Goal: Ask a question: Seek information or help from site administrators or community

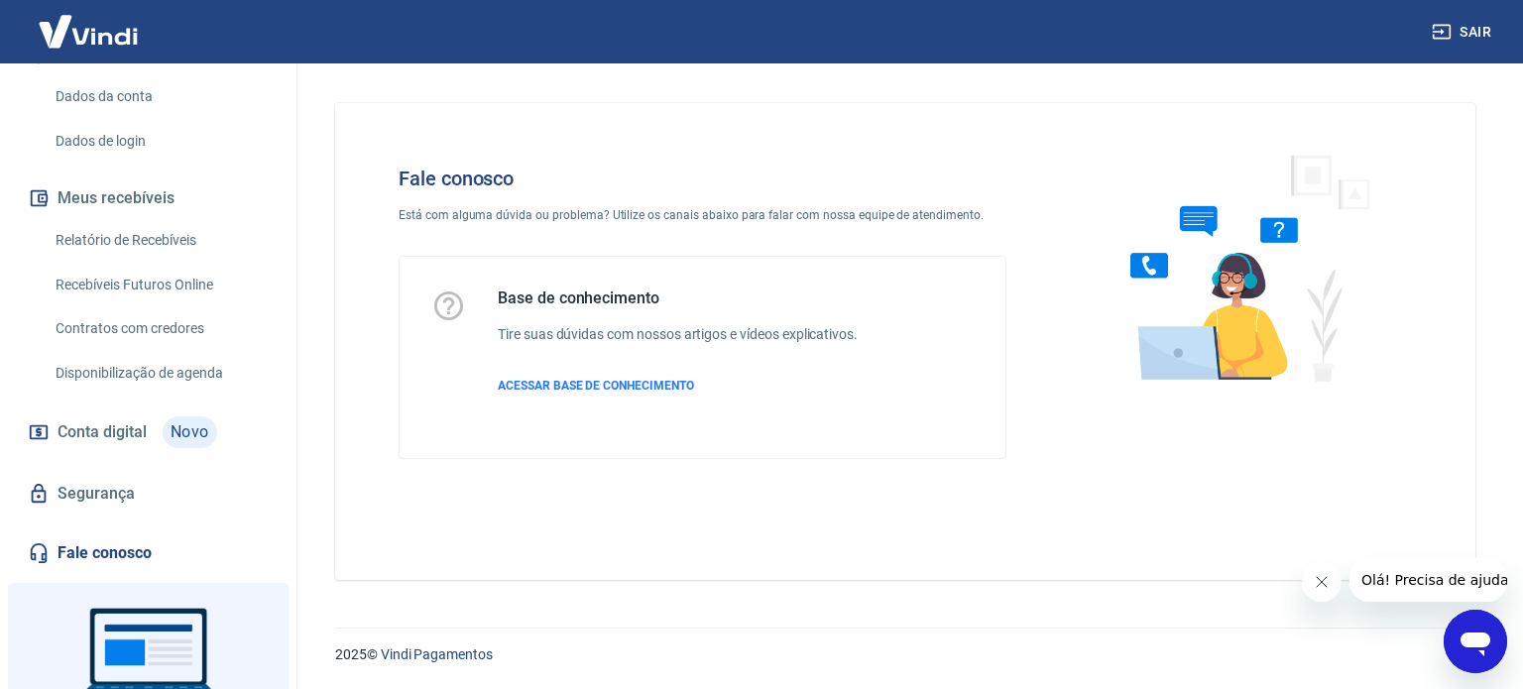
scroll to position [297, 0]
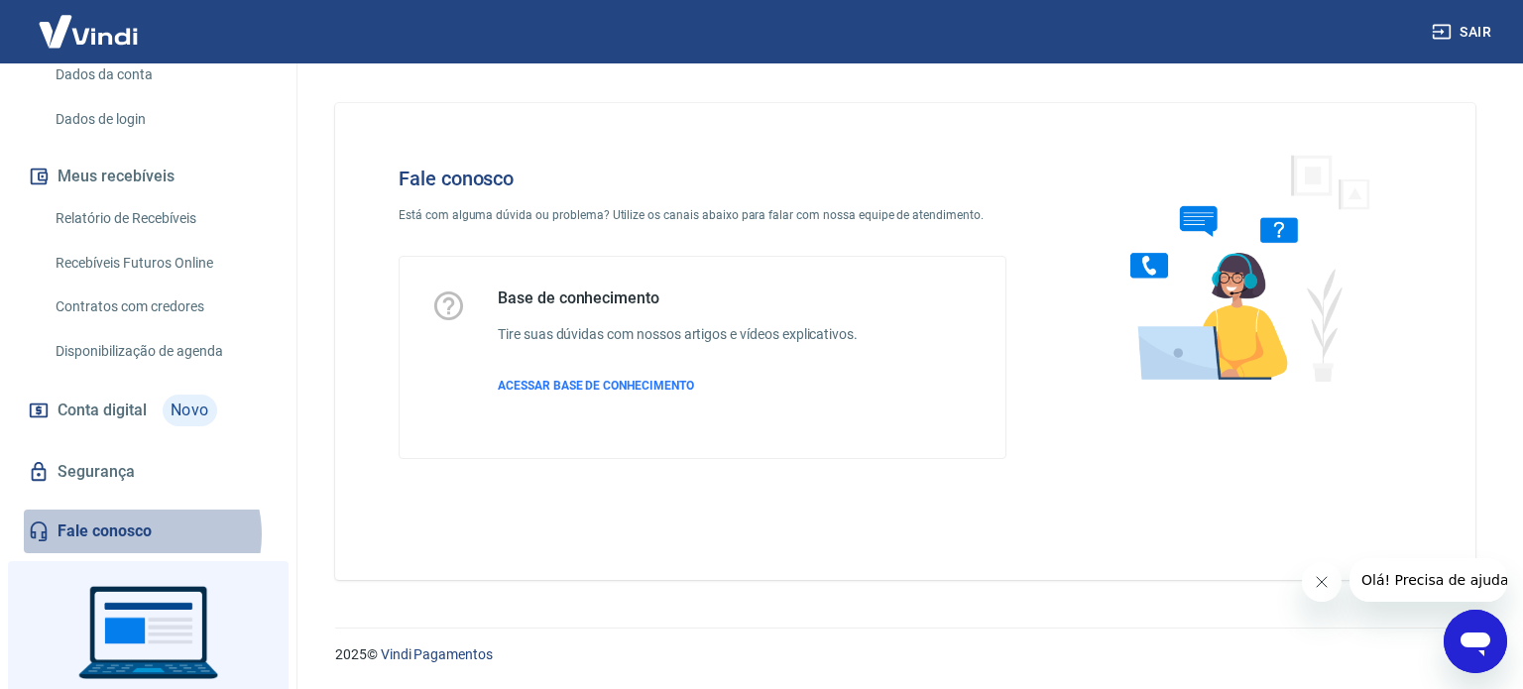
click at [141, 534] on link "Fale conosco" at bounding box center [148, 532] width 249 height 44
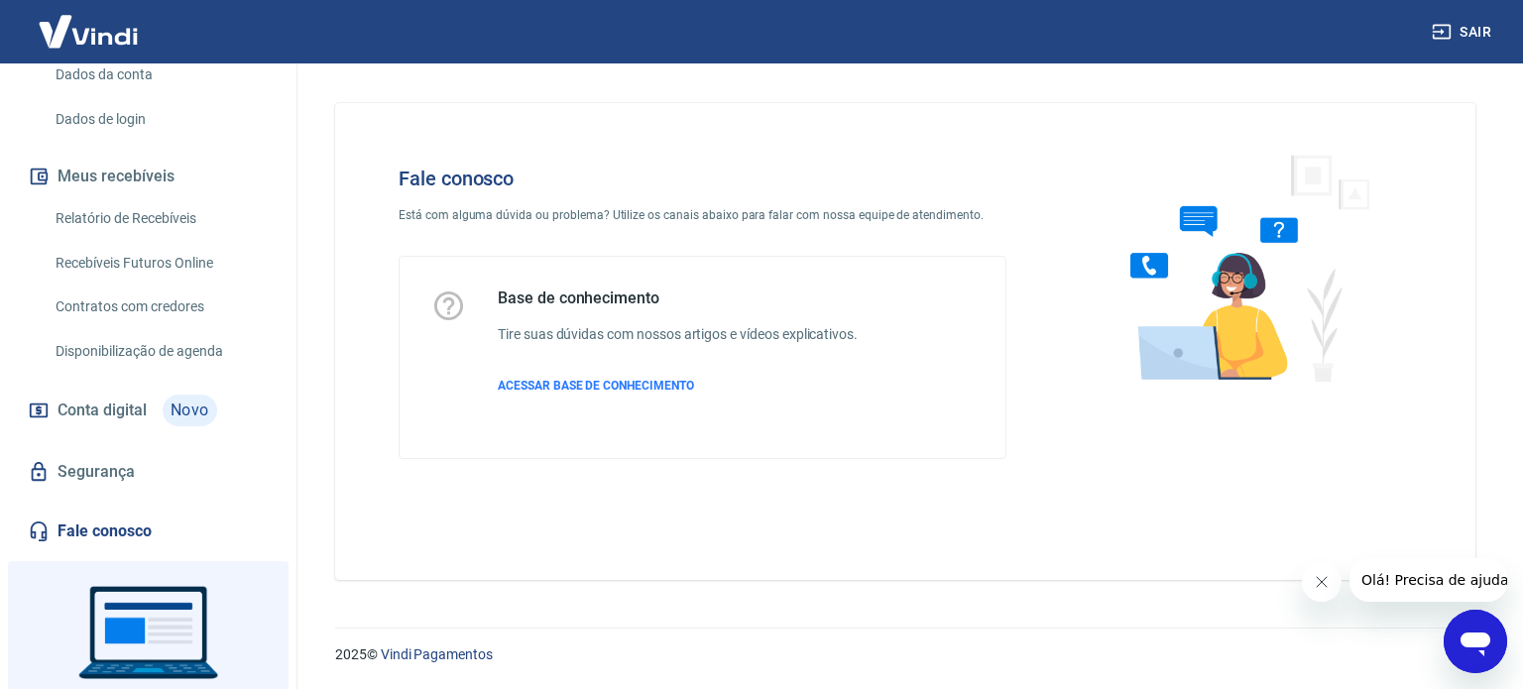
click at [1442, 590] on button "Olá! Precisa de ajuda?" at bounding box center [1437, 580] width 178 height 44
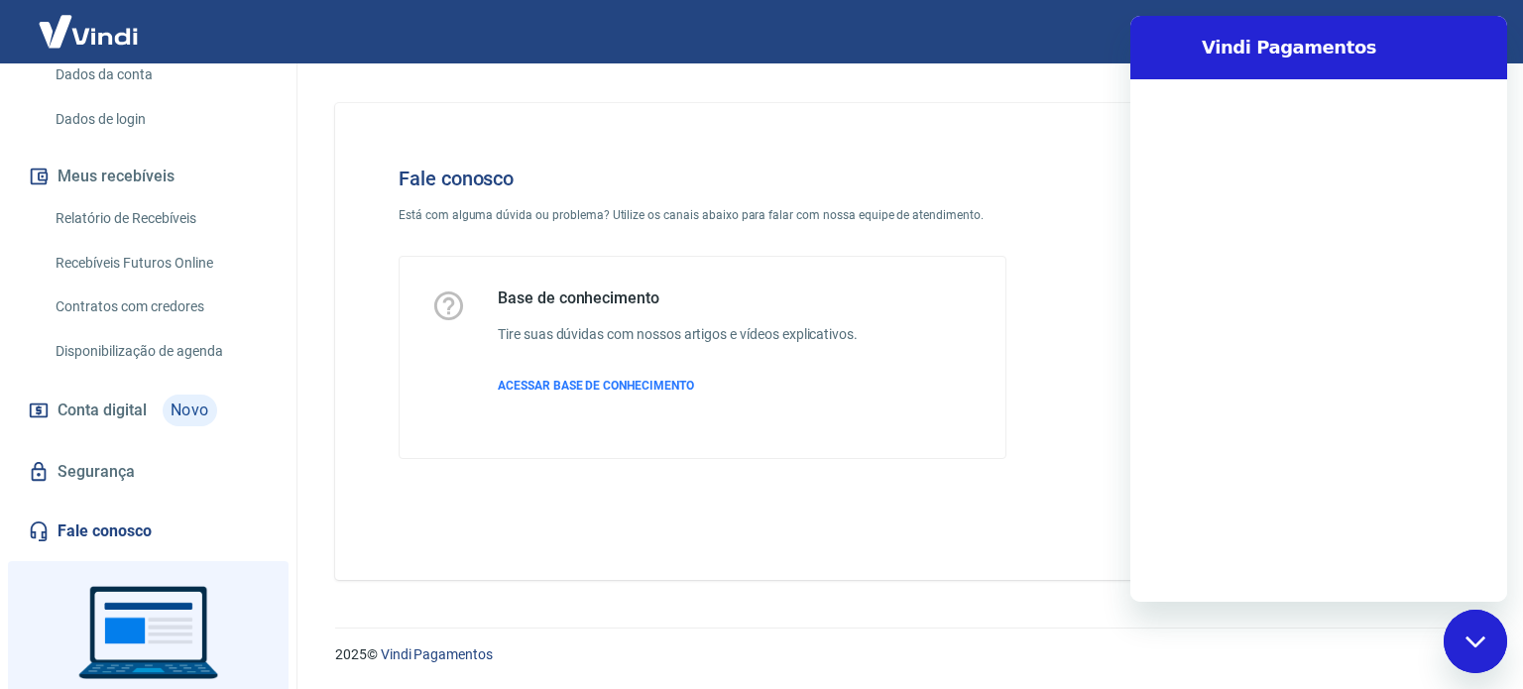
scroll to position [0, 0]
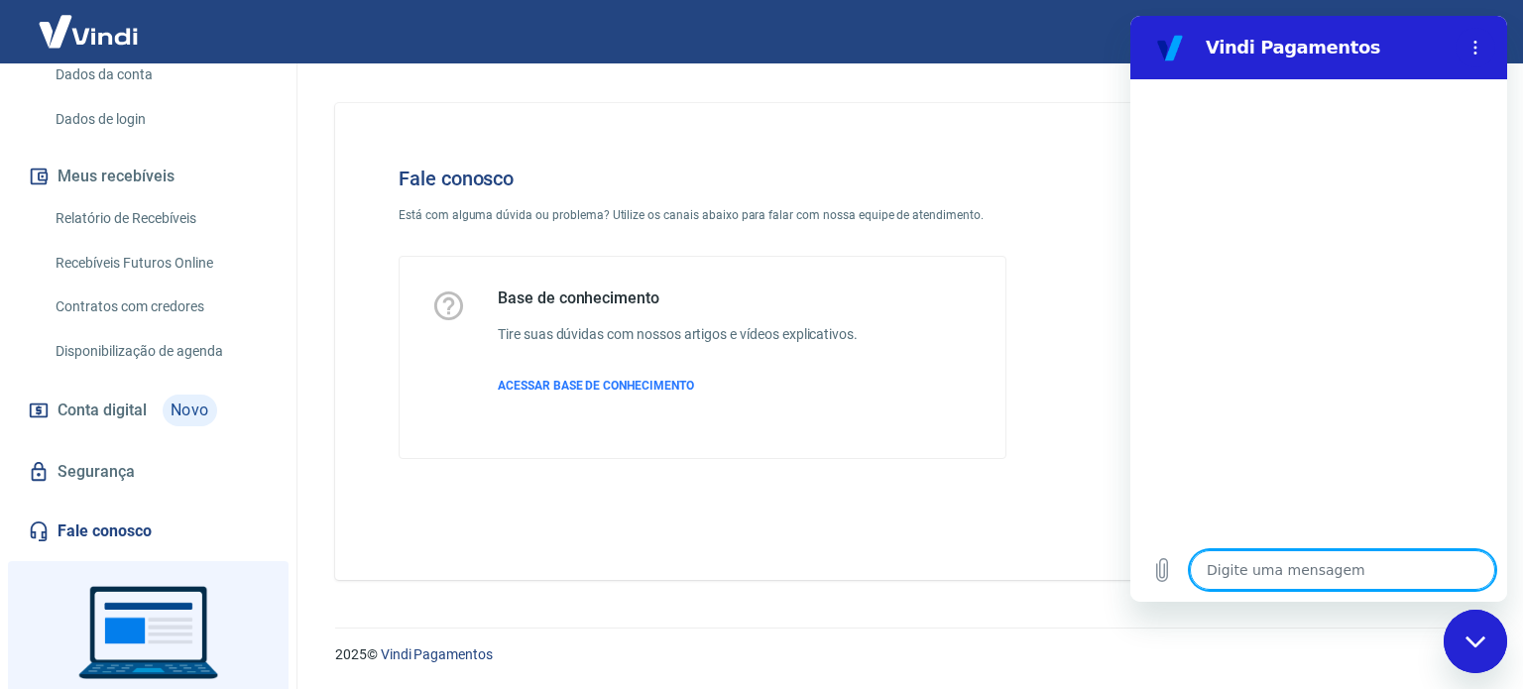
click at [1299, 579] on textarea at bounding box center [1342, 570] width 305 height 40
type textarea "p"
type textarea "x"
type textarea "pr"
type textarea "x"
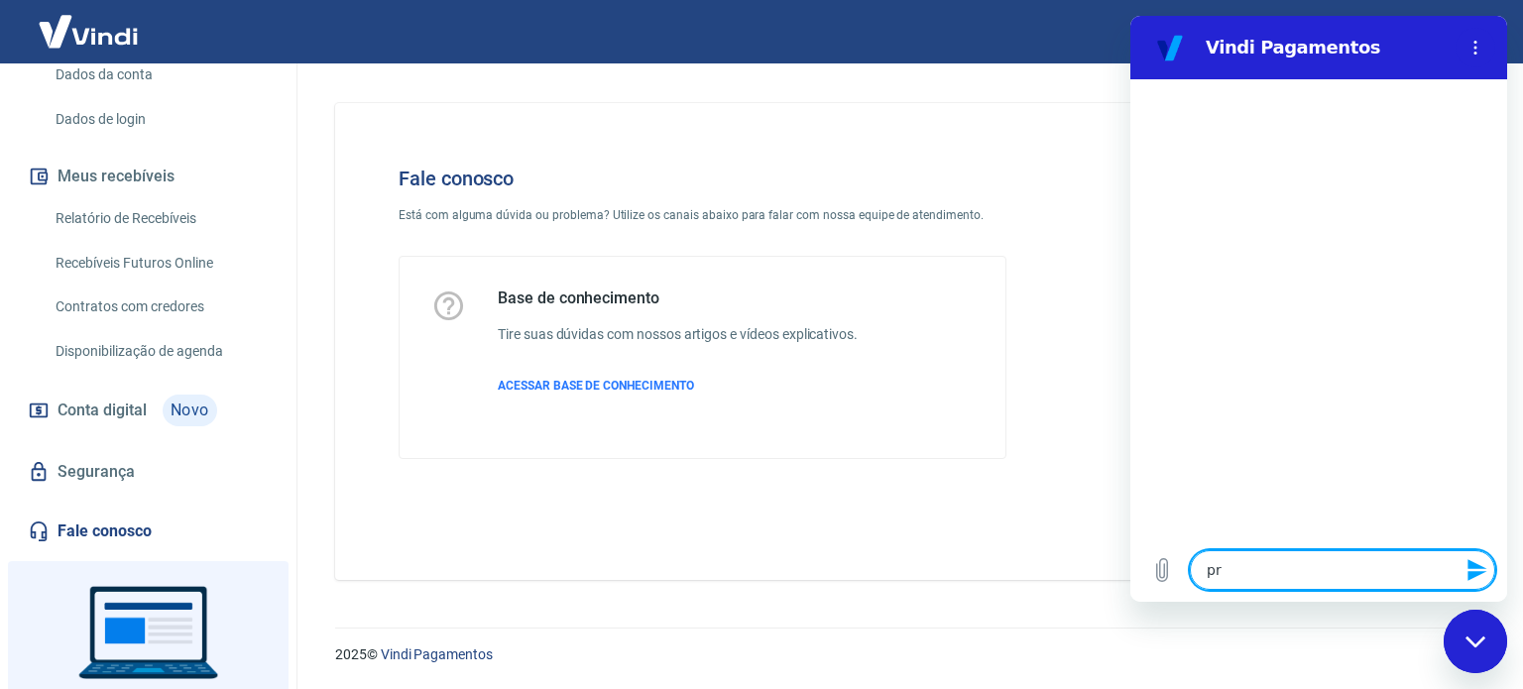
type textarea "pro"
type textarea "x"
type textarea "prob"
type textarea "x"
type textarea "probl"
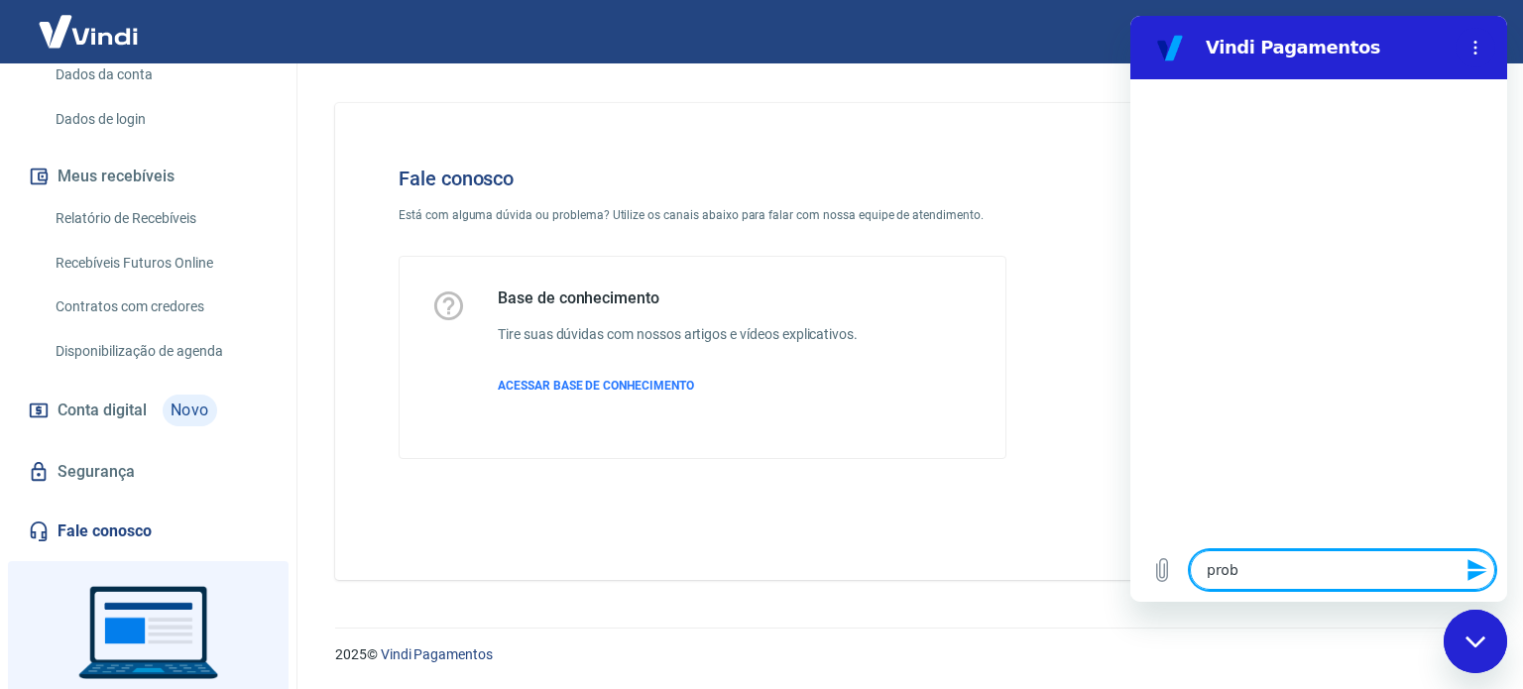
type textarea "x"
type textarea "proble"
type textarea "x"
type textarea "problem"
type textarea "x"
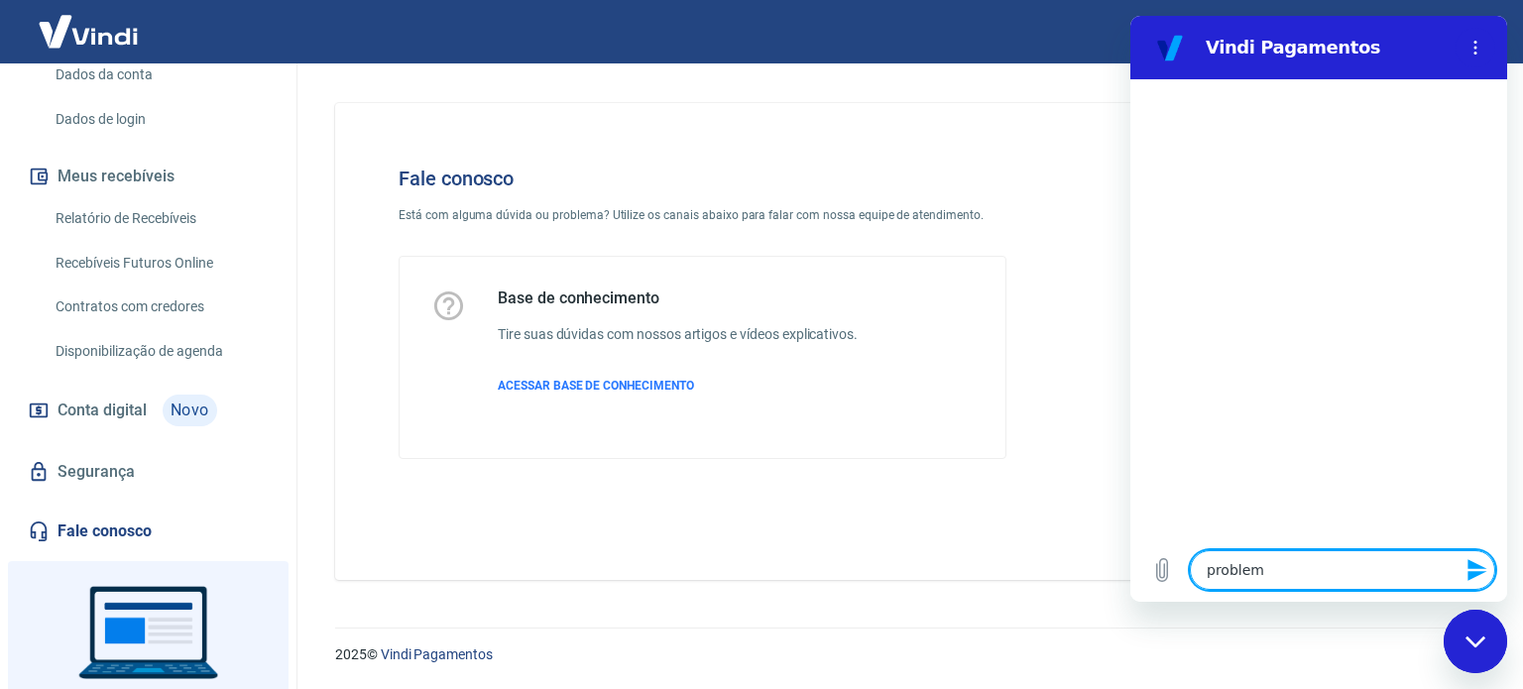
type textarea "problema"
type textarea "x"
type textarea "problemas"
type textarea "x"
type textarea "problemas"
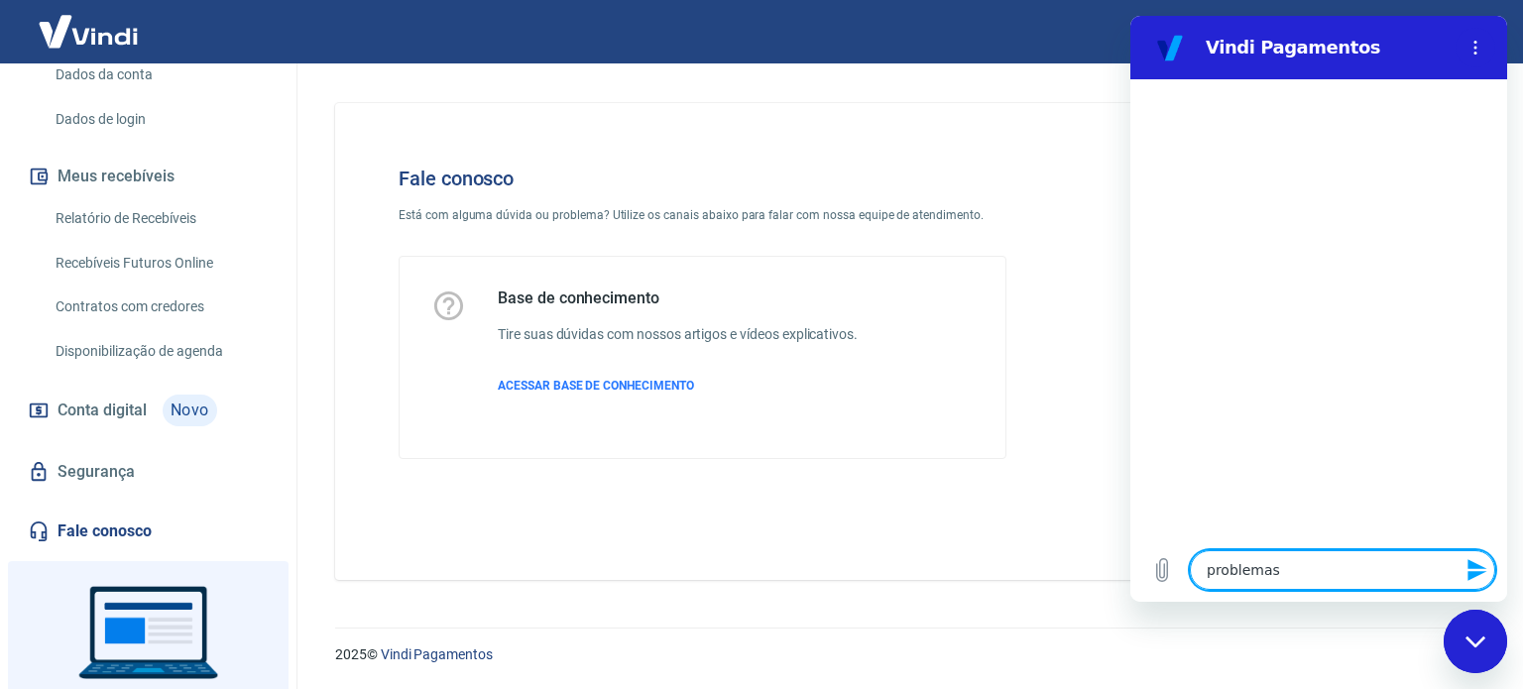
type textarea "x"
type textarea "problemas c"
type textarea "x"
type textarea "problemas co"
type textarea "x"
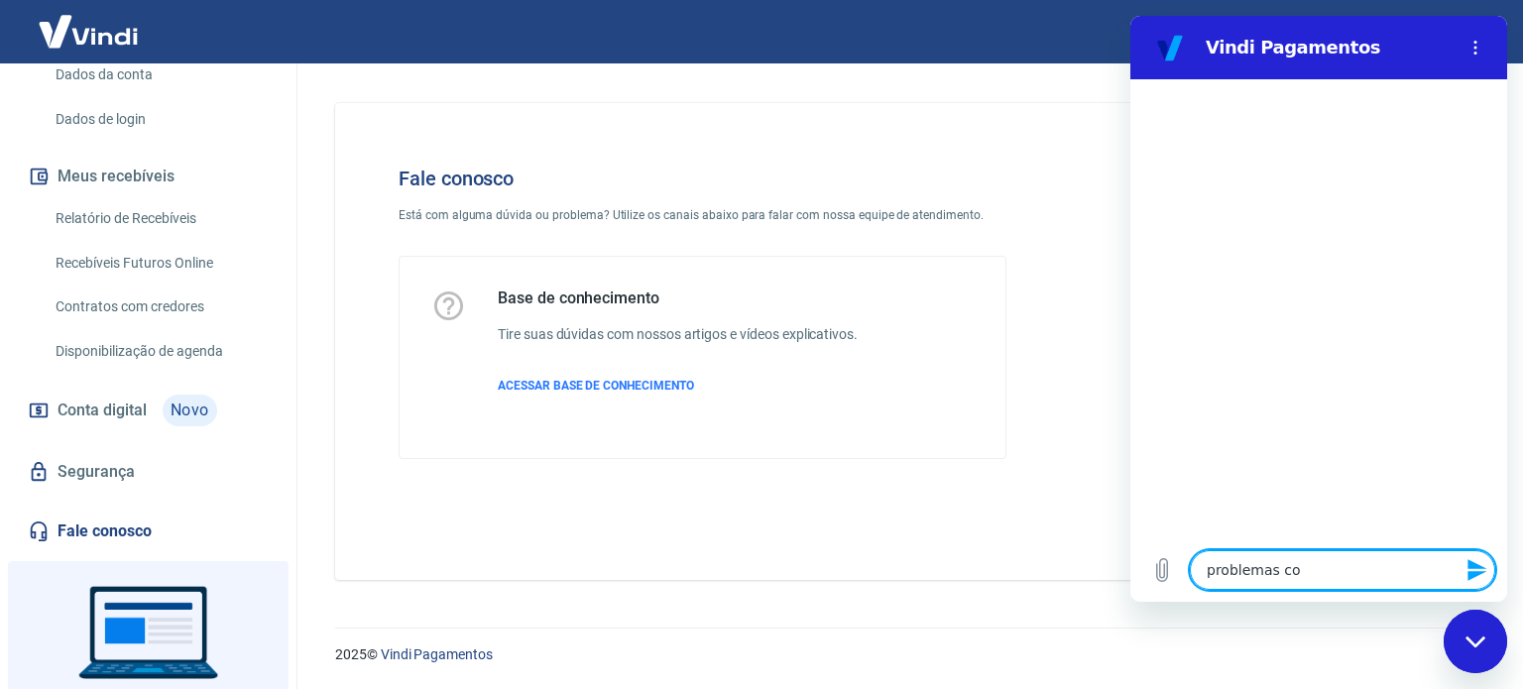
type textarea "problemas com"
type textarea "x"
type textarea "problemas com"
type textarea "x"
type textarea "problemas com u"
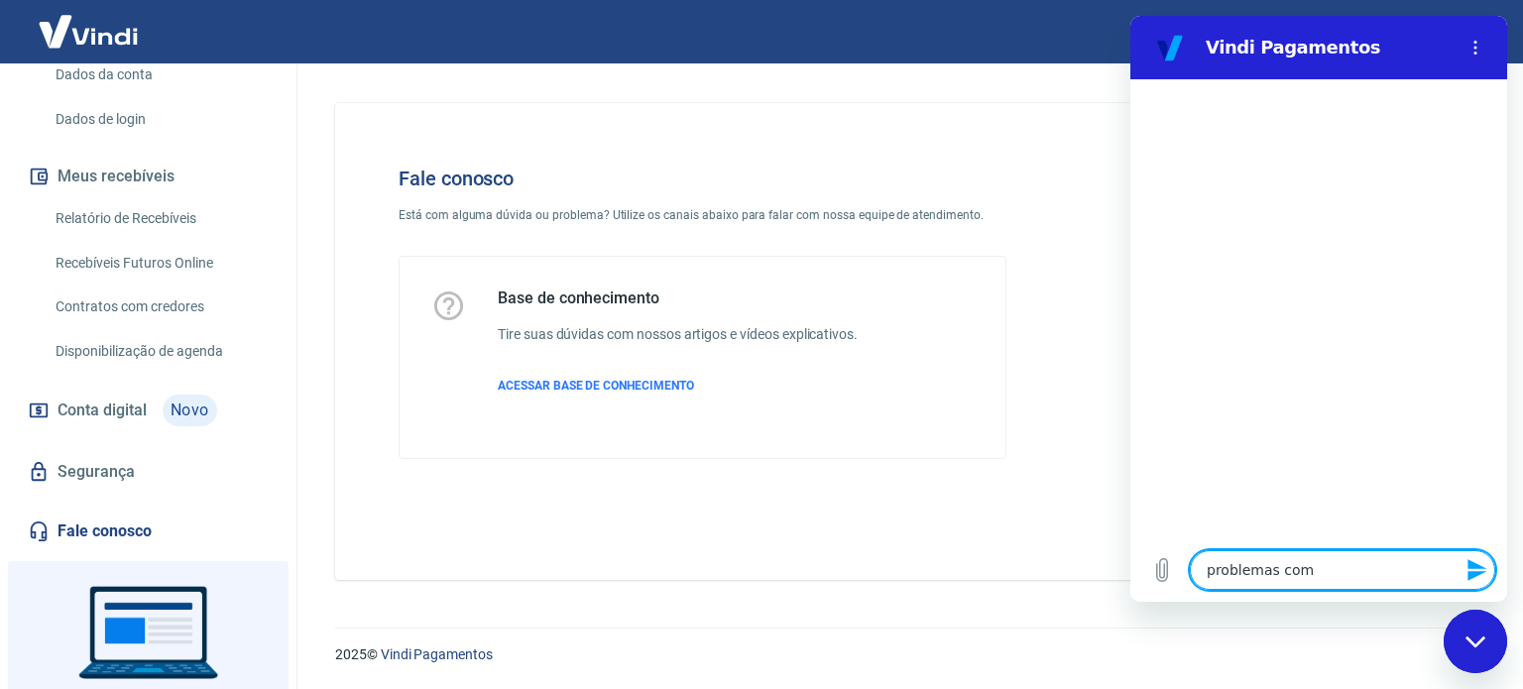
type textarea "x"
type textarea "problemas com um"
type textarea "x"
type textarea "problemas com uma"
type textarea "x"
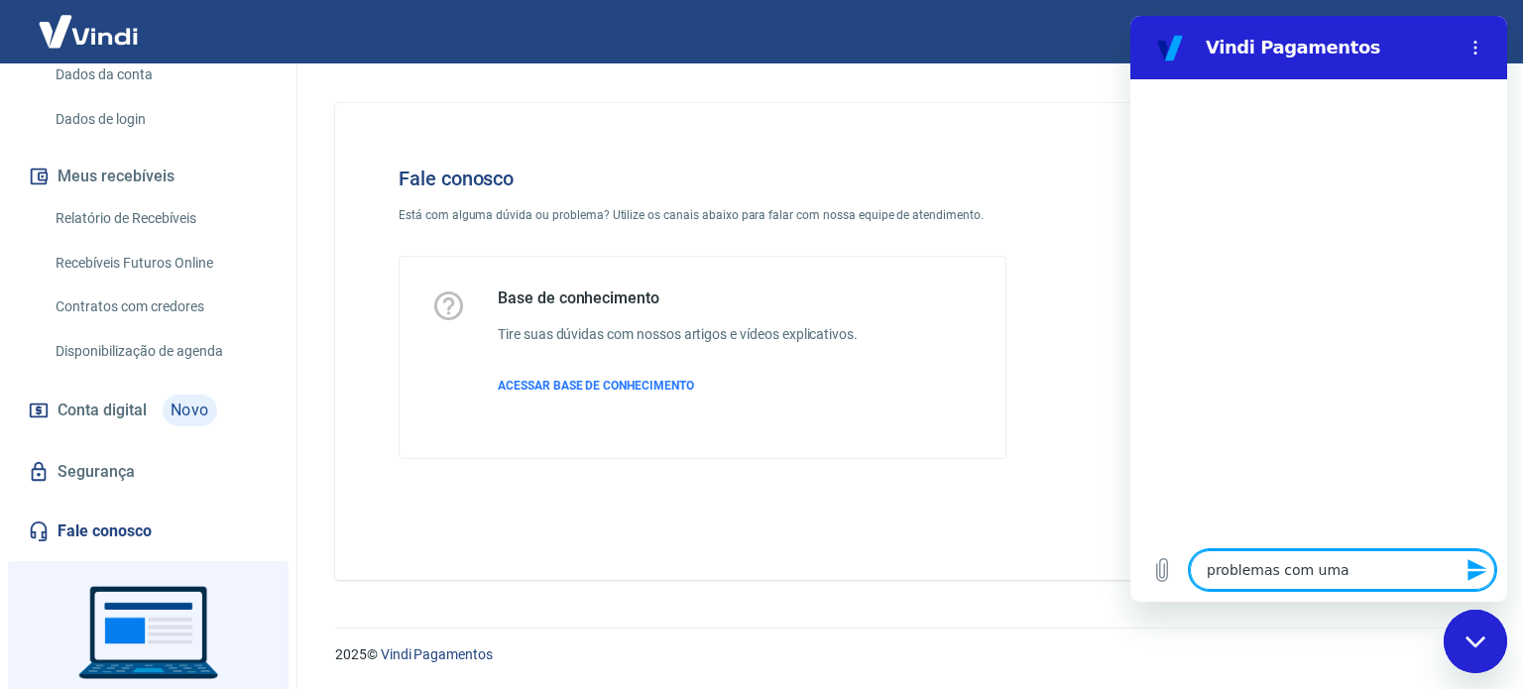
type textarea "problemas com uma"
type textarea "x"
type textarea "problemas com uma v"
type textarea "x"
type textarea "problemas com uma ve"
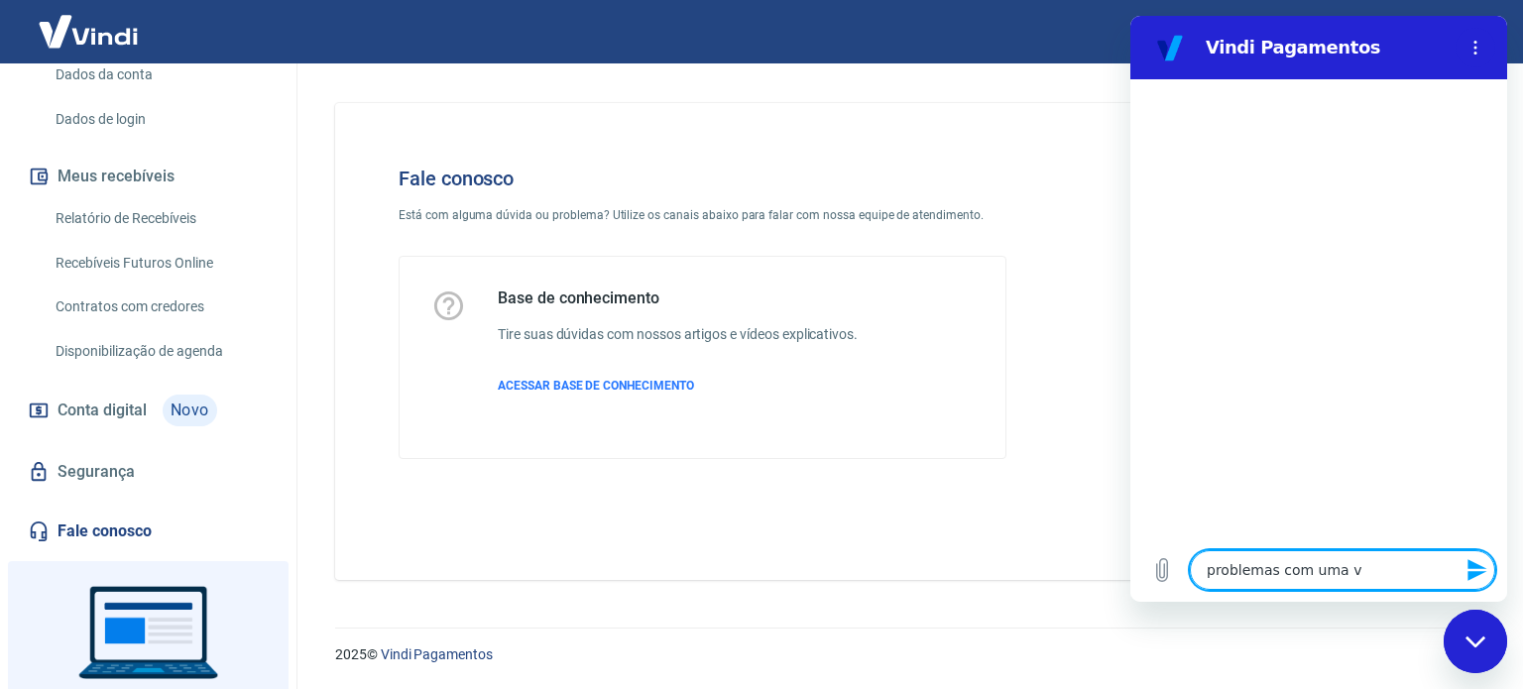
type textarea "x"
type textarea "problemas com uma ven"
type textarea "x"
type textarea "problemas com uma vend"
type textarea "x"
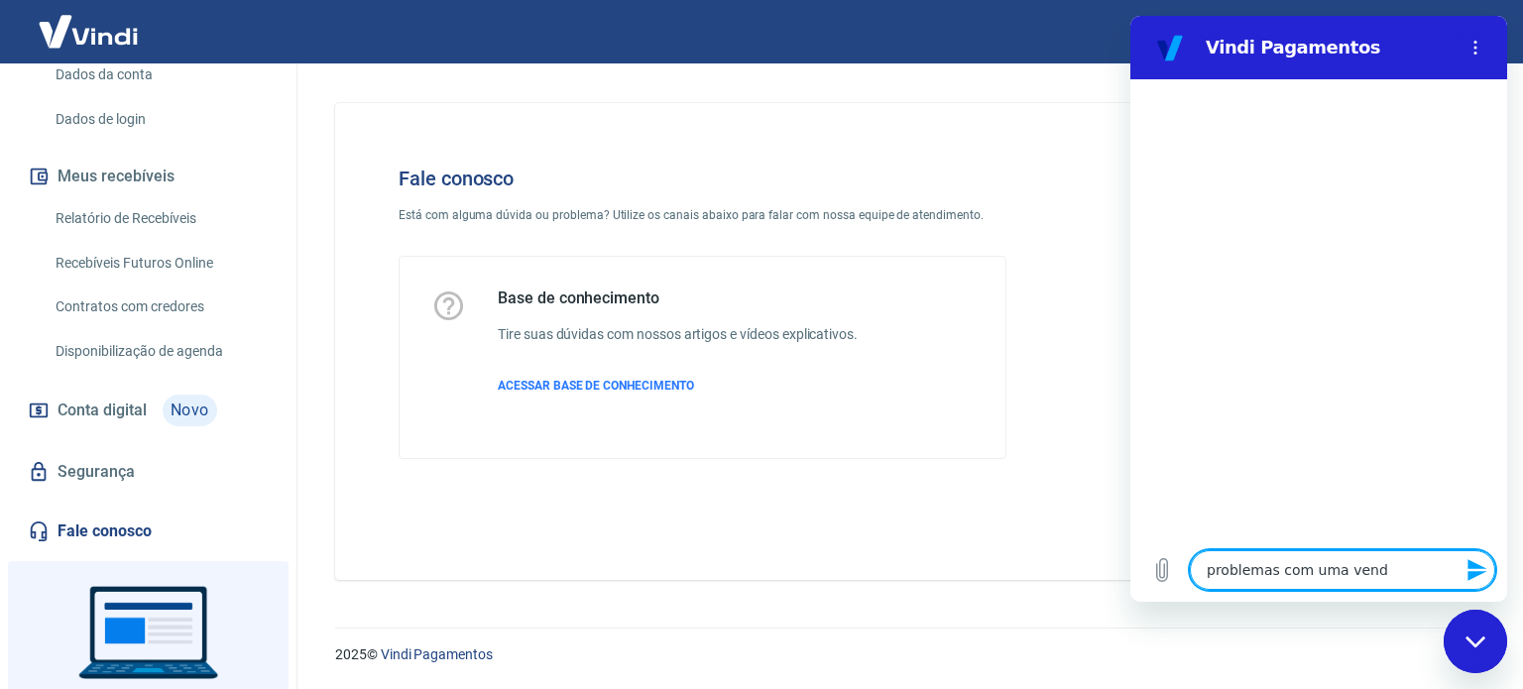
type textarea "problemas com uma venda"
type textarea "x"
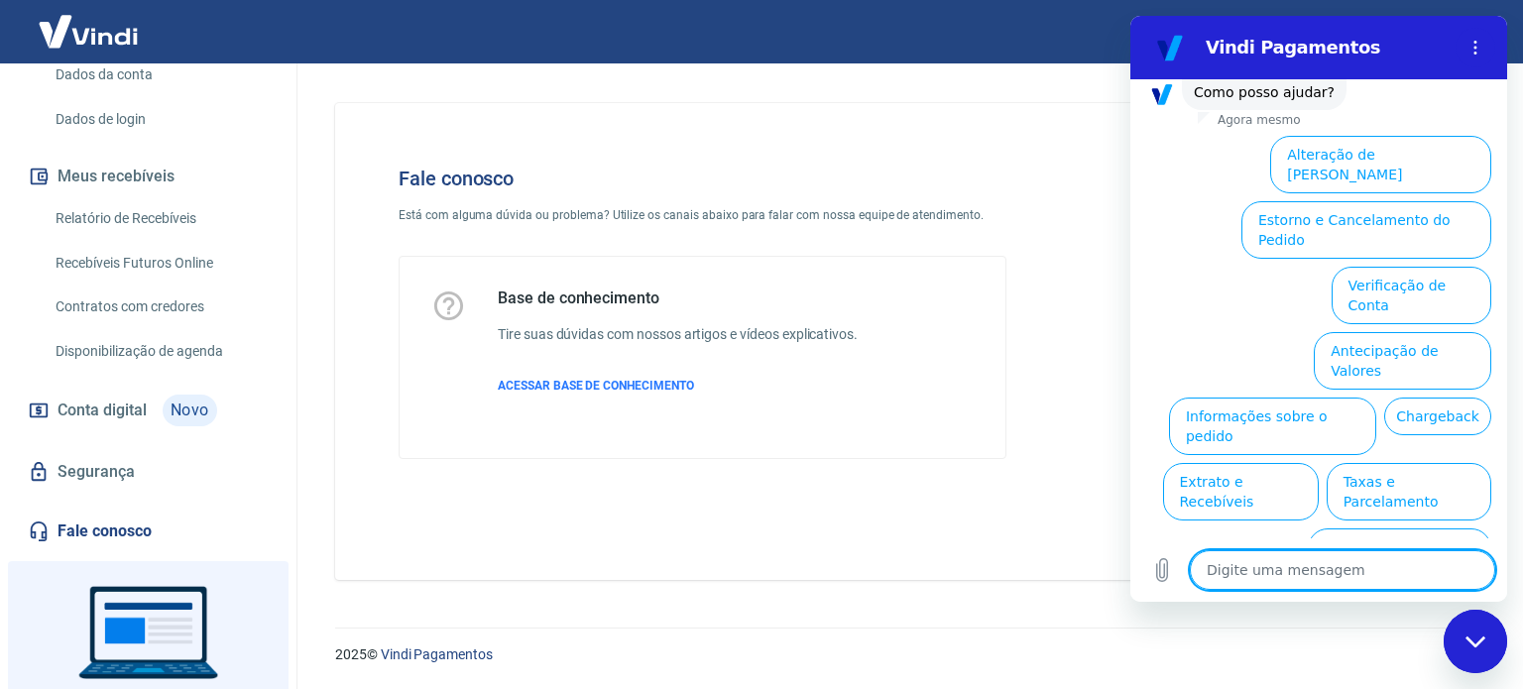
scroll to position [151, 0]
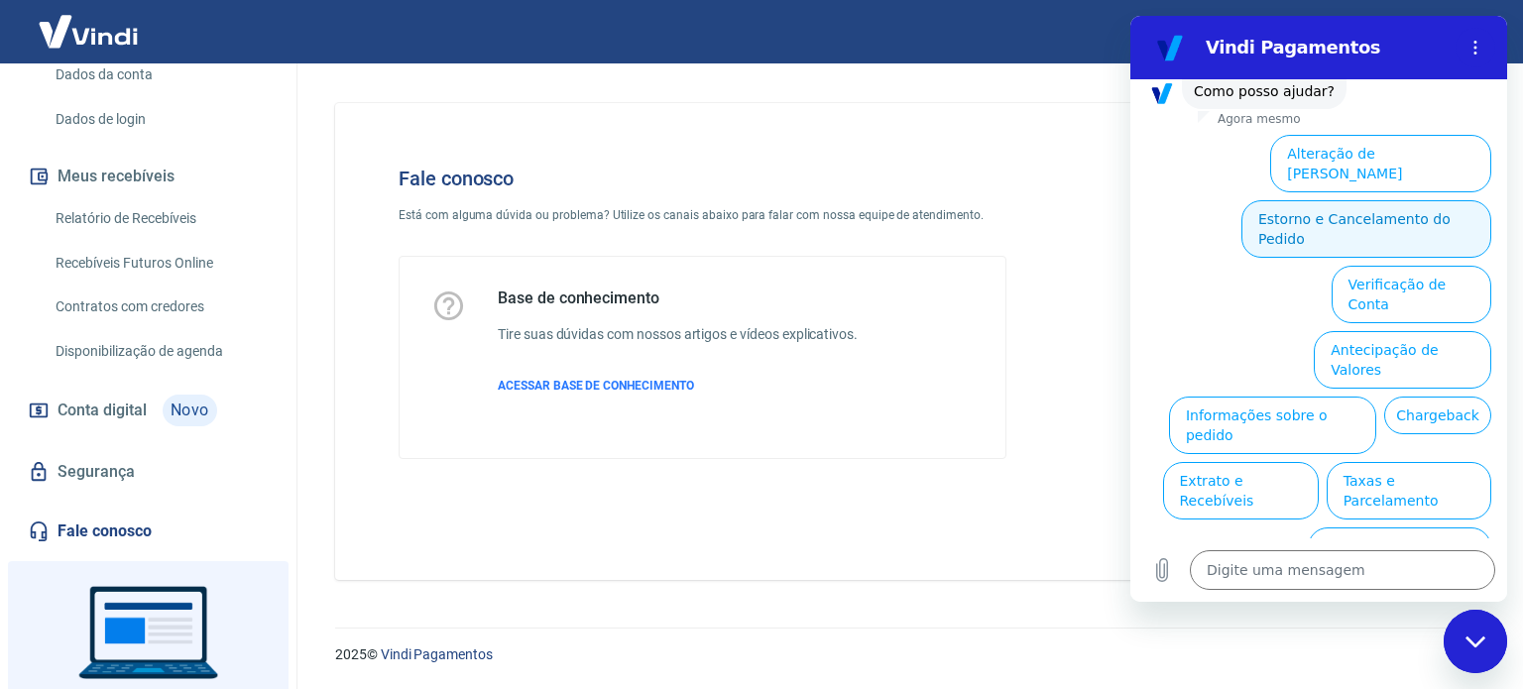
click at [1386, 200] on button "Estorno e Cancelamento do Pedido" at bounding box center [1366, 229] width 250 height 58
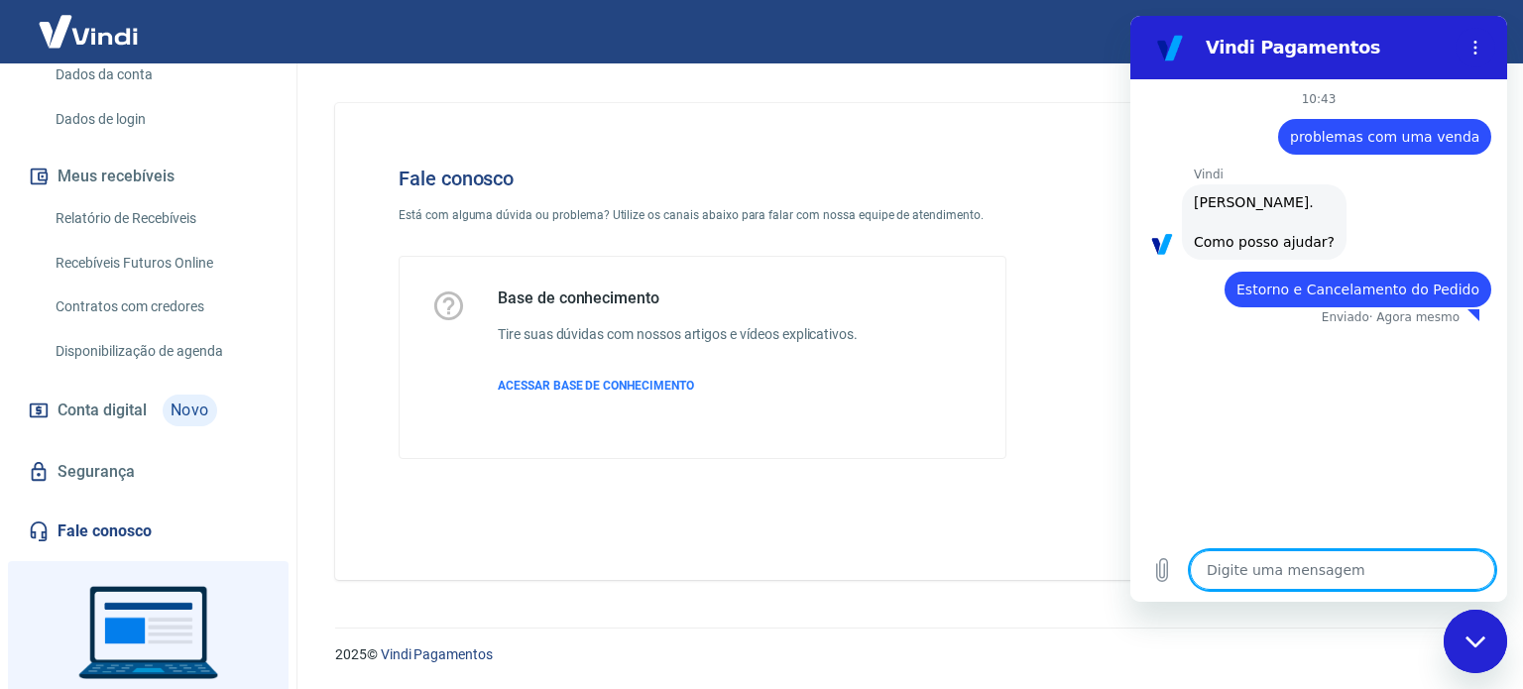
type textarea "x"
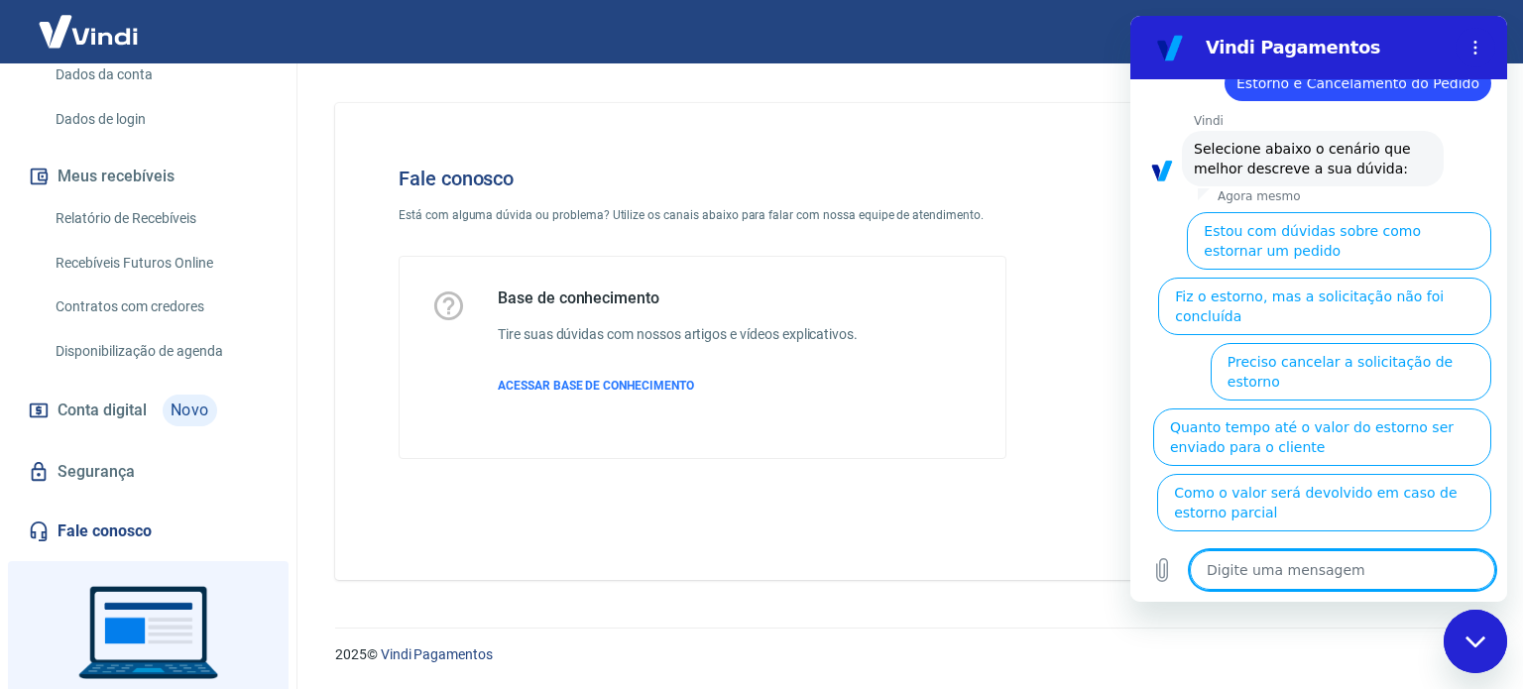
scroll to position [207, 0]
type textarea "c"
type textarea "x"
type textarea "ca"
type textarea "x"
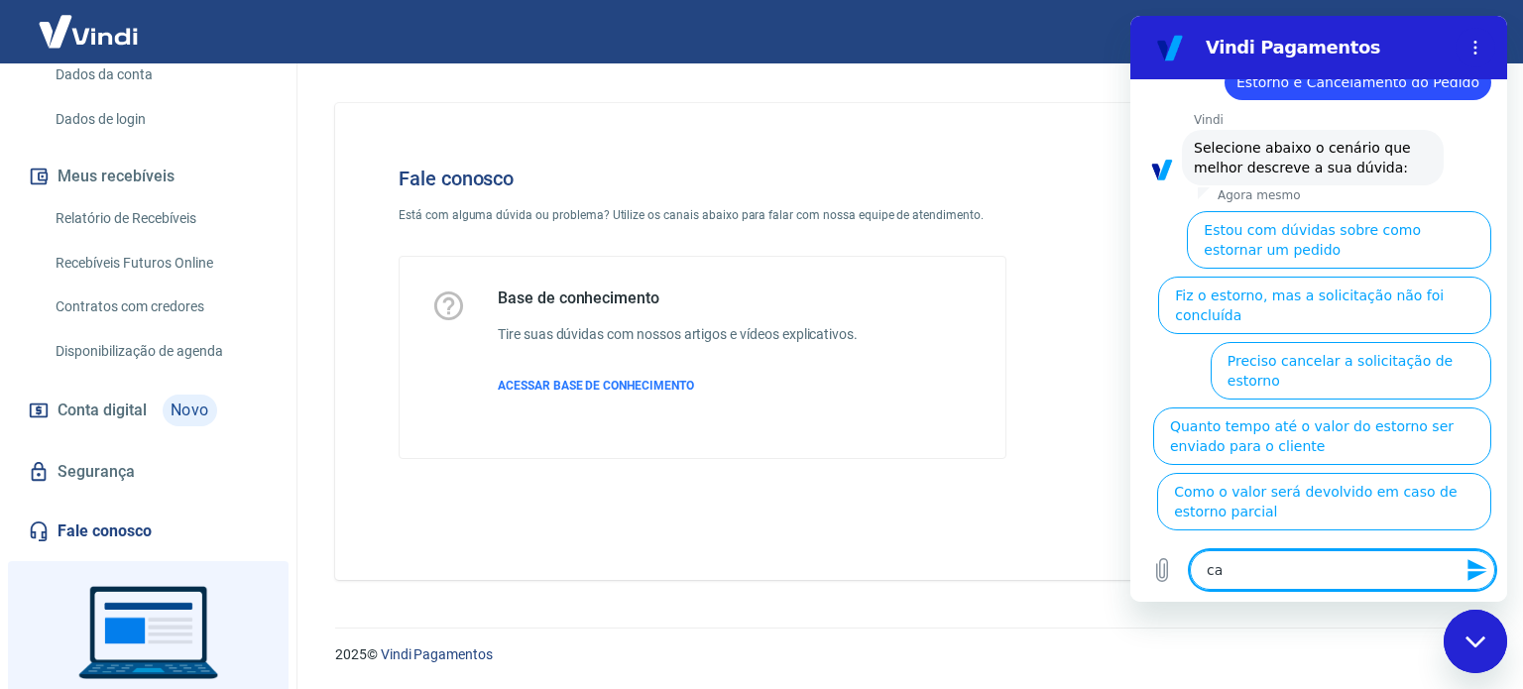
type textarea "can"
type textarea "x"
type textarea "canc"
type textarea "x"
type textarea "cance"
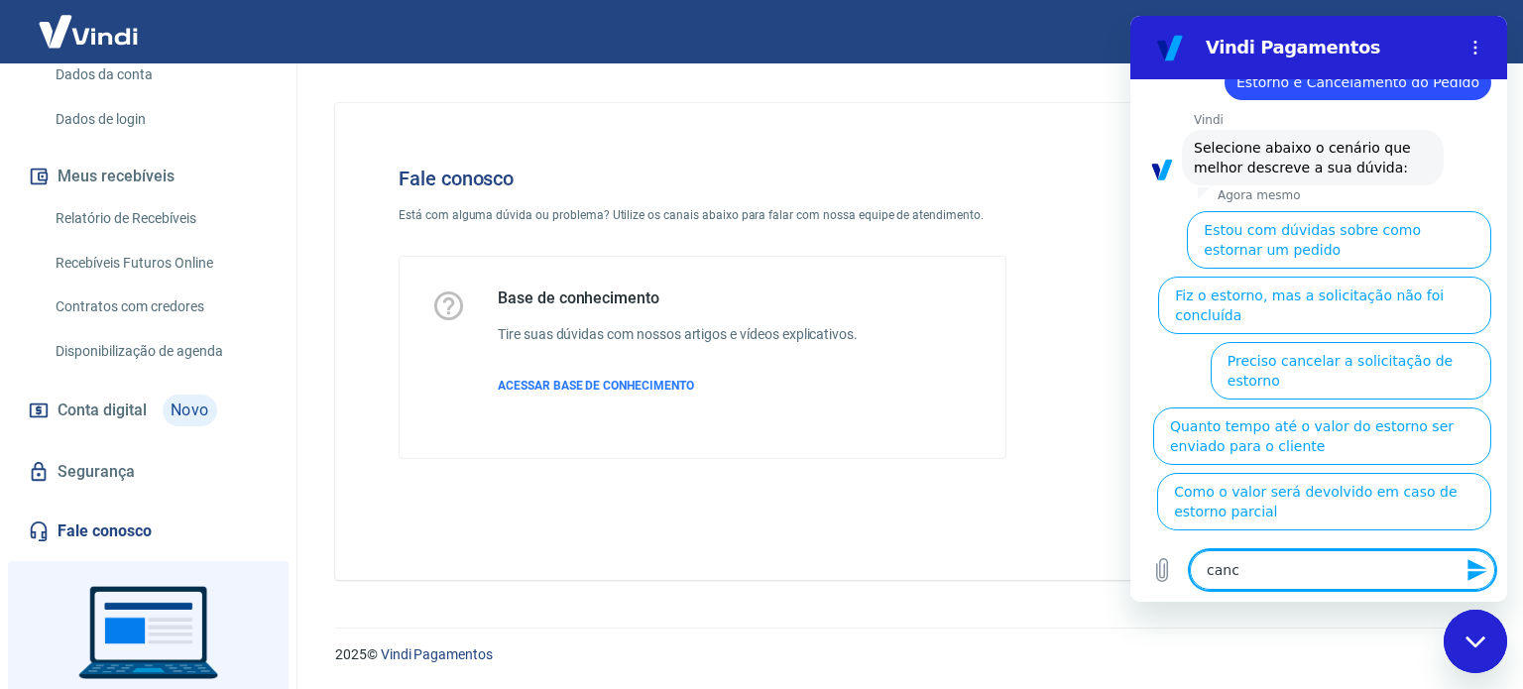
type textarea "x"
type textarea "cancel"
type textarea "x"
type textarea "cancela"
type textarea "x"
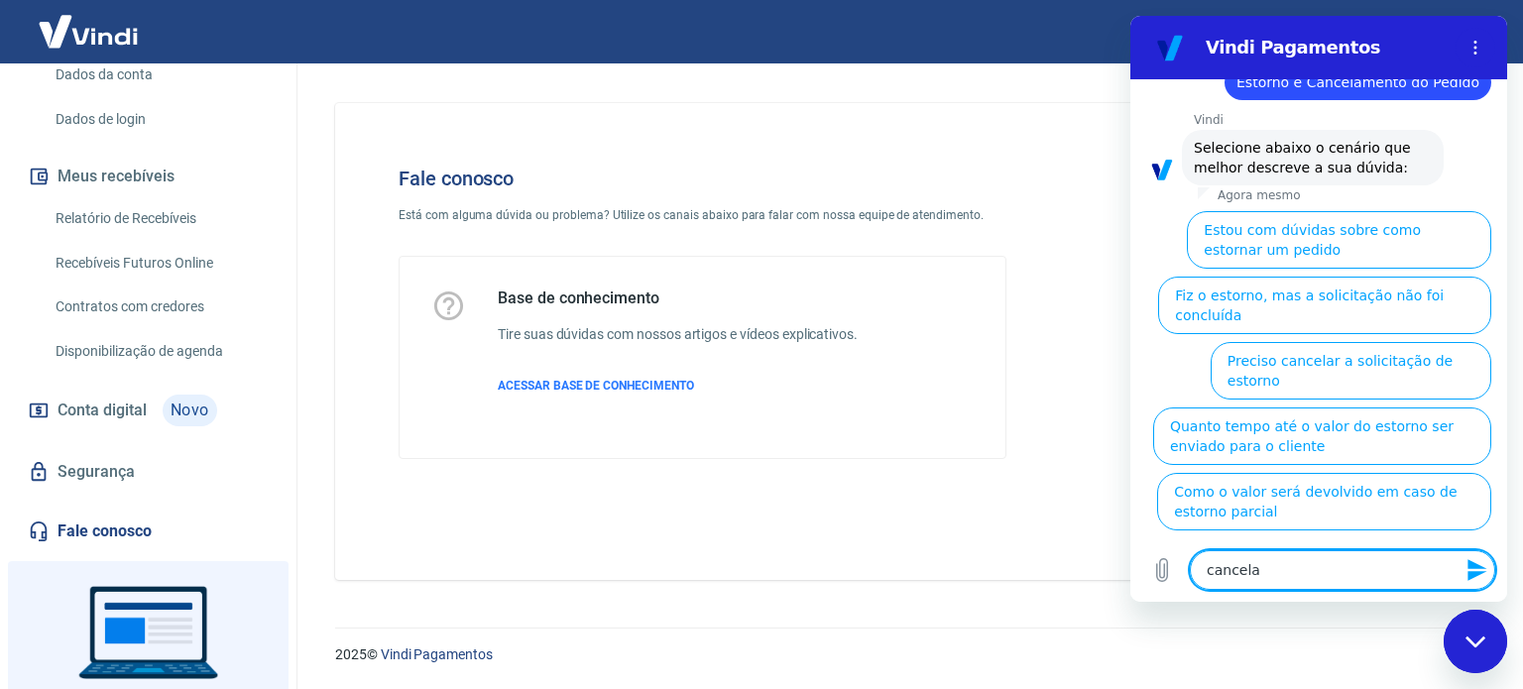
type textarea "cancelad"
type textarea "x"
type textarea "cancelado"
type textarea "x"
type textarea "cancelado"
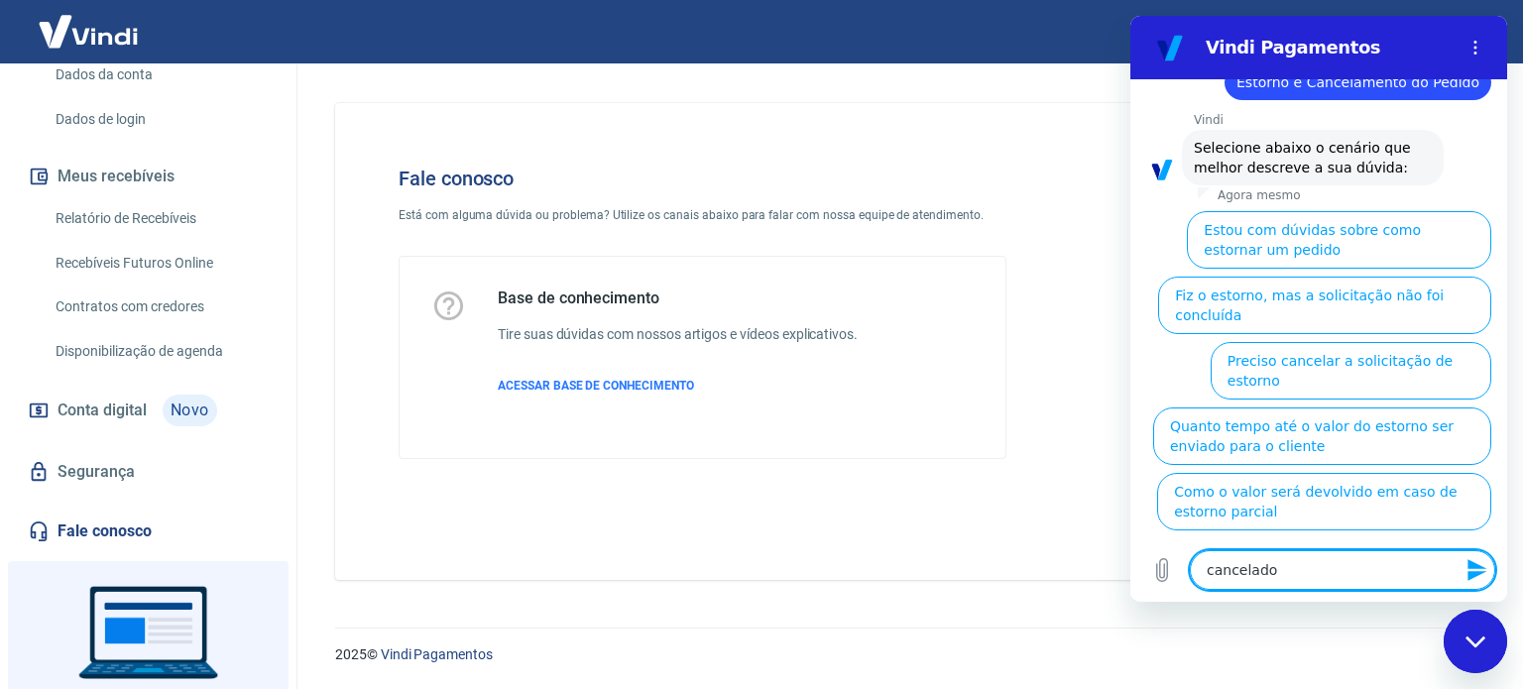
type textarea "x"
type textarea "cancelado d"
type textarea "x"
type textarea "cancelado de"
type textarea "x"
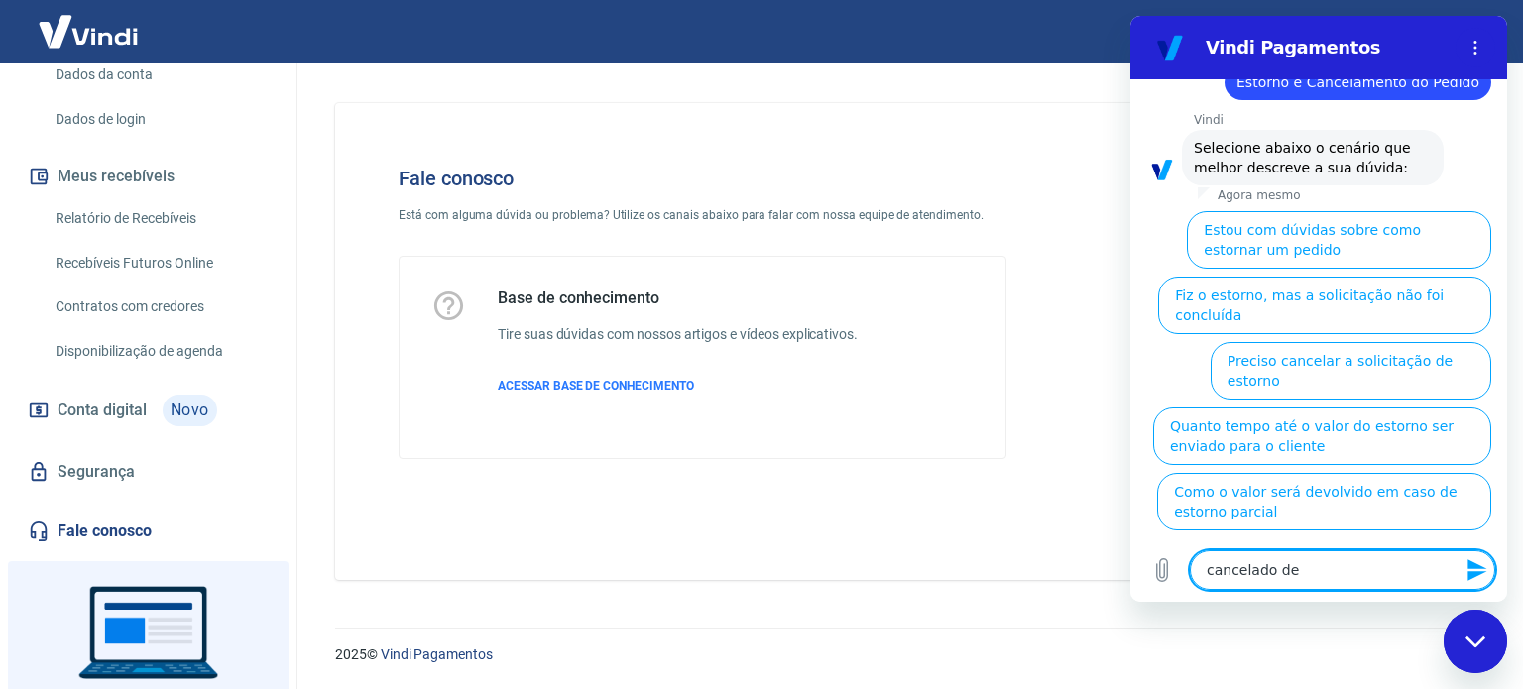
type textarea "cancelado de"
type textarea "x"
type textarea "cancelado de v"
type textarea "x"
type textarea "cancelado de [PERSON_NAME]"
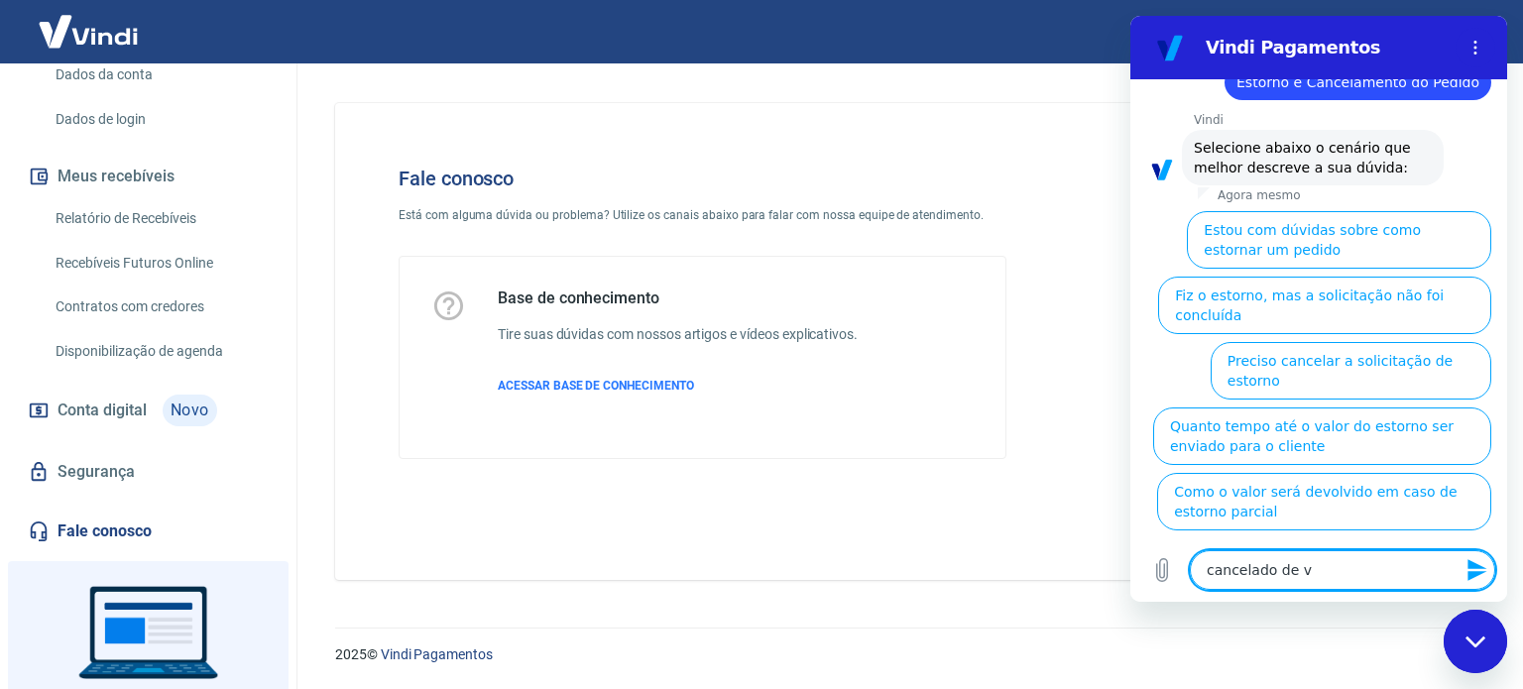
type textarea "x"
type textarea "cancelado de ven"
type textarea "x"
type textarea "cancelado de vend"
type textarea "x"
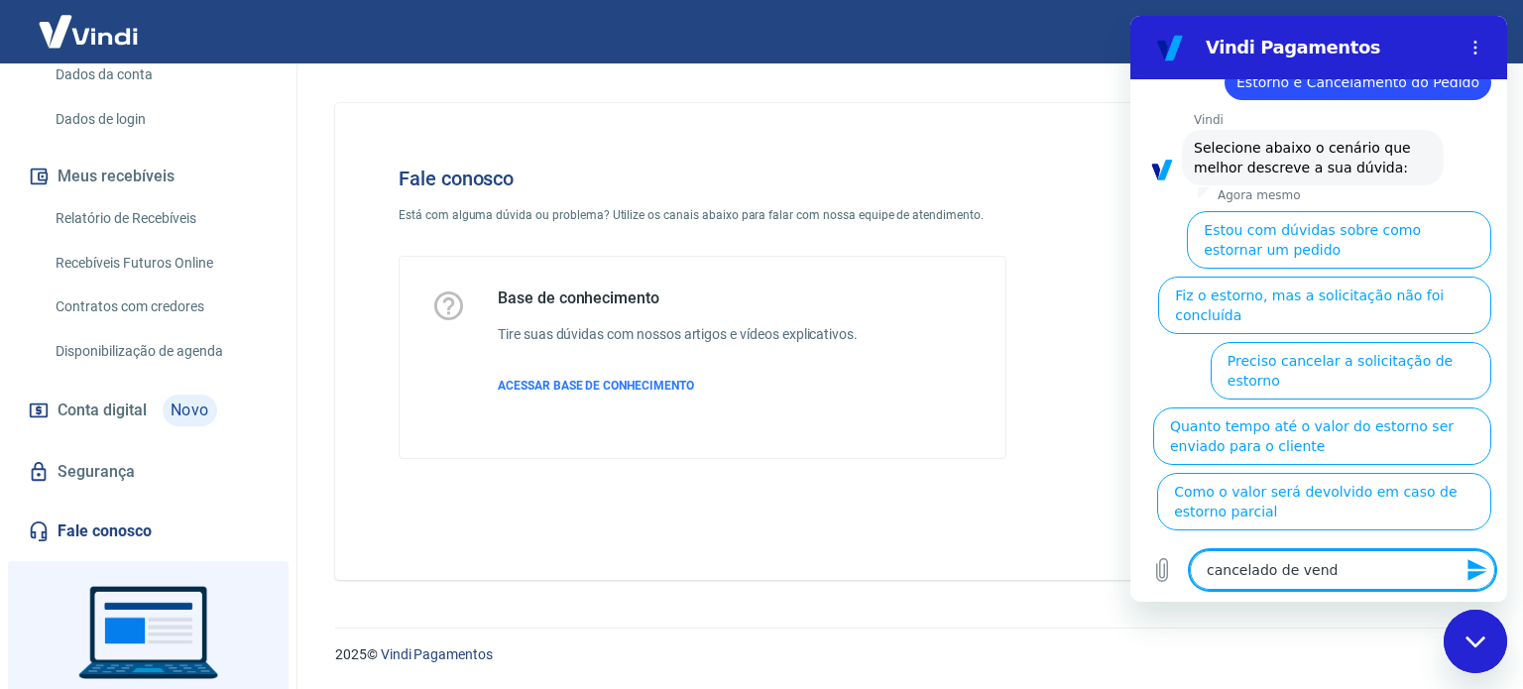
type textarea "cancelado de venda"
type textarea "x"
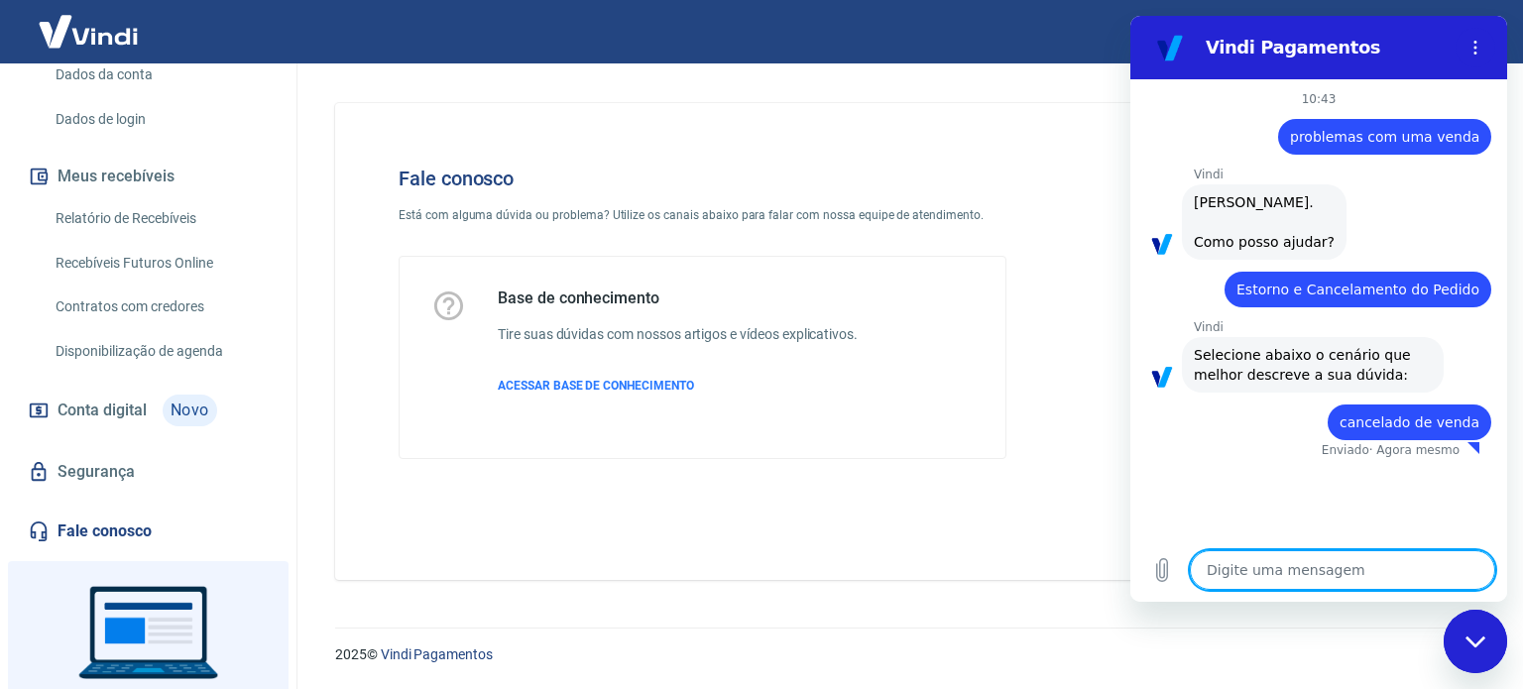
type textarea "x"
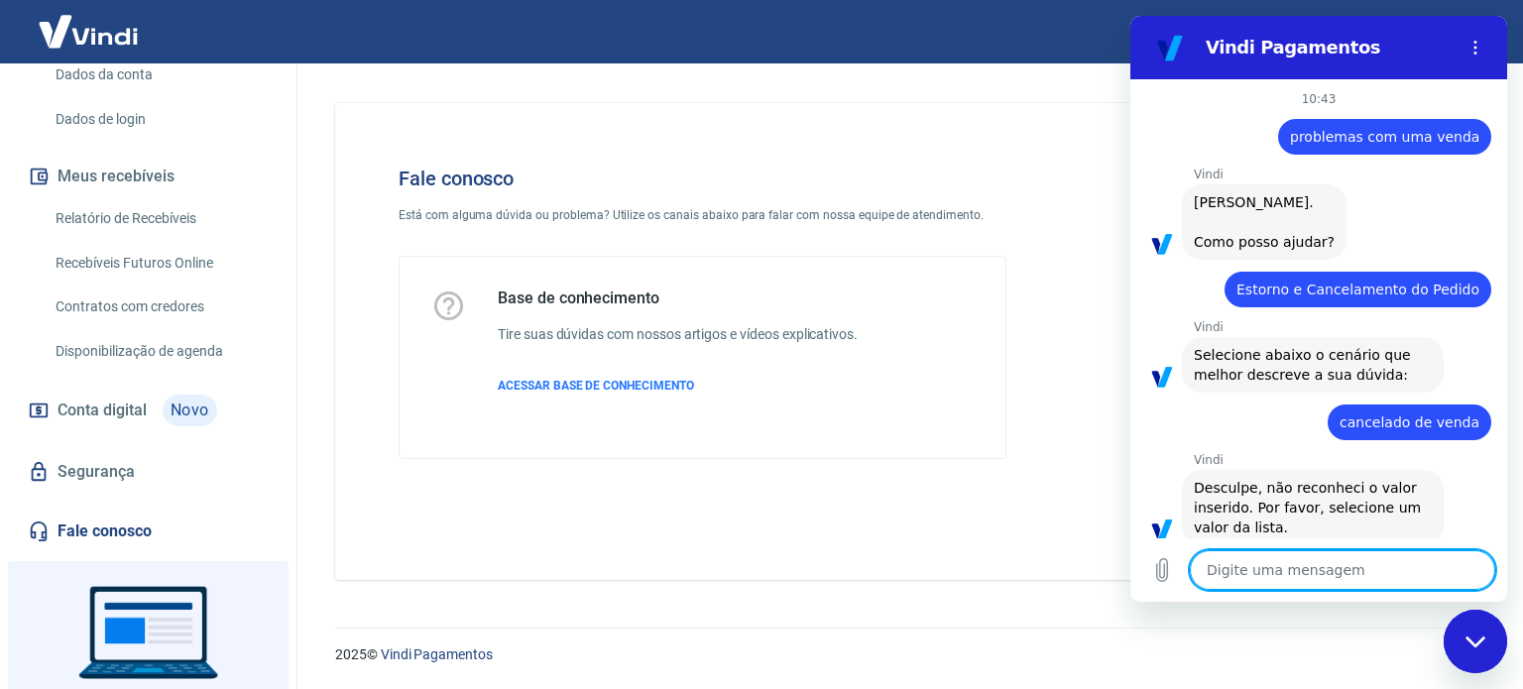
type textarea "f"
type textarea "x"
type textarea "fa"
type textarea "x"
type textarea "fal"
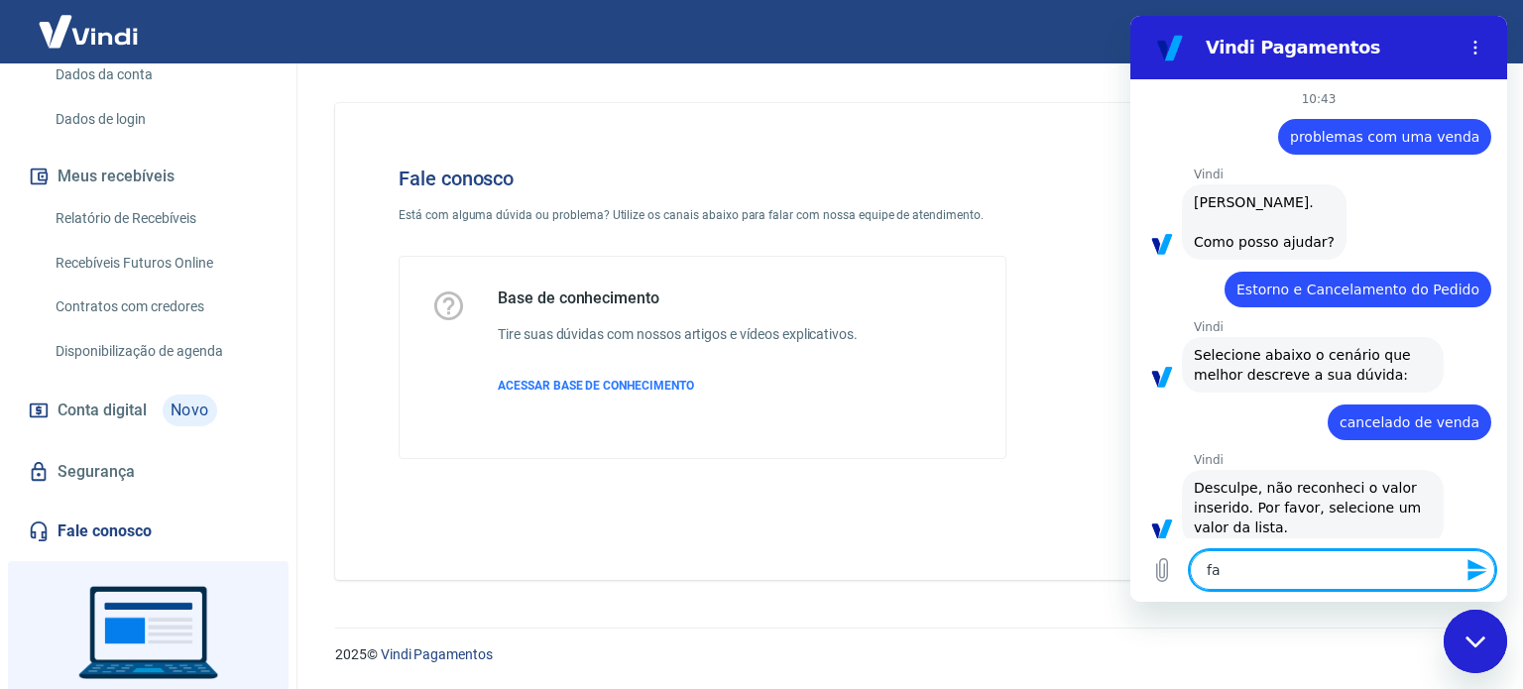
type textarea "x"
type textarea "fala"
type textarea "x"
type textarea "falar"
type textarea "x"
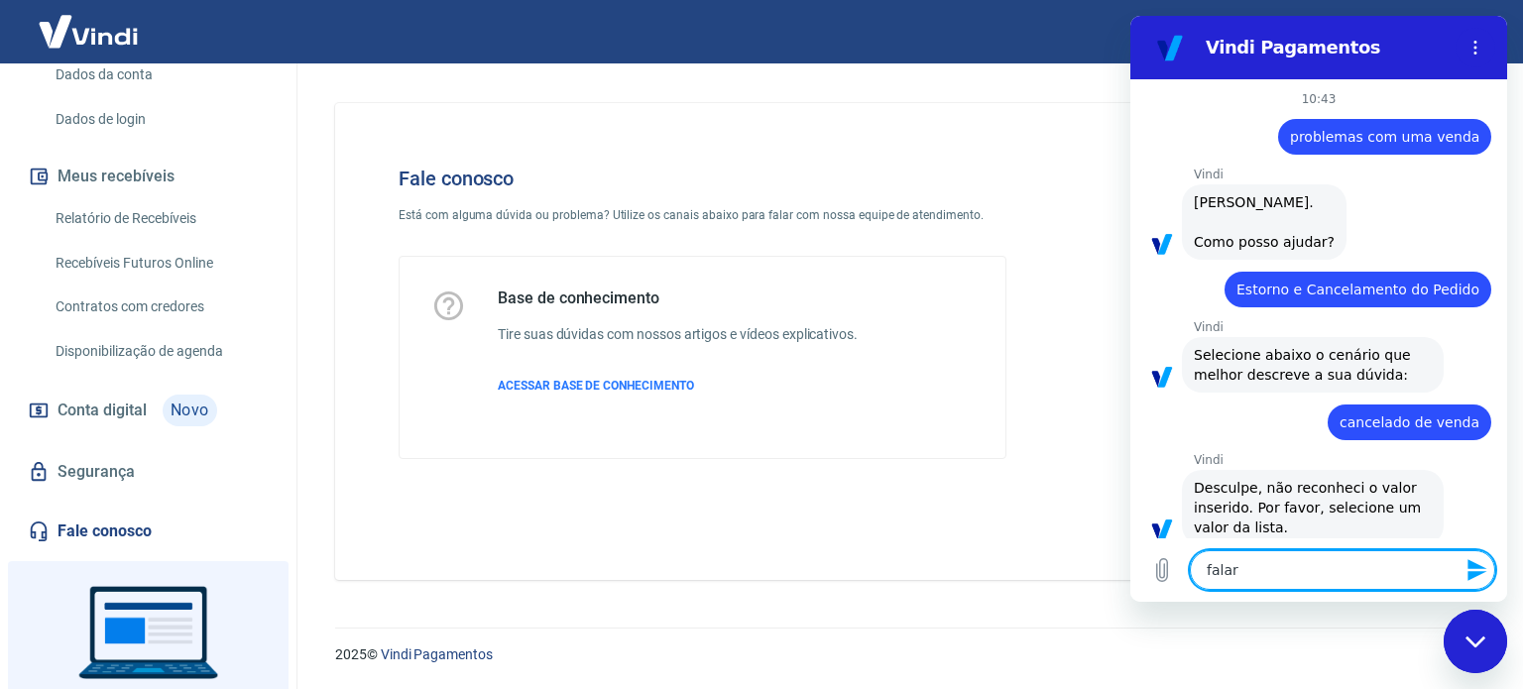
type textarea "falar"
type textarea "x"
type textarea "falar c"
type textarea "x"
type textarea "falar co"
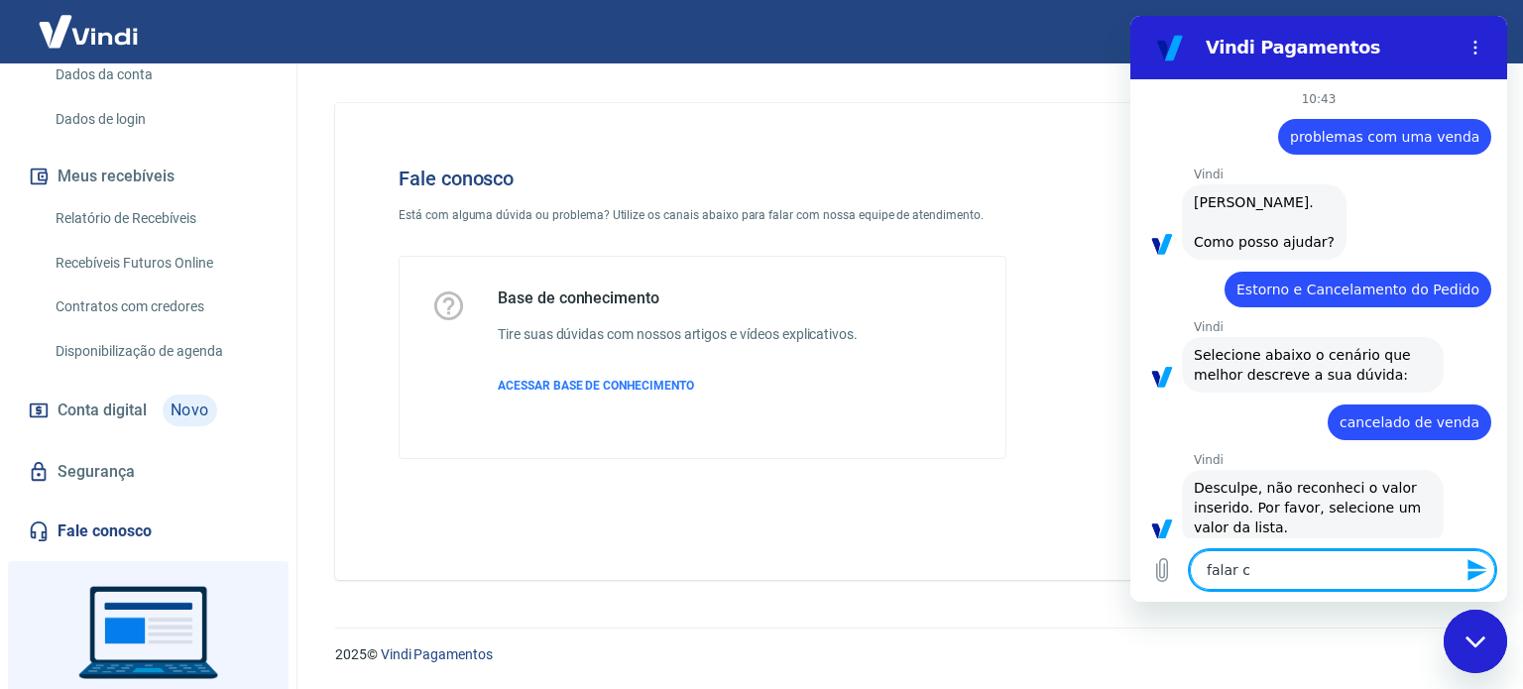
type textarea "x"
type textarea "falar com"
type textarea "x"
type textarea "falar com"
type textarea "x"
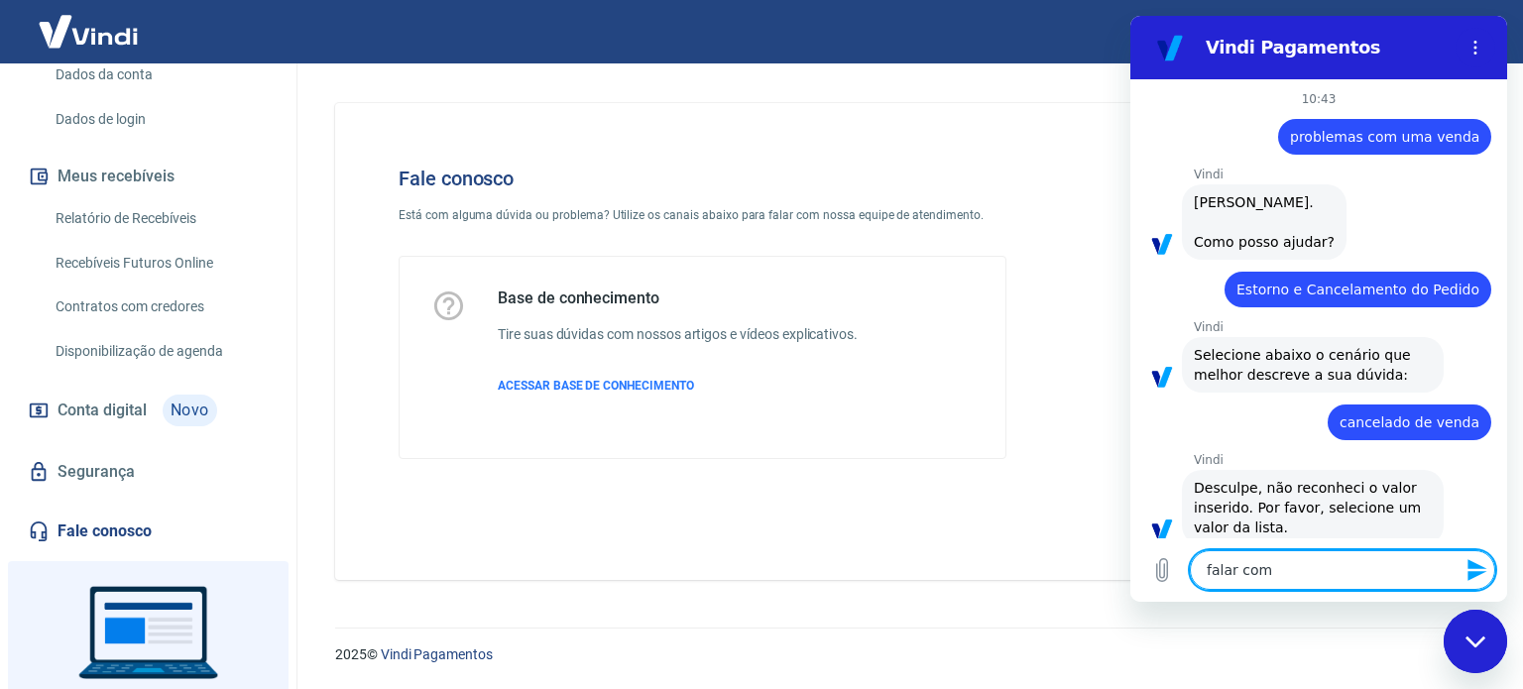
type textarea "falar com a"
type textarea "x"
type textarea "falar com at"
type textarea "x"
type textarea "falar com ate"
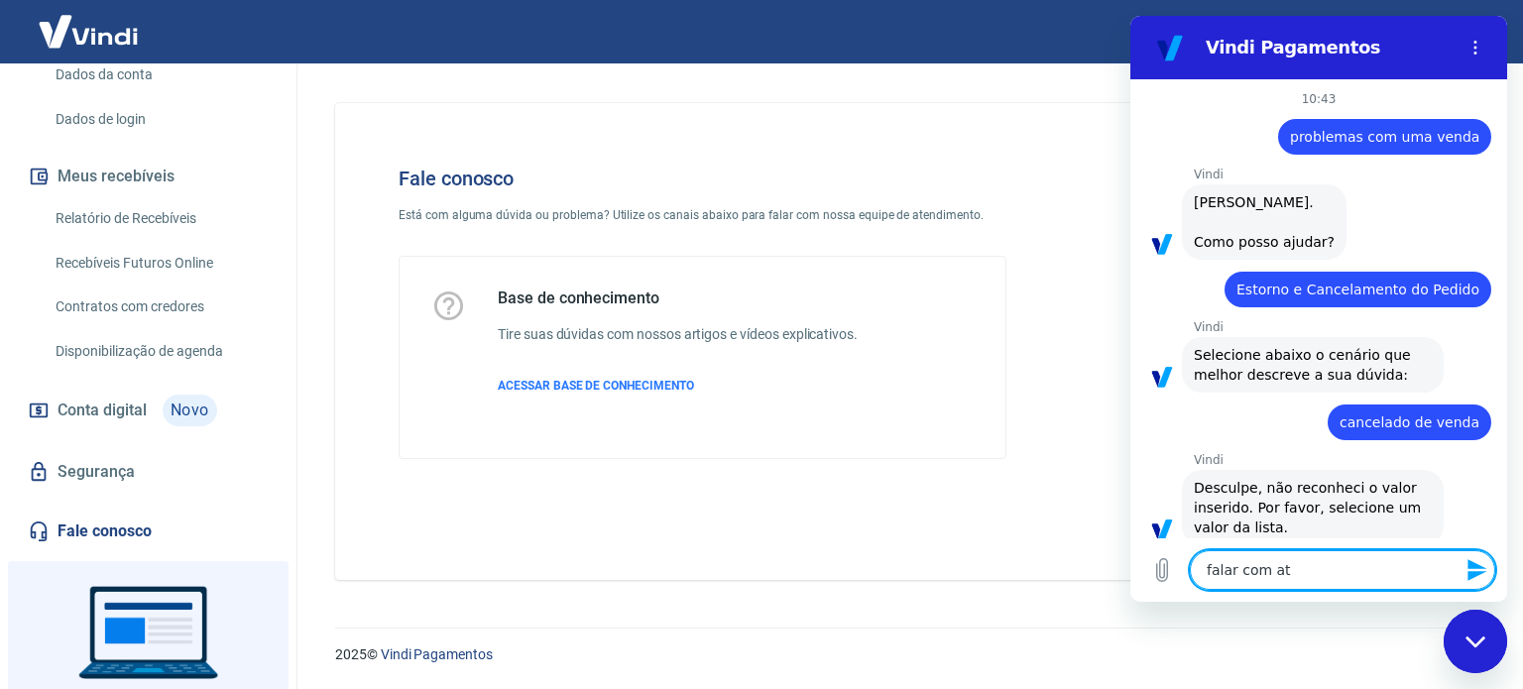
type textarea "x"
type textarea "falar com ateb"
type textarea "x"
type textarea "falar com atebd"
type textarea "x"
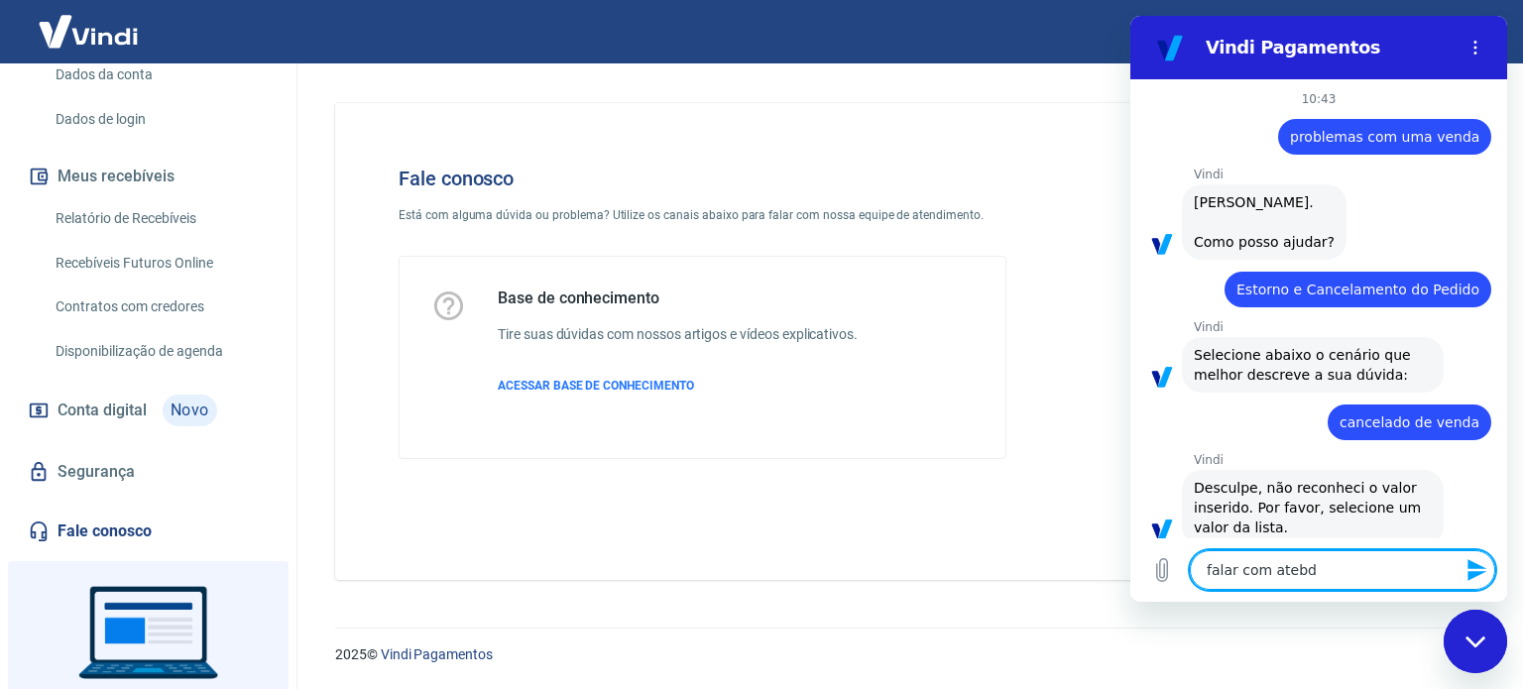
type textarea "falar com atebde"
type textarea "x"
type textarea "falar com atebdeb"
type textarea "x"
type textarea "falar com atebde"
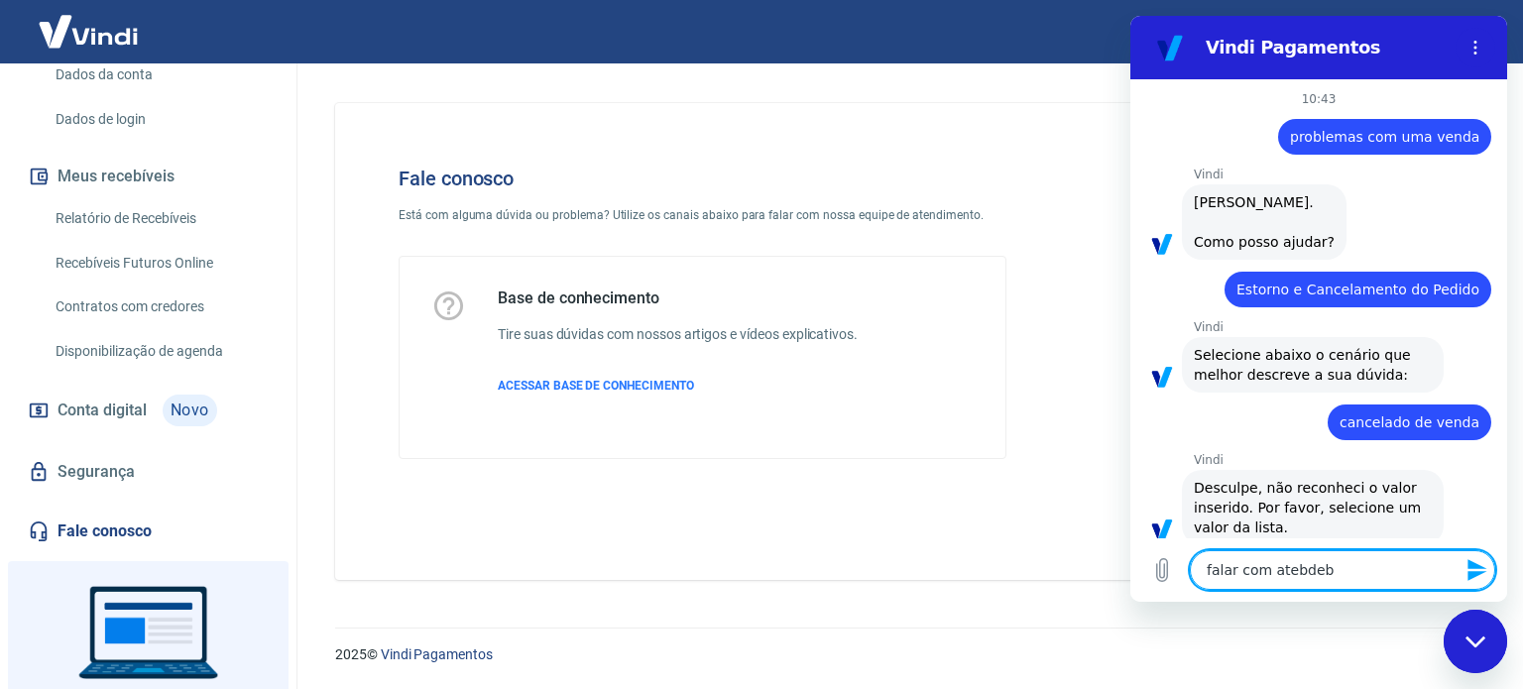
type textarea "x"
type textarea "falar com atebd"
type textarea "x"
type textarea "falar com ateb"
type textarea "x"
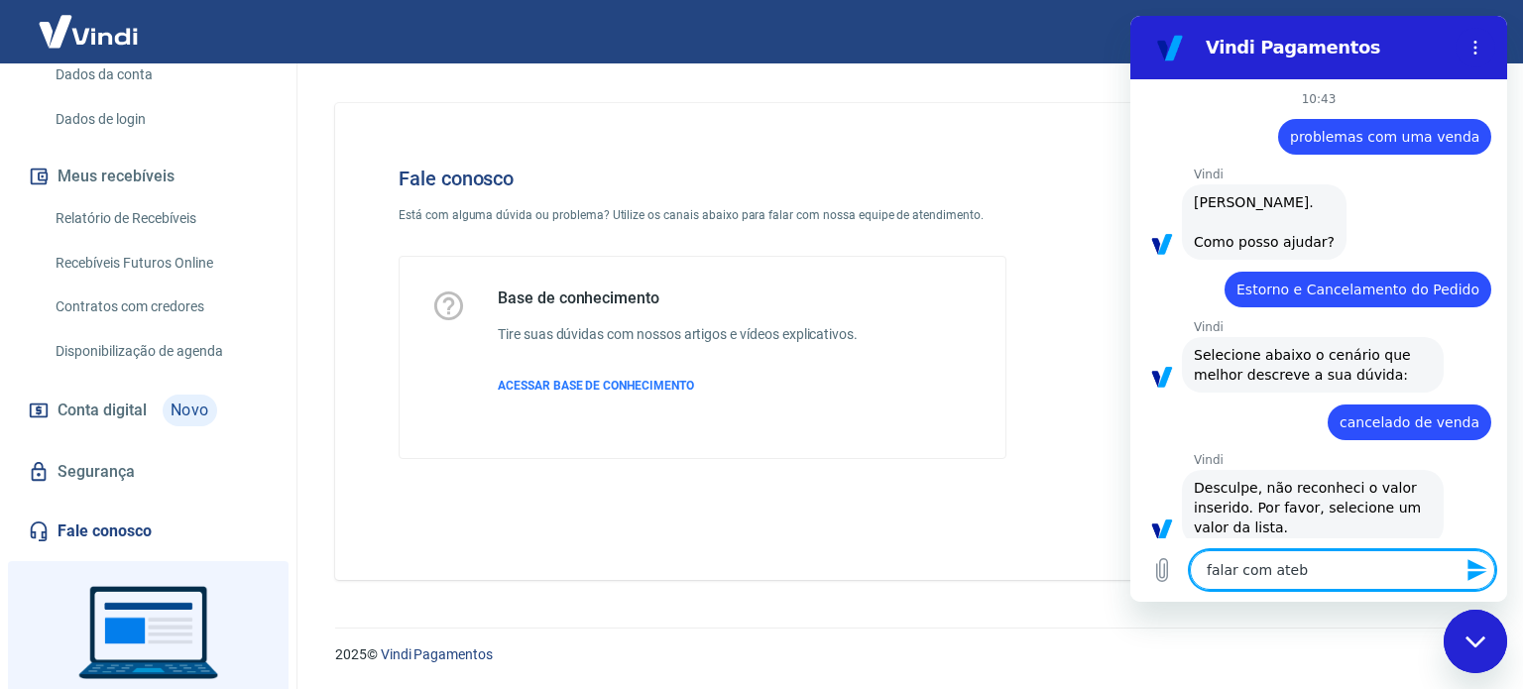
type textarea "falar com ate"
type textarea "x"
type textarea "falar com at"
type textarea "x"
type textarea "falar com ate"
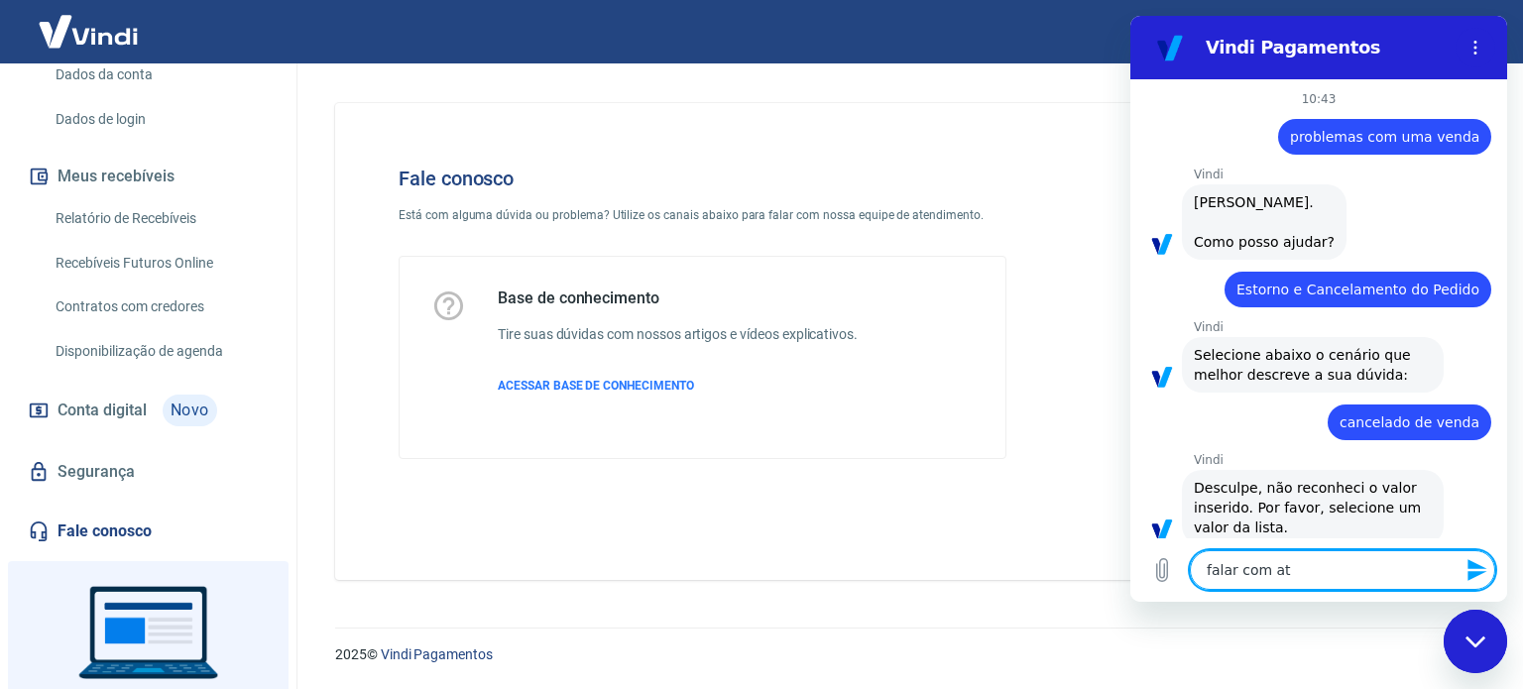
type textarea "x"
type textarea "falar com [GEOGRAPHIC_DATA]"
type textarea "x"
type textarea "falar com atend"
type textarea "x"
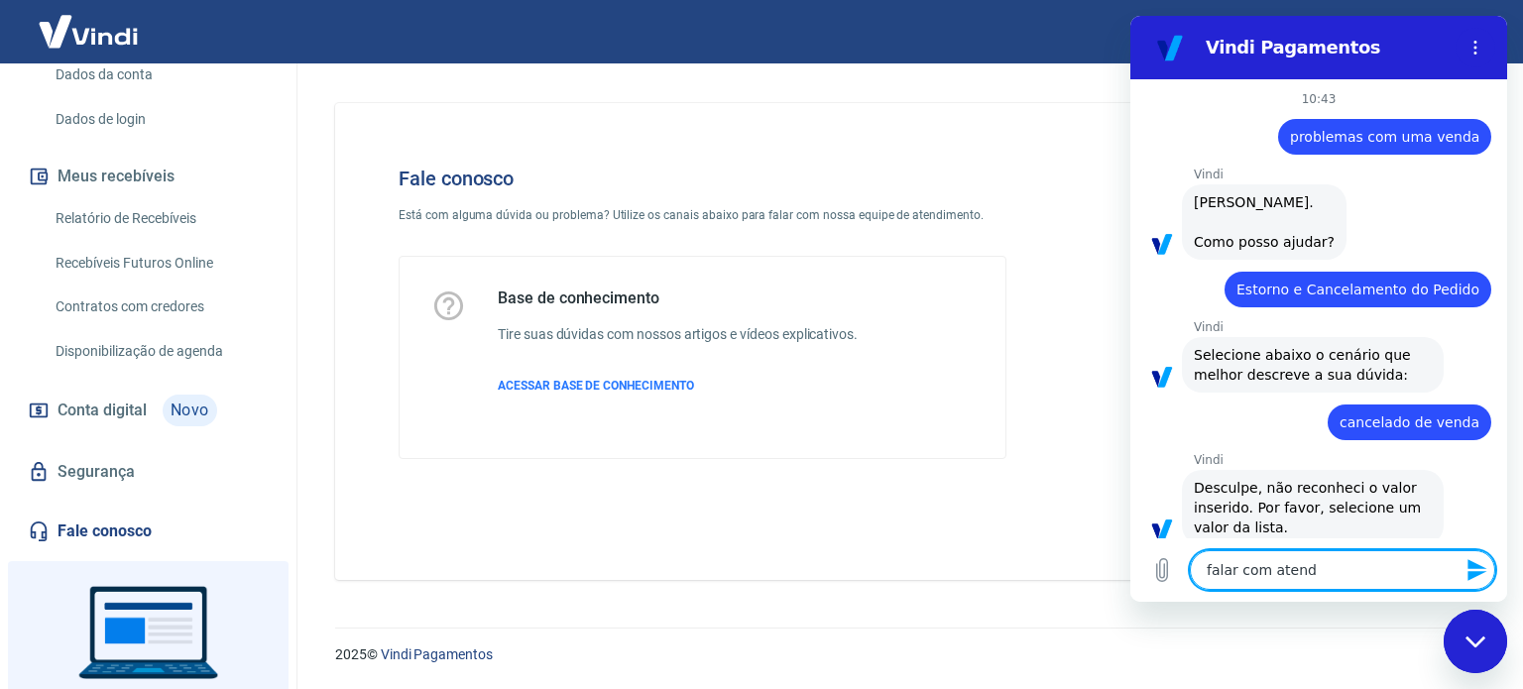
type textarea "falar com atende"
type textarea "x"
type textarea "falar com atenden"
type textarea "x"
type textarea "falar com atendent"
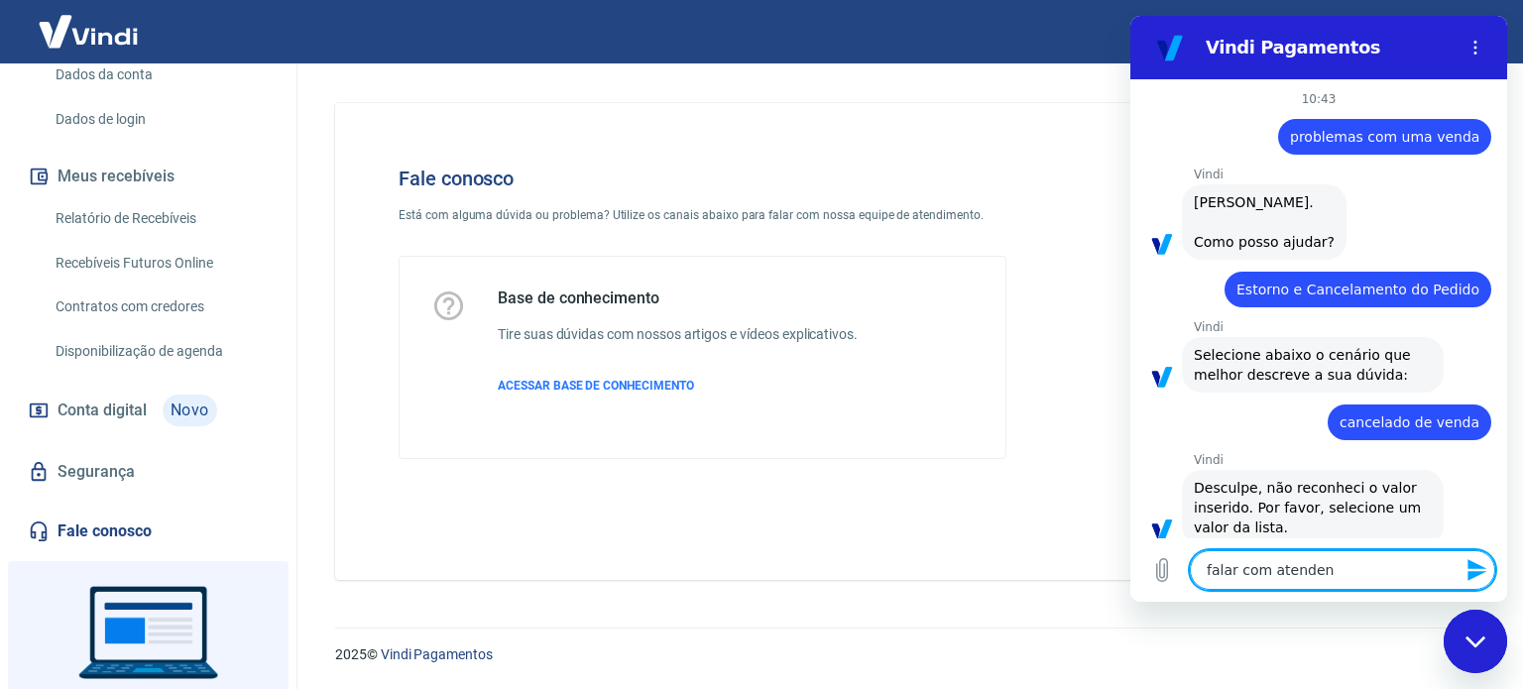
type textarea "x"
type textarea "falar com atendente"
type textarea "x"
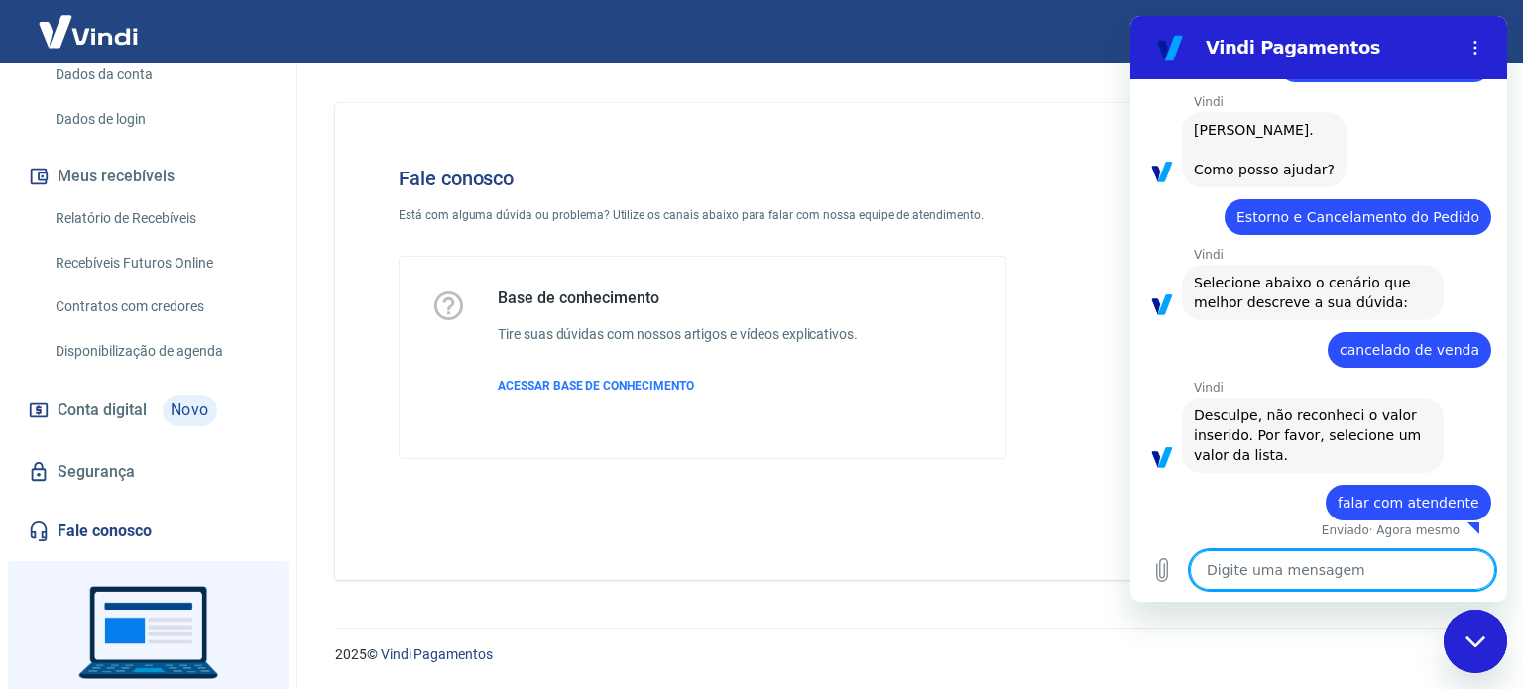
scroll to position [76, 0]
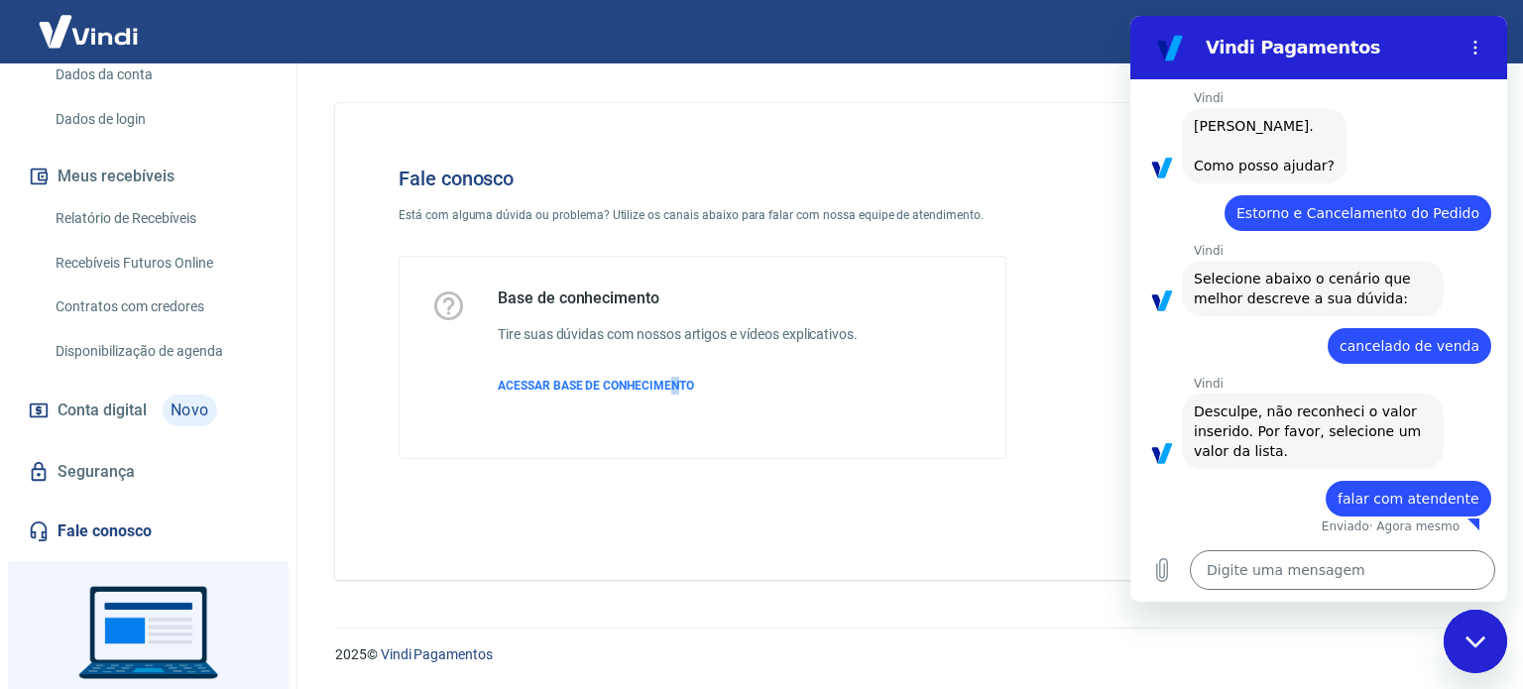
click at [674, 507] on div "Fale conosco Está com alguma dúvida ou problema? Utilize os canais abaixo para …" at bounding box center [905, 341] width 1140 height 477
type textarea "x"
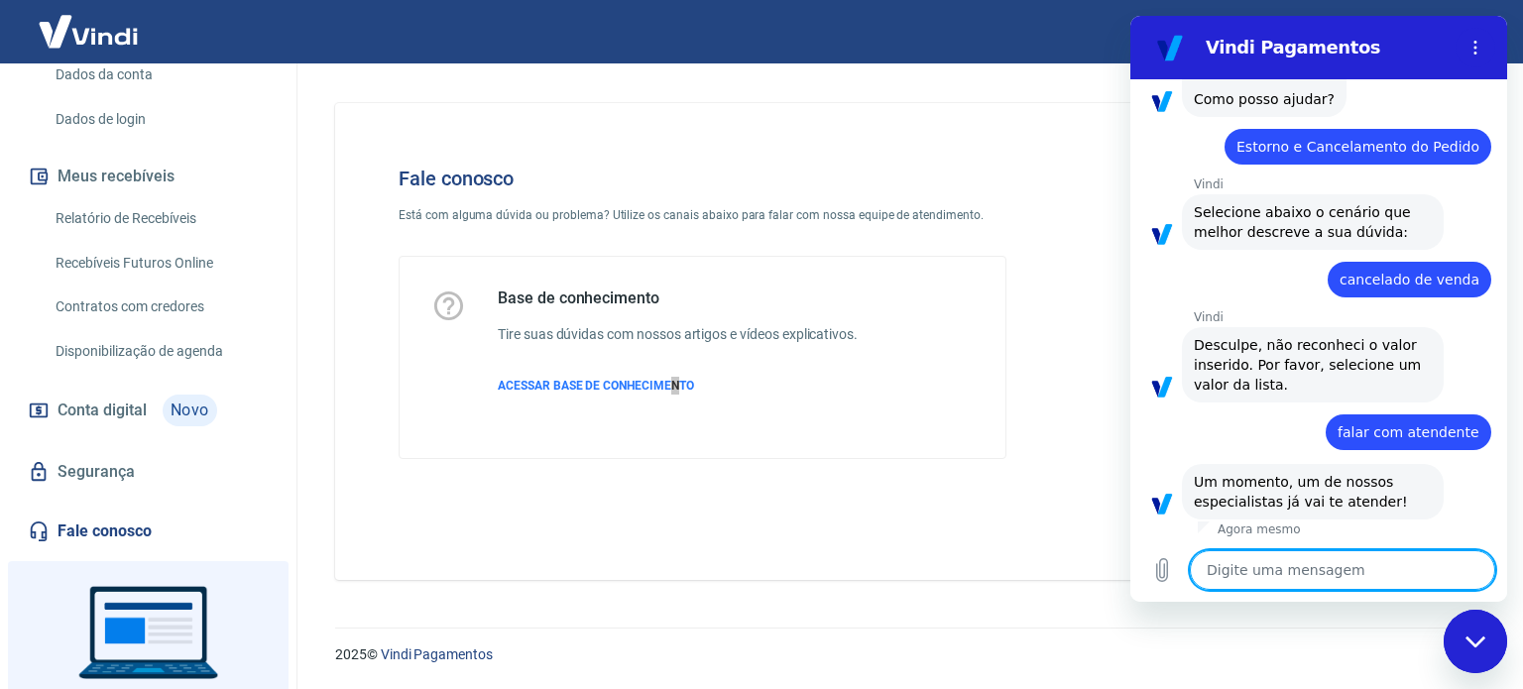
scroll to position [147, 0]
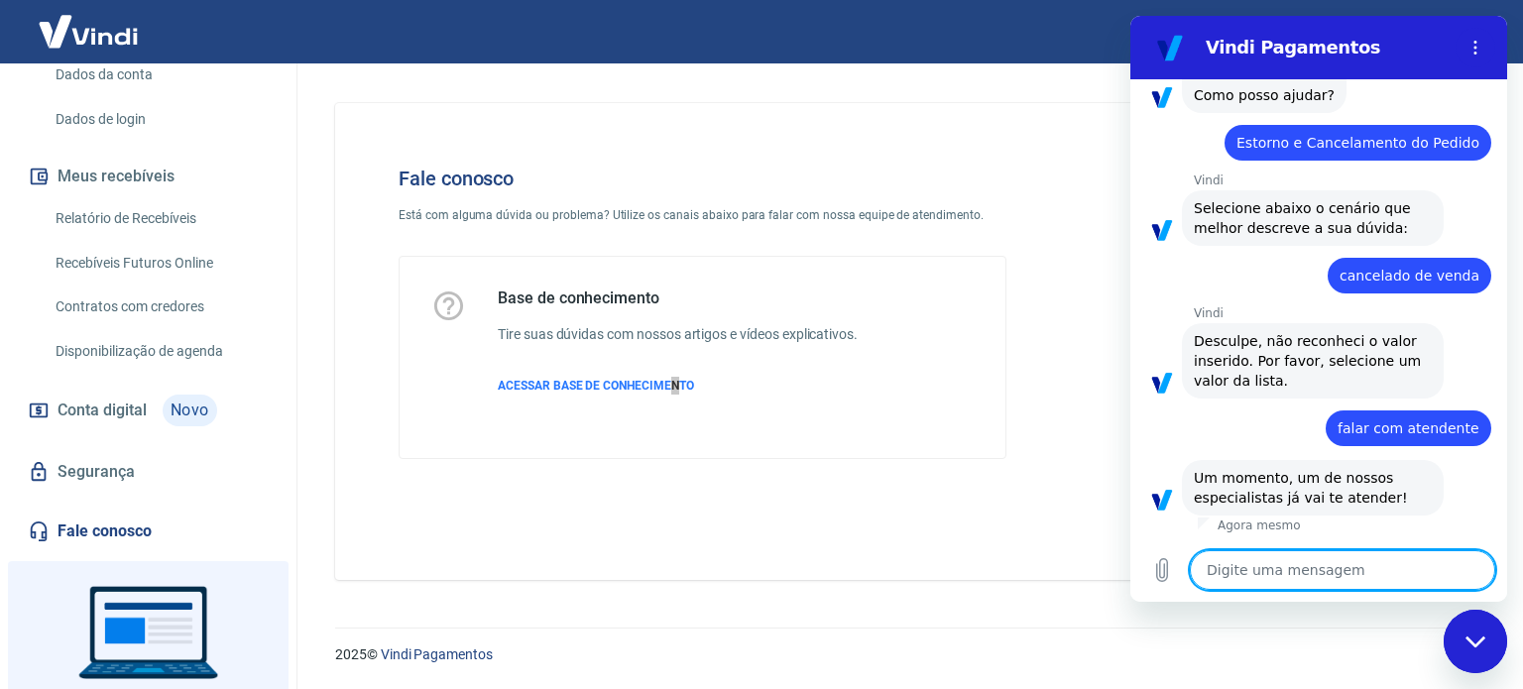
click at [1254, 574] on textarea at bounding box center [1342, 570] width 305 height 40
type textarea "C"
type textarea "x"
type textarea "N"
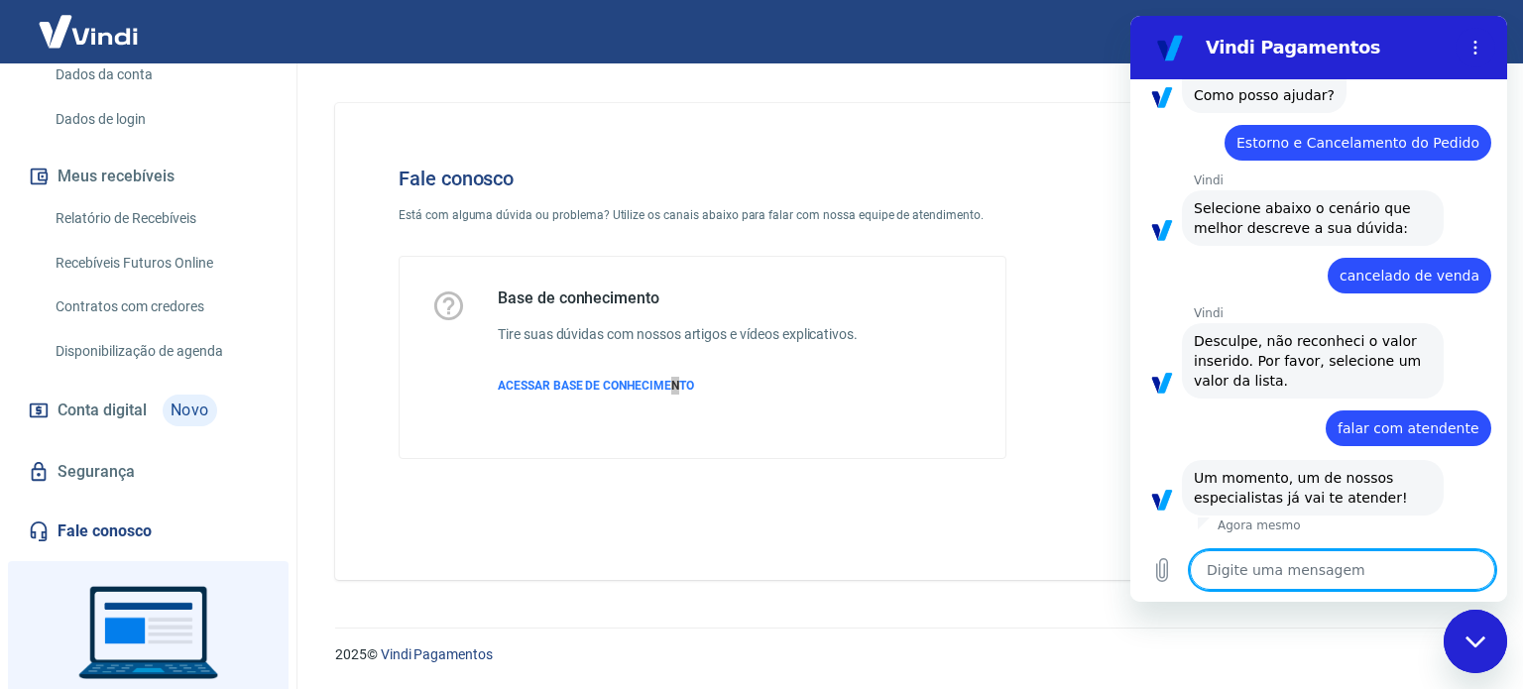
type textarea "x"
type textarea "P"
type textarea "x"
type textarea "Pe"
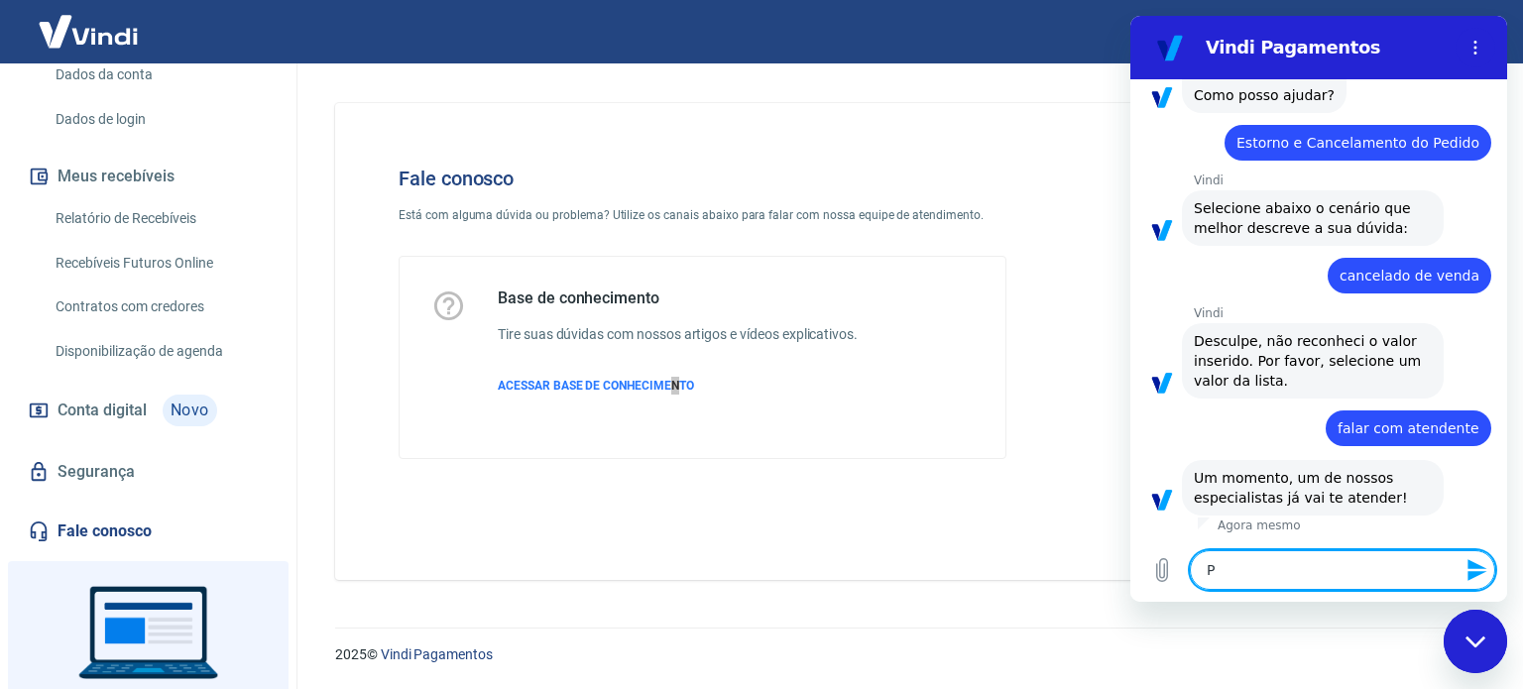
type textarea "x"
type textarea "Ped"
type textarea "x"
type textarea "Pedi"
type textarea "x"
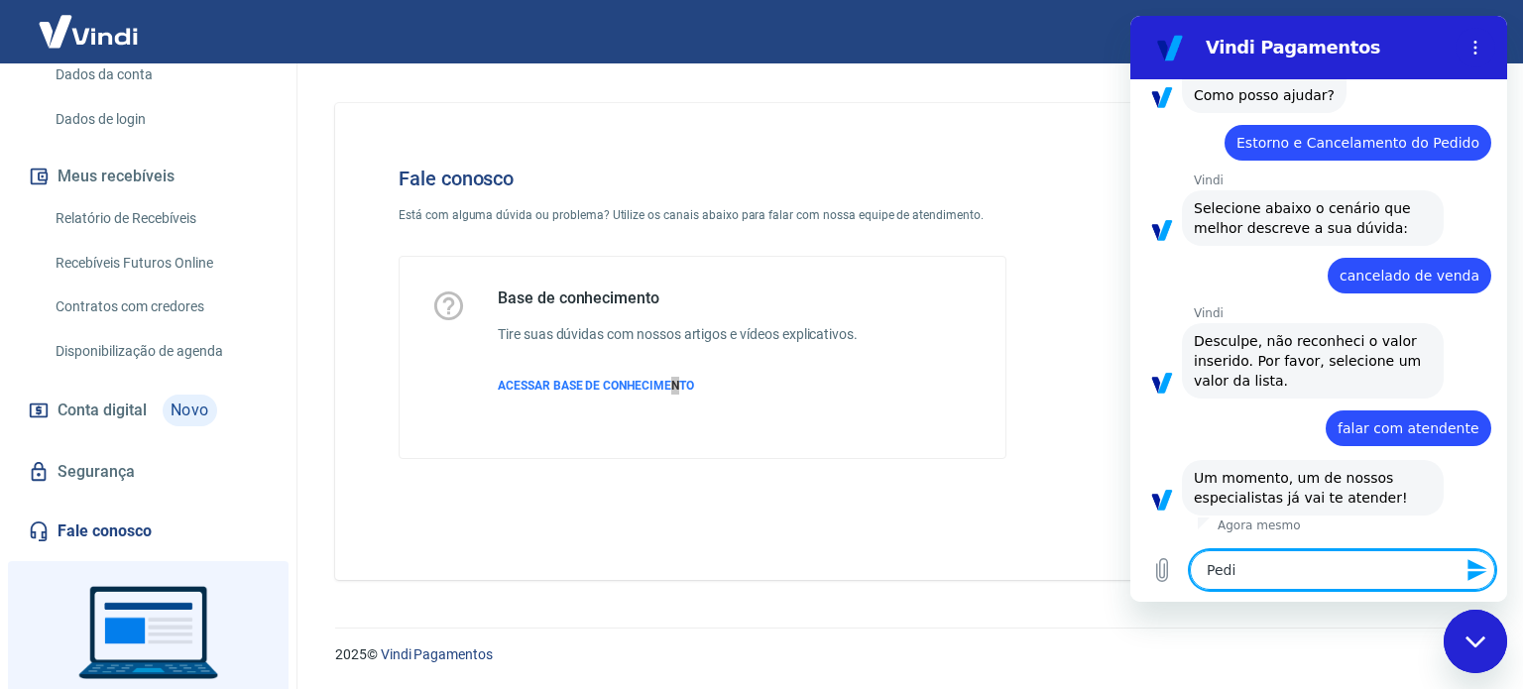
type textarea "Pedid"
type textarea "x"
type textarea "Pedido"
type textarea "x"
type textarea "Pedido"
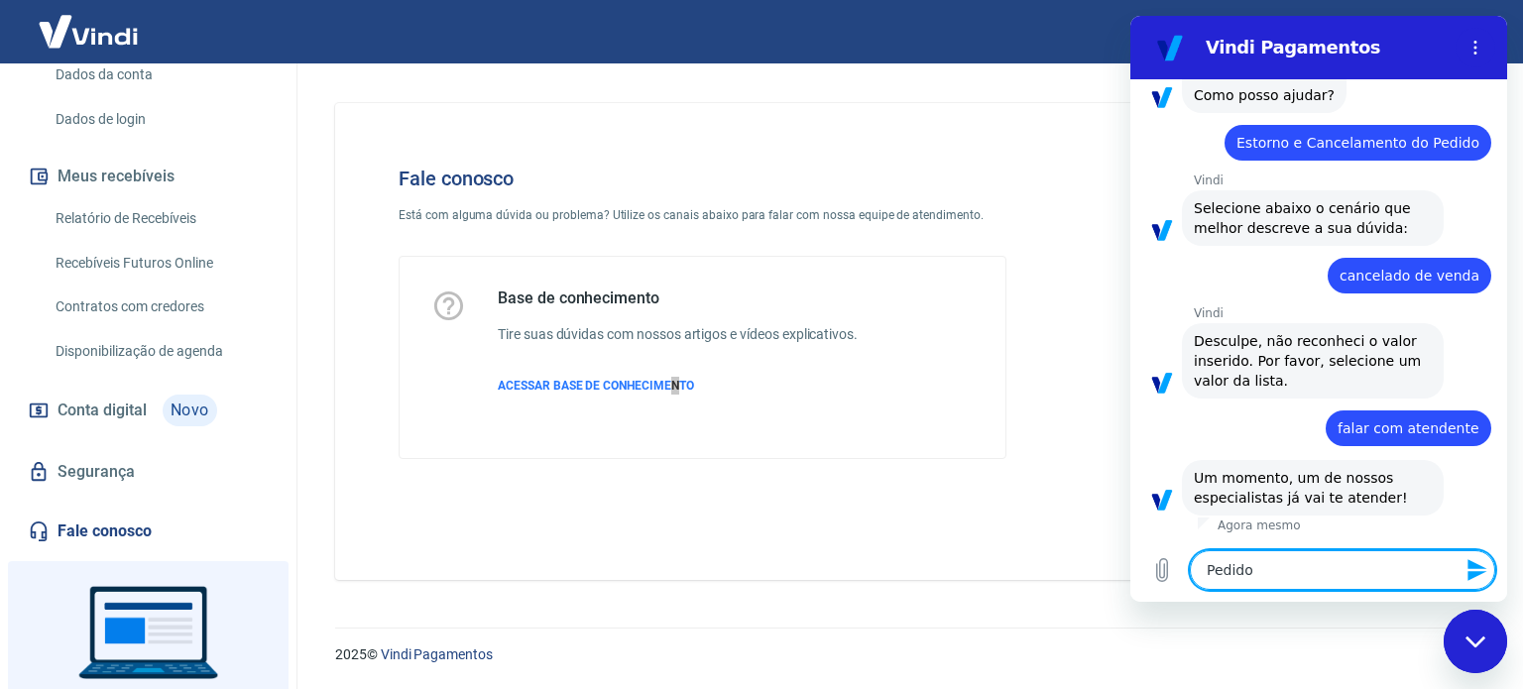
type textarea "x"
type textarea "Pedido 3"
type textarea "x"
type textarea "Pedido 34"
type textarea "x"
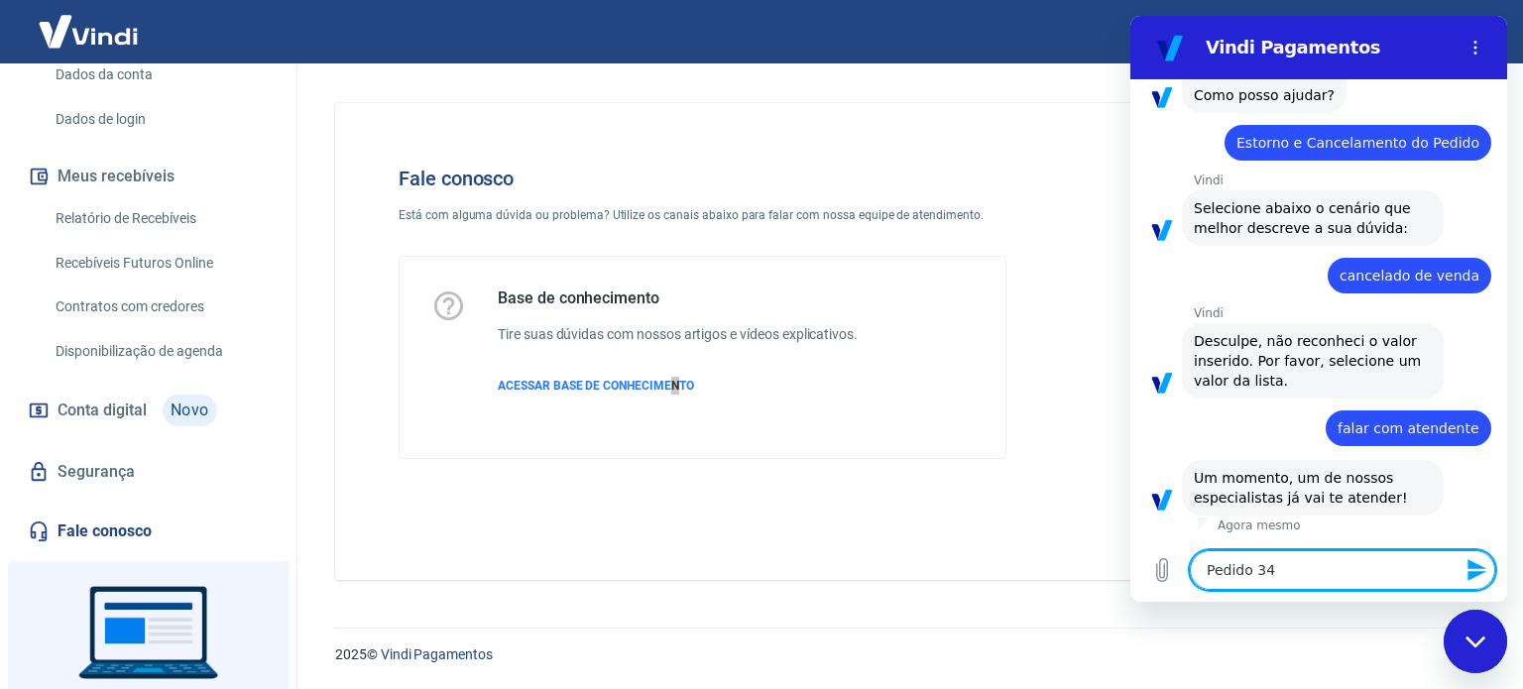
type textarea "Pedido 349"
type textarea "x"
type textarea "Pedido 3493"
type textarea "x"
type textarea "Pedido 3493"
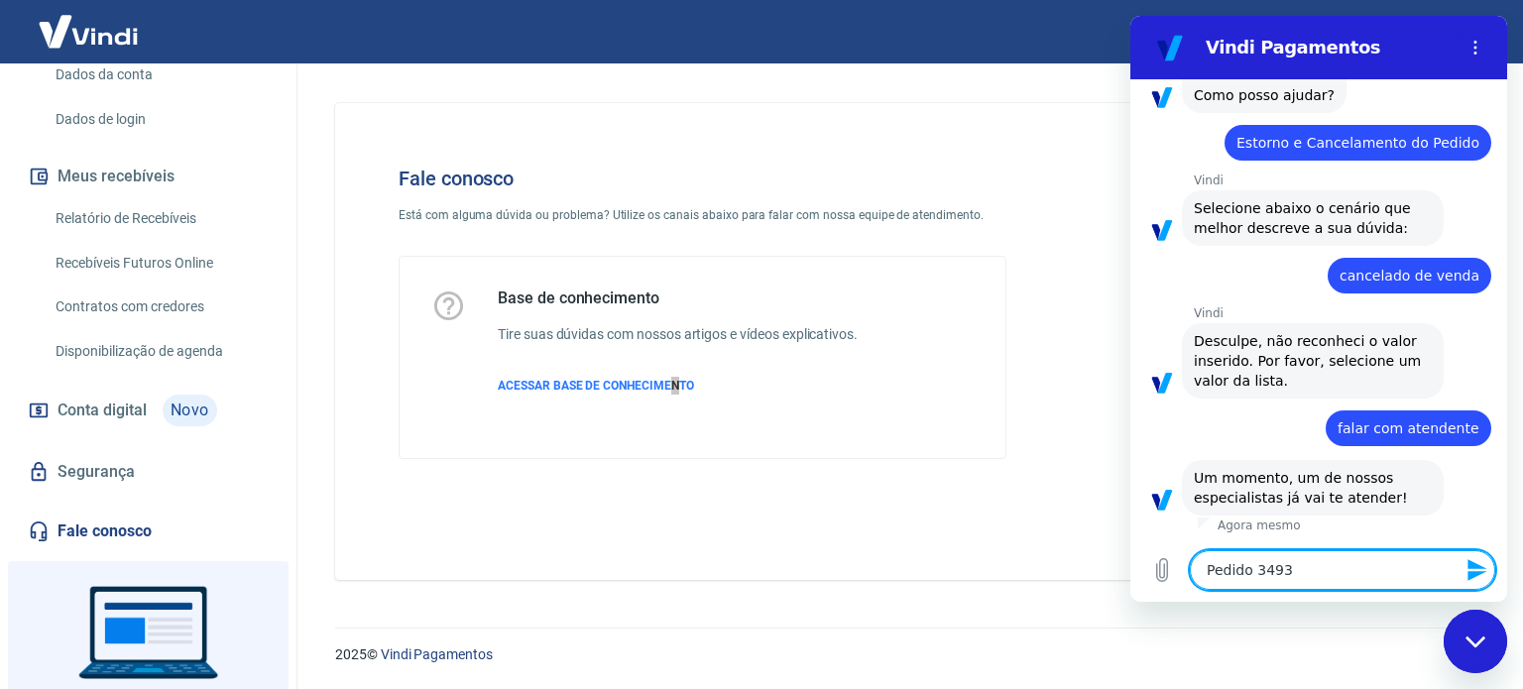
type textarea "x"
type textarea "Pedido 3493 a"
type textarea "x"
type textarea "Pedido 3493 ap"
type textarea "x"
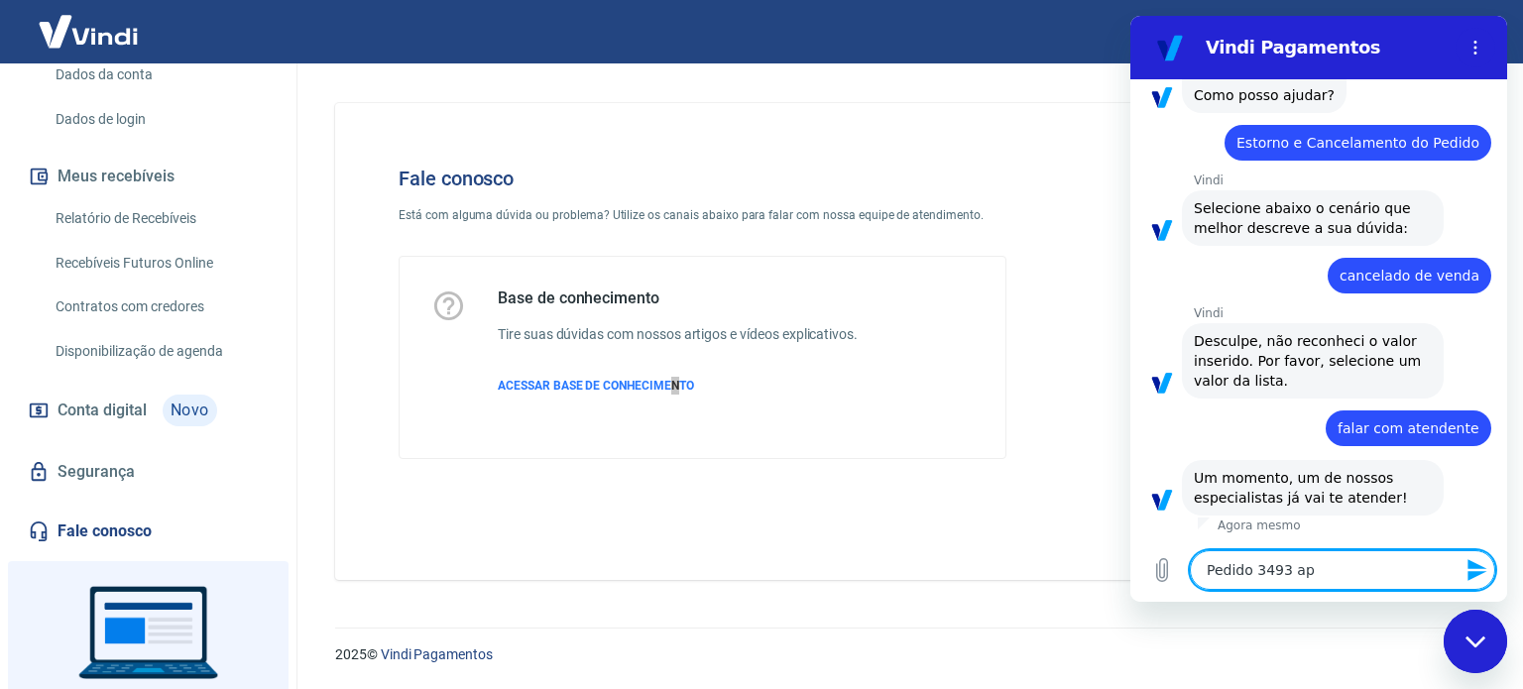
type textarea "Pedido 3493 apa"
type textarea "x"
type textarea "Pedido 3493 apar"
type textarea "x"
type textarea "Pedido 3493 apare"
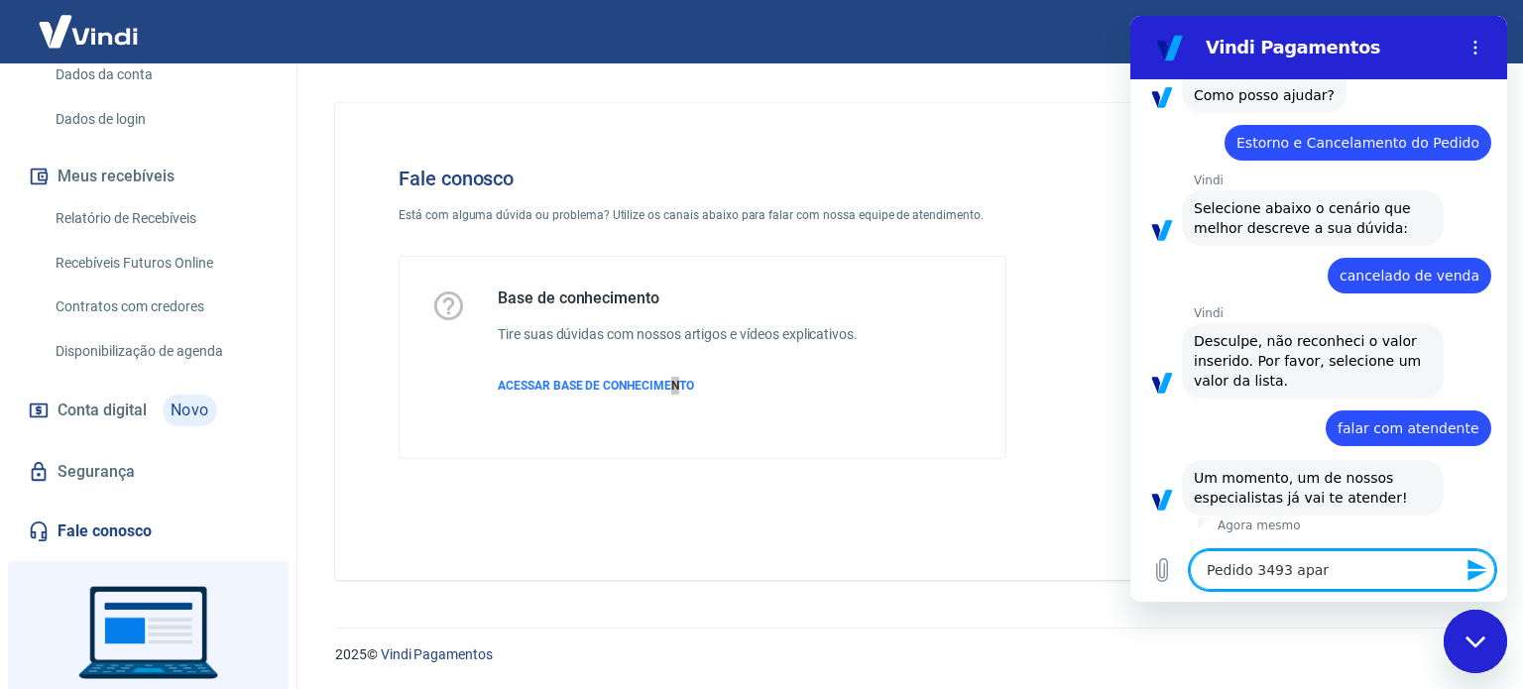
type textarea "x"
type textarea "Pedido 3493 aparec"
type textarea "x"
type textarea "Pedido 3493 aparece"
type textarea "x"
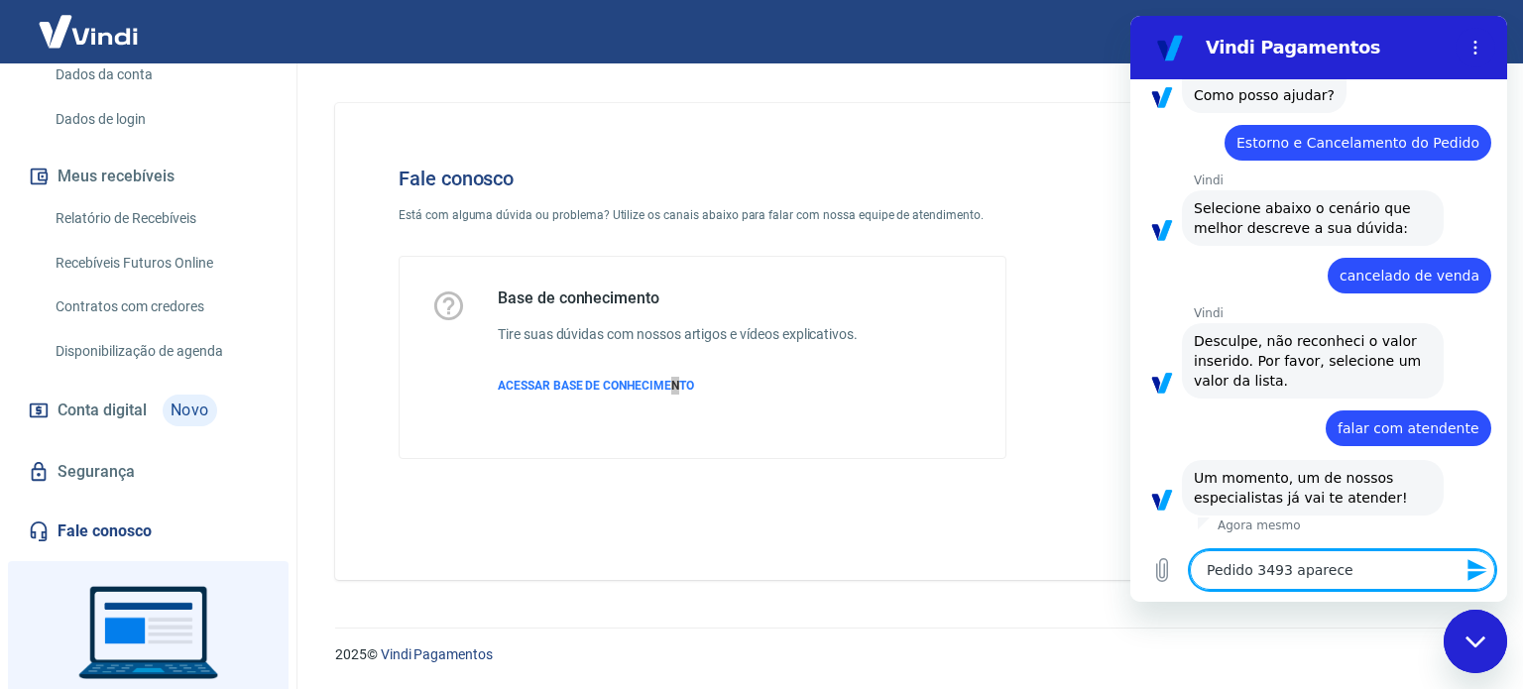
type textarea "Pedido 3493 aparece"
type textarea "x"
type textarea "Pedido 3493 aparece c"
type textarea "x"
type textarea "Pedido 3493 aparece cm"
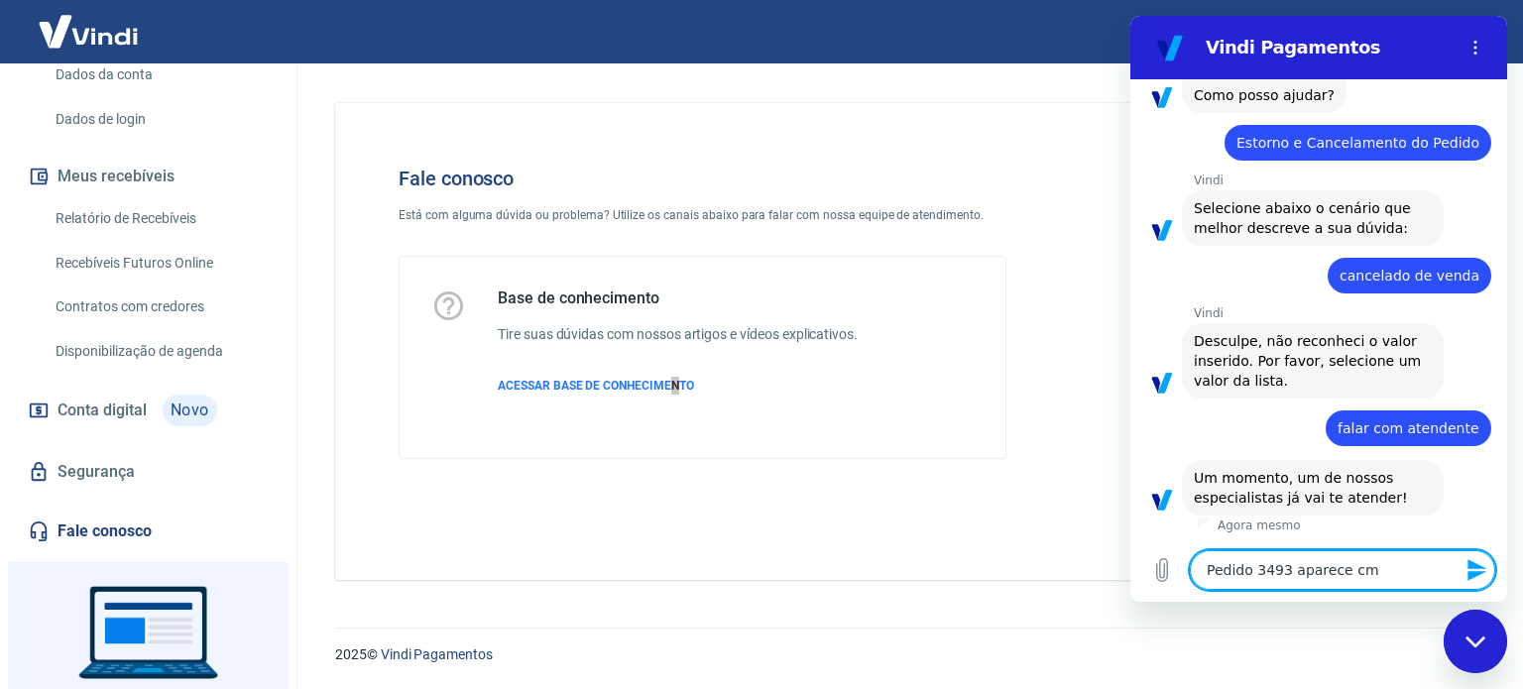
type textarea "x"
type textarea "Pedido 3493 aparece c"
type textarea "x"
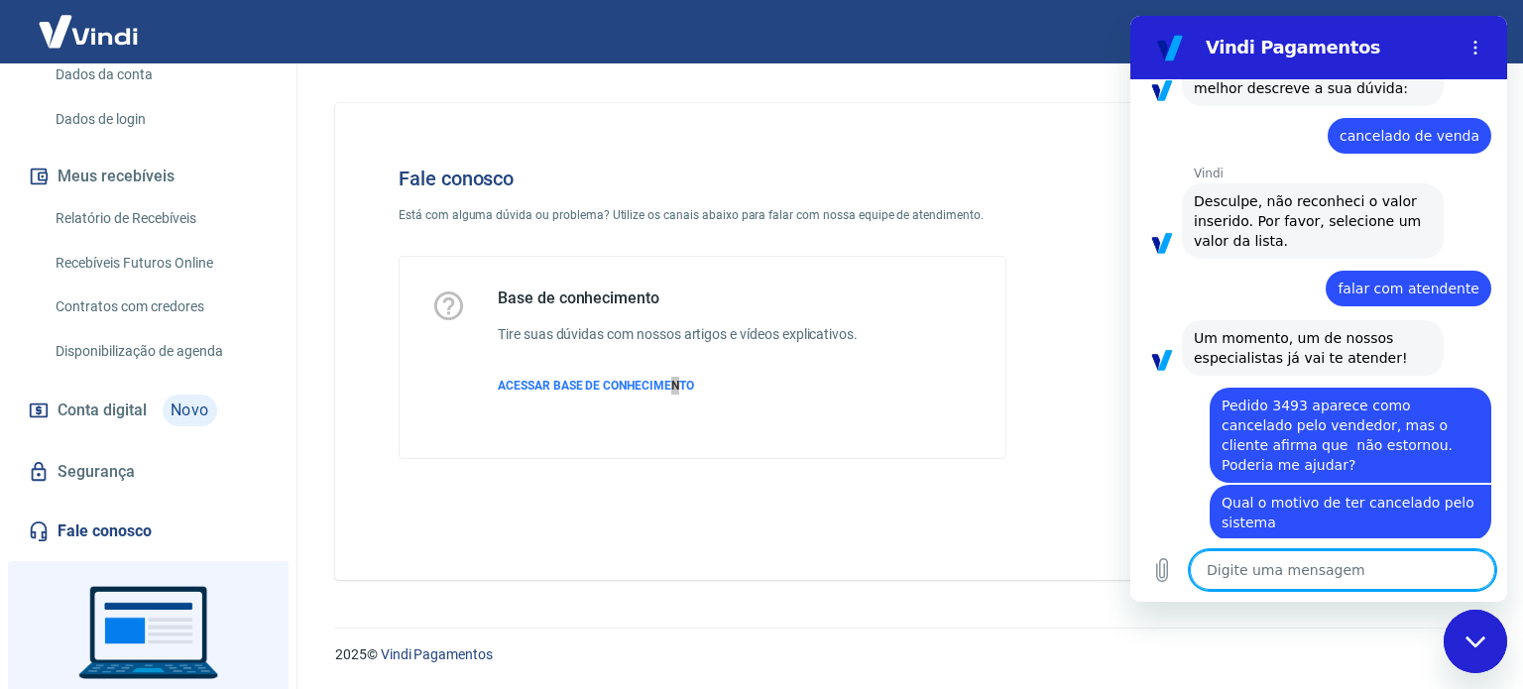
scroll to position [290, 0]
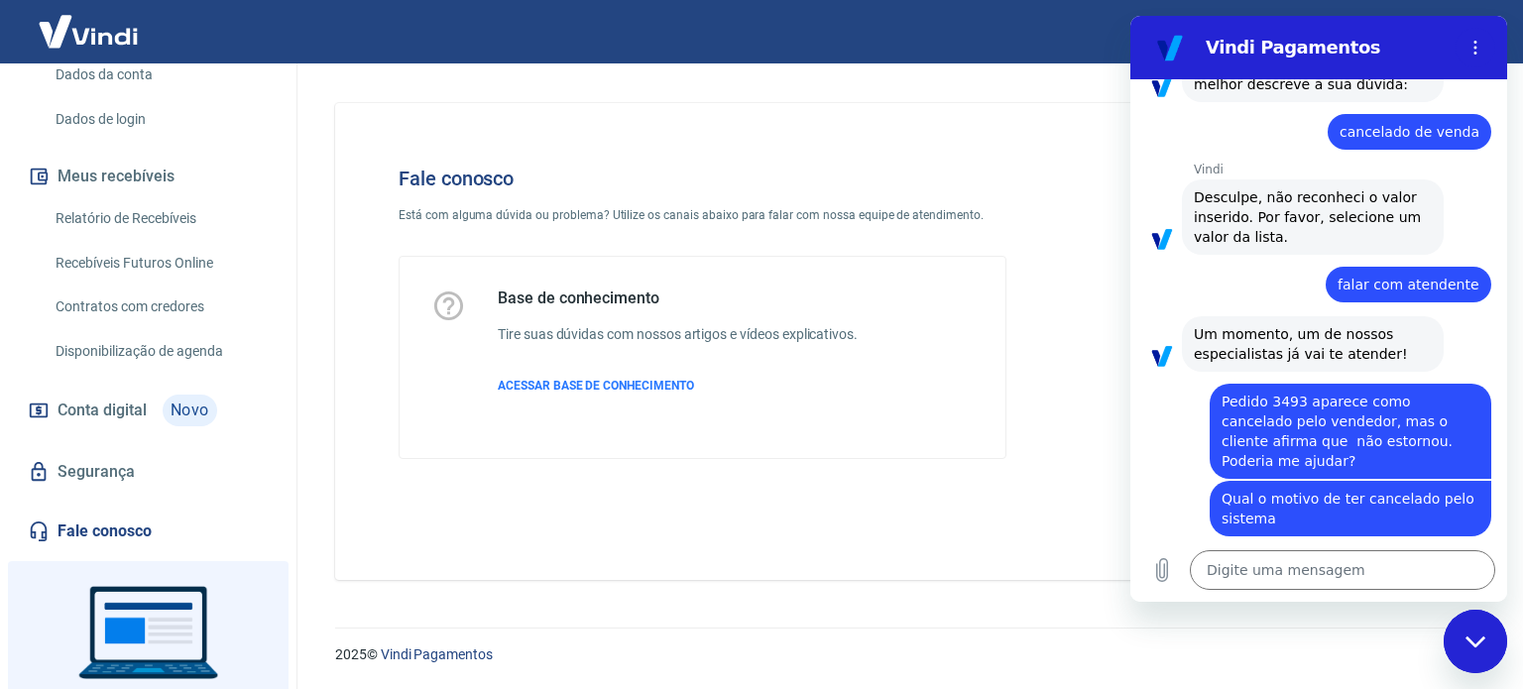
click at [837, 551] on div "Fale conosco Está com alguma dúvida ou problema? Utilize os canais abaixo para …" at bounding box center [905, 341] width 1140 height 477
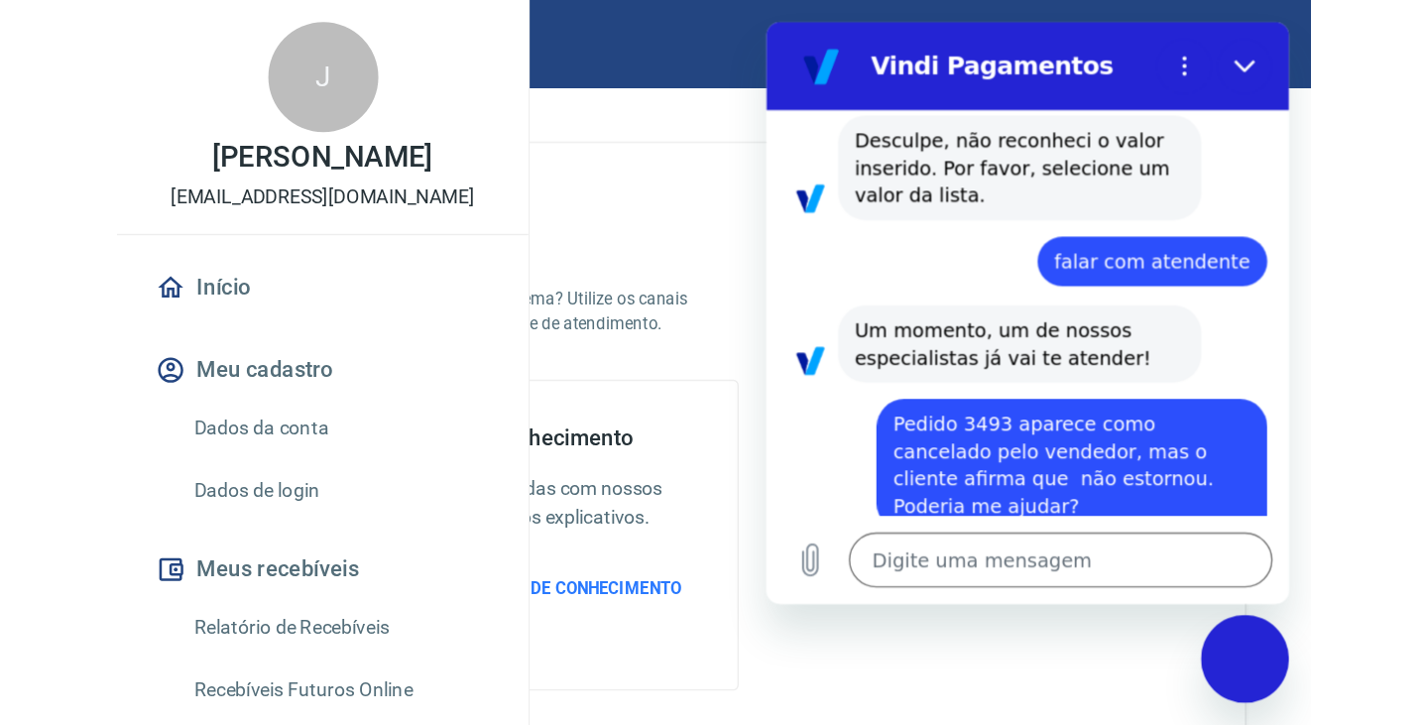
scroll to position [256, 0]
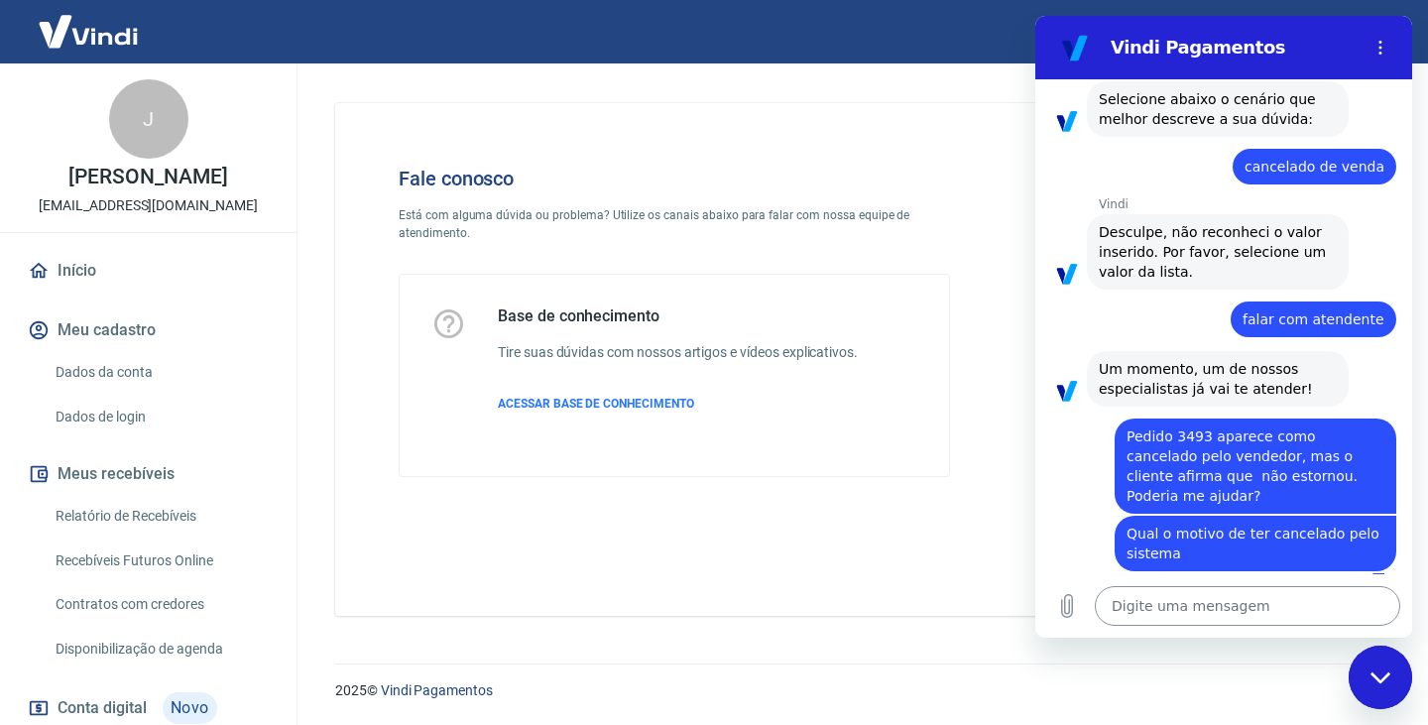
click at [1256, 602] on textarea at bounding box center [1247, 606] width 305 height 40
click at [1240, 607] on textarea at bounding box center [1247, 606] width 305 height 40
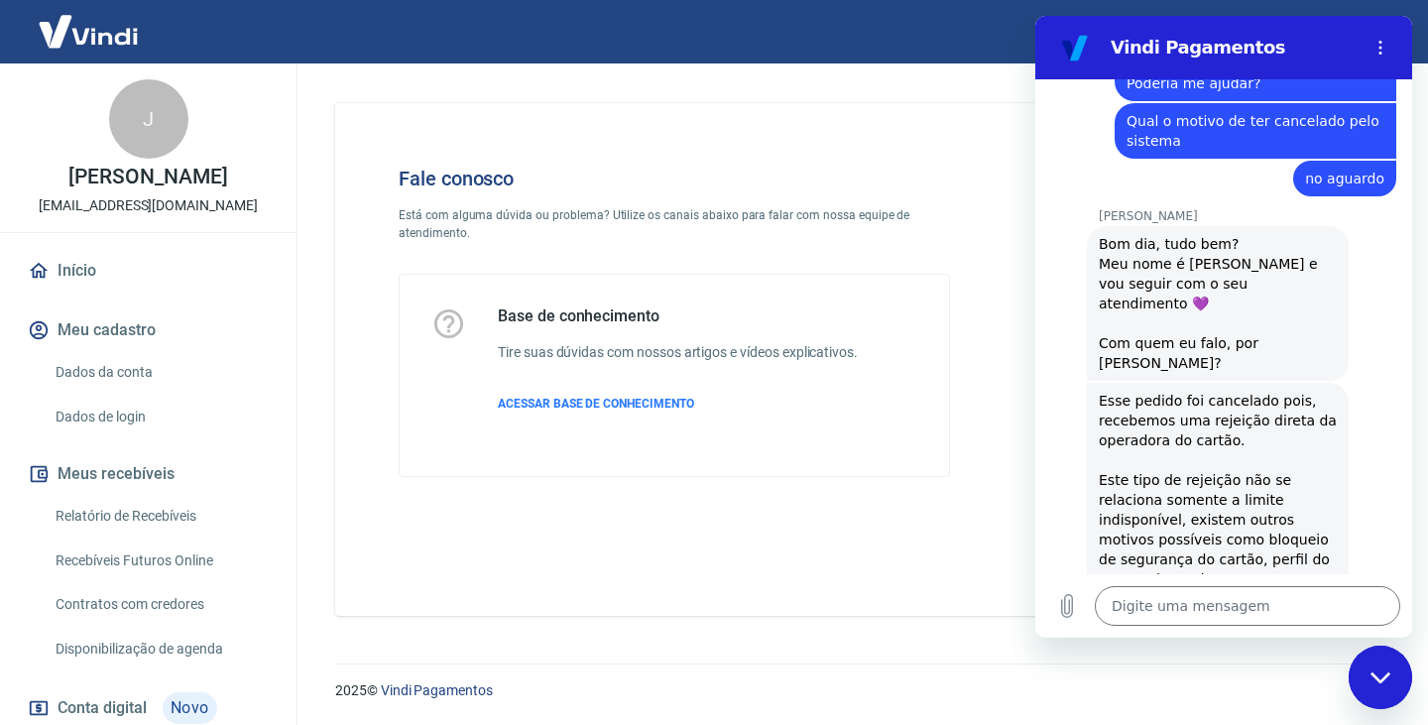
scroll to position [551, 0]
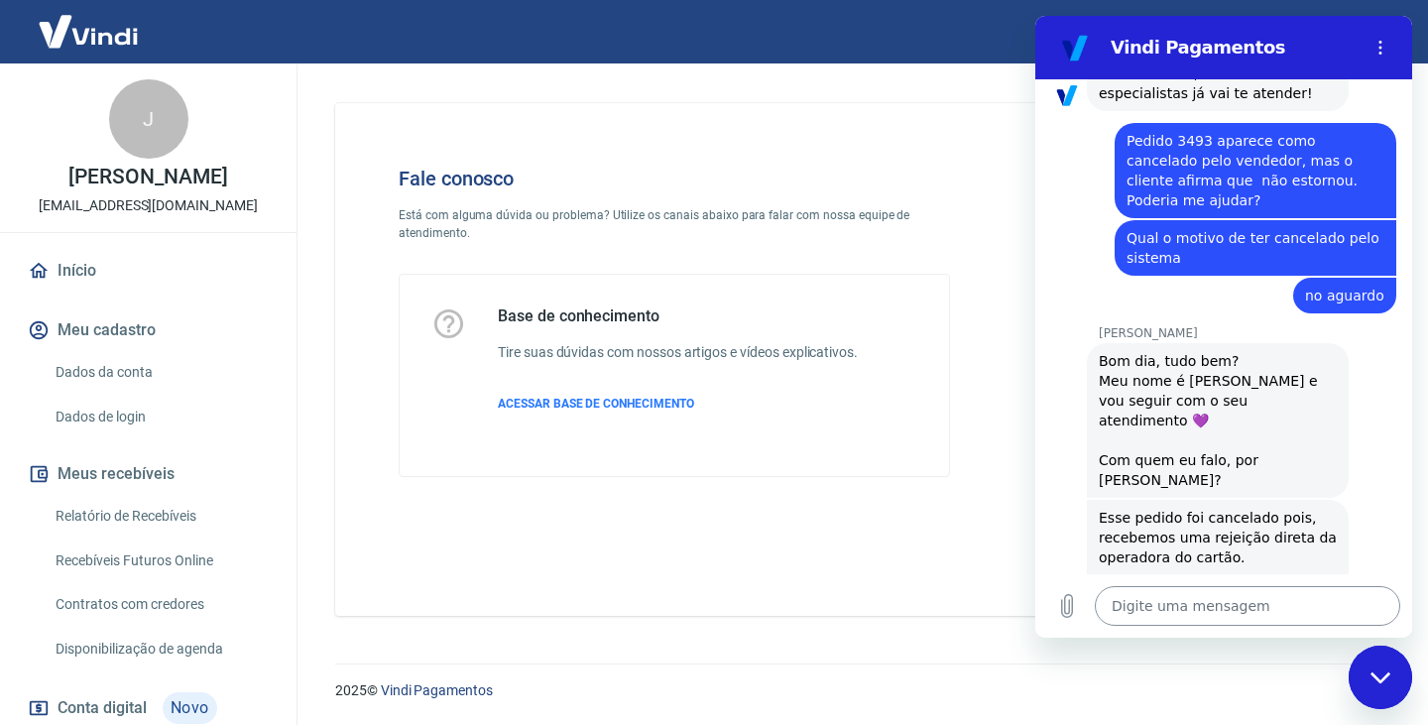
click at [1205, 605] on textarea at bounding box center [1247, 606] width 305 height 40
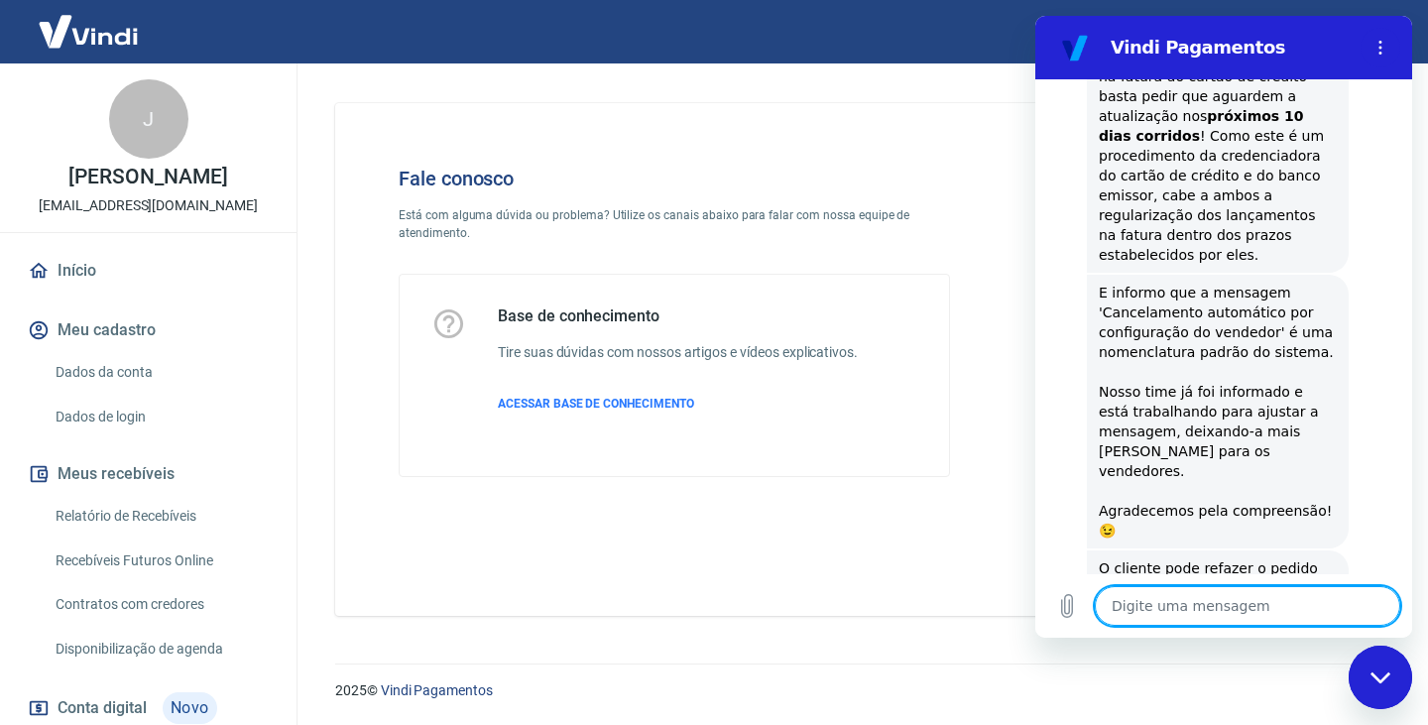
scroll to position [1392, 0]
click at [1203, 617] on textarea at bounding box center [1247, 606] width 305 height 40
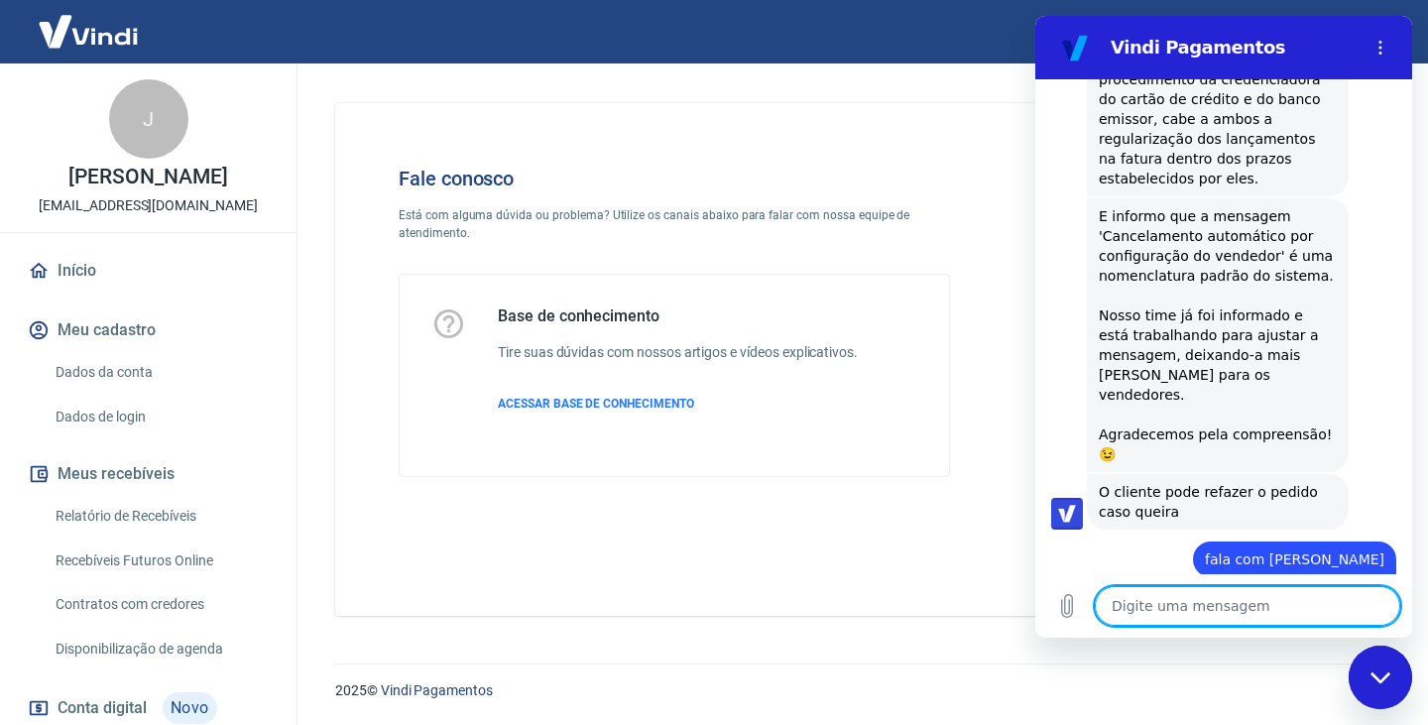
scroll to position [1469, 0]
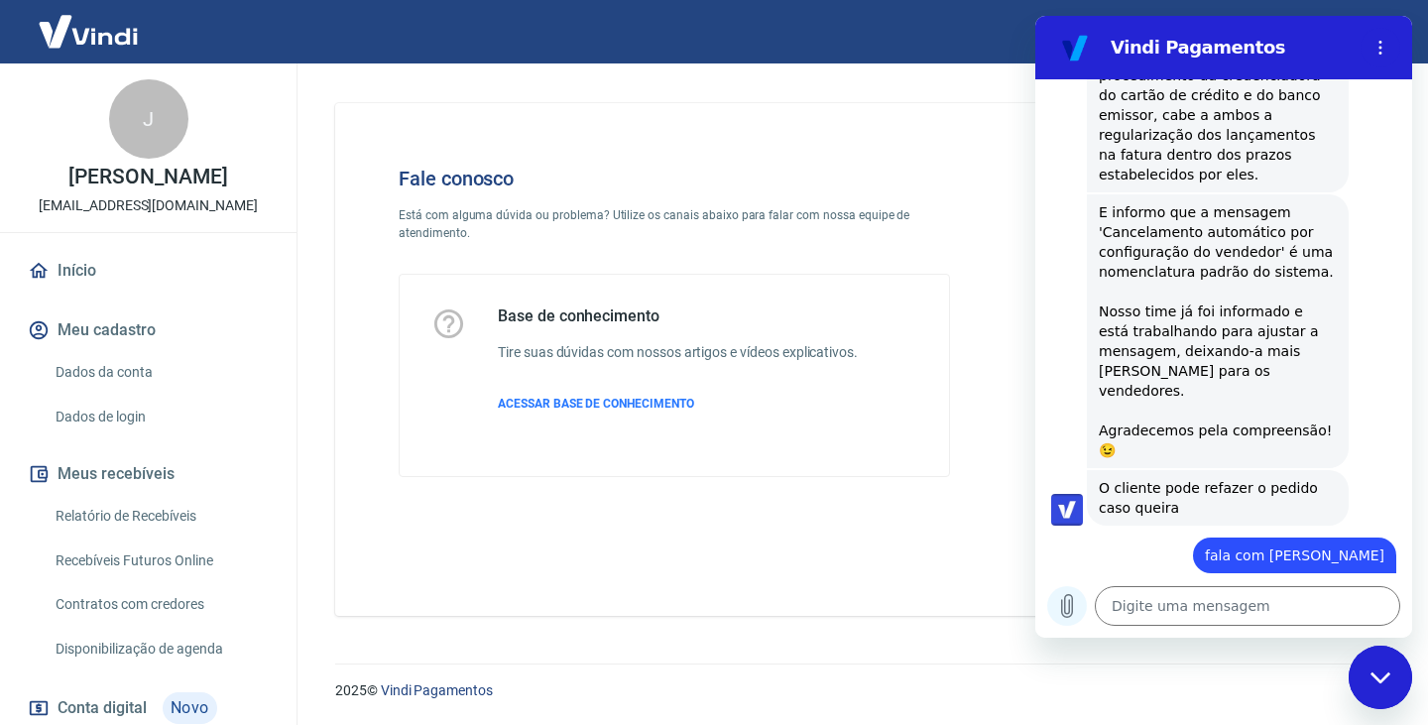
click at [1073, 598] on icon "Carregar arquivo" at bounding box center [1067, 606] width 24 height 24
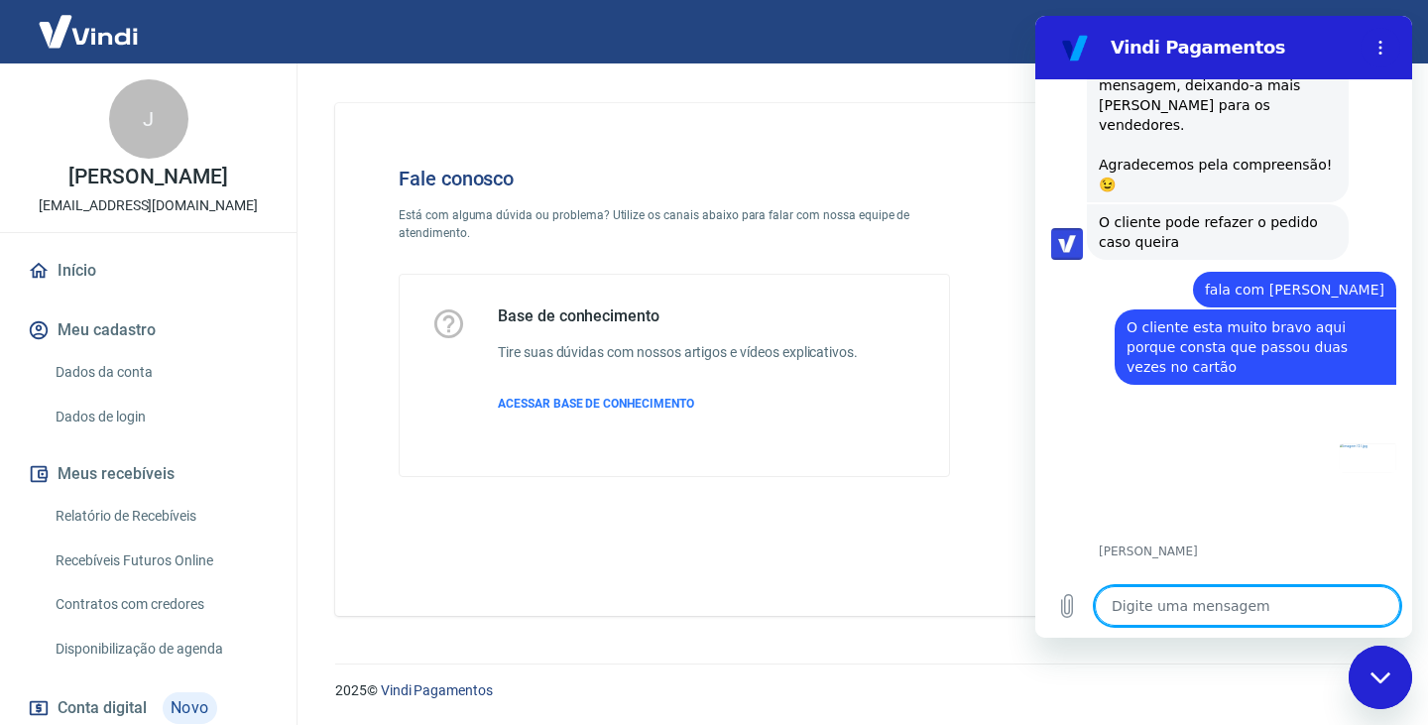
scroll to position [1739, 0]
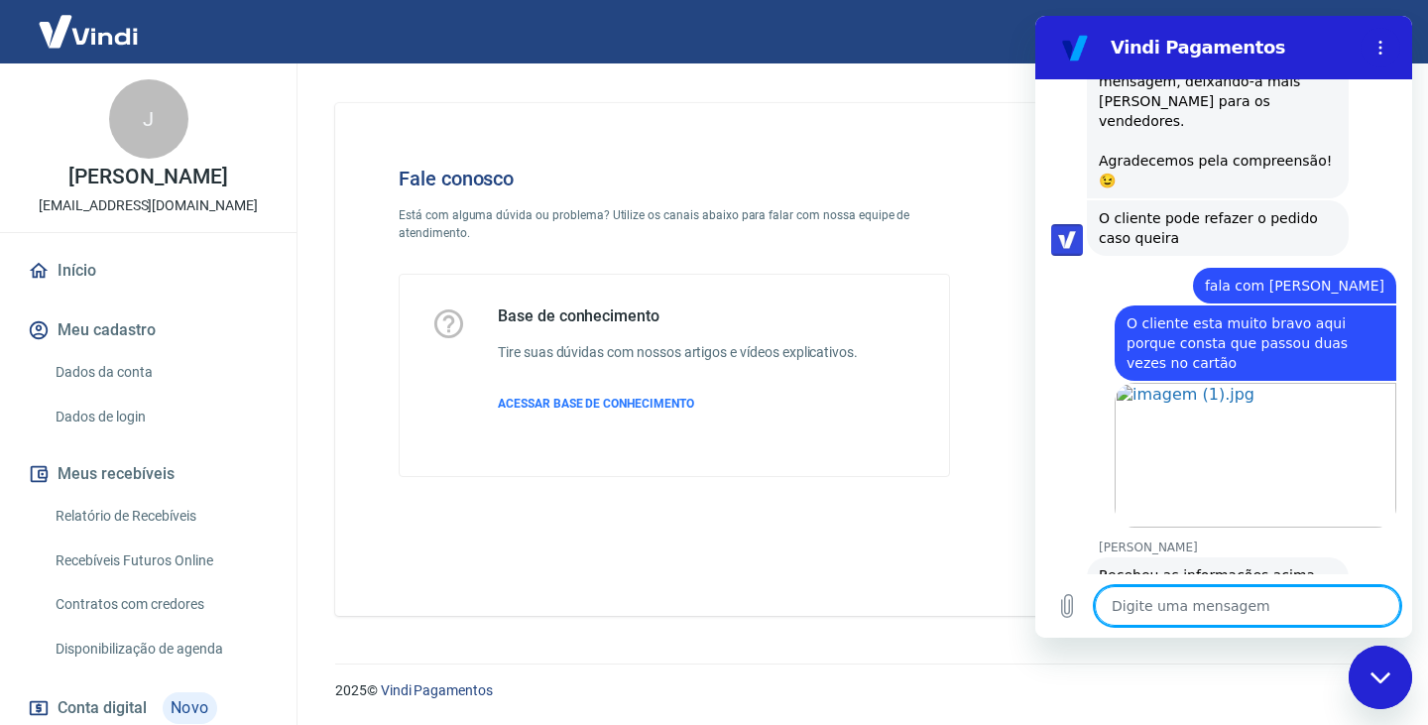
click at [1130, 611] on textarea at bounding box center [1247, 606] width 305 height 40
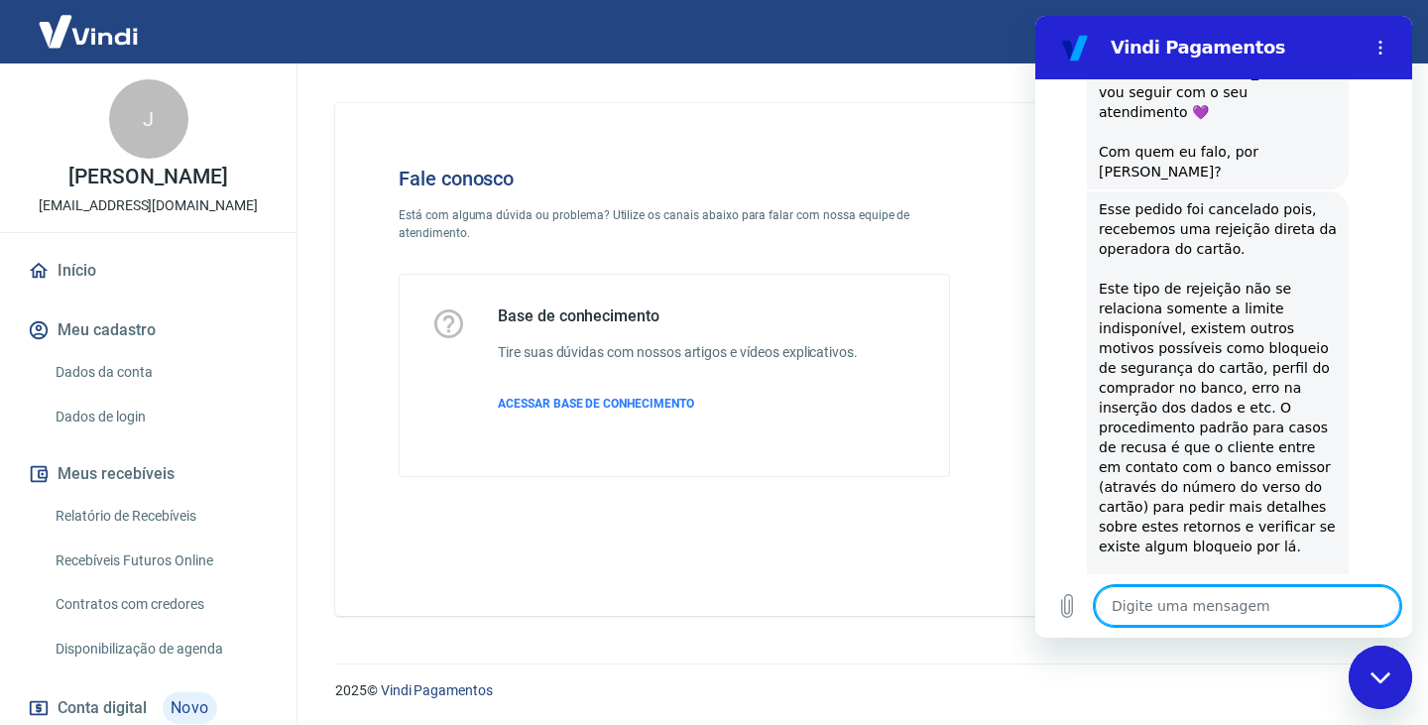
scroll to position [847, 0]
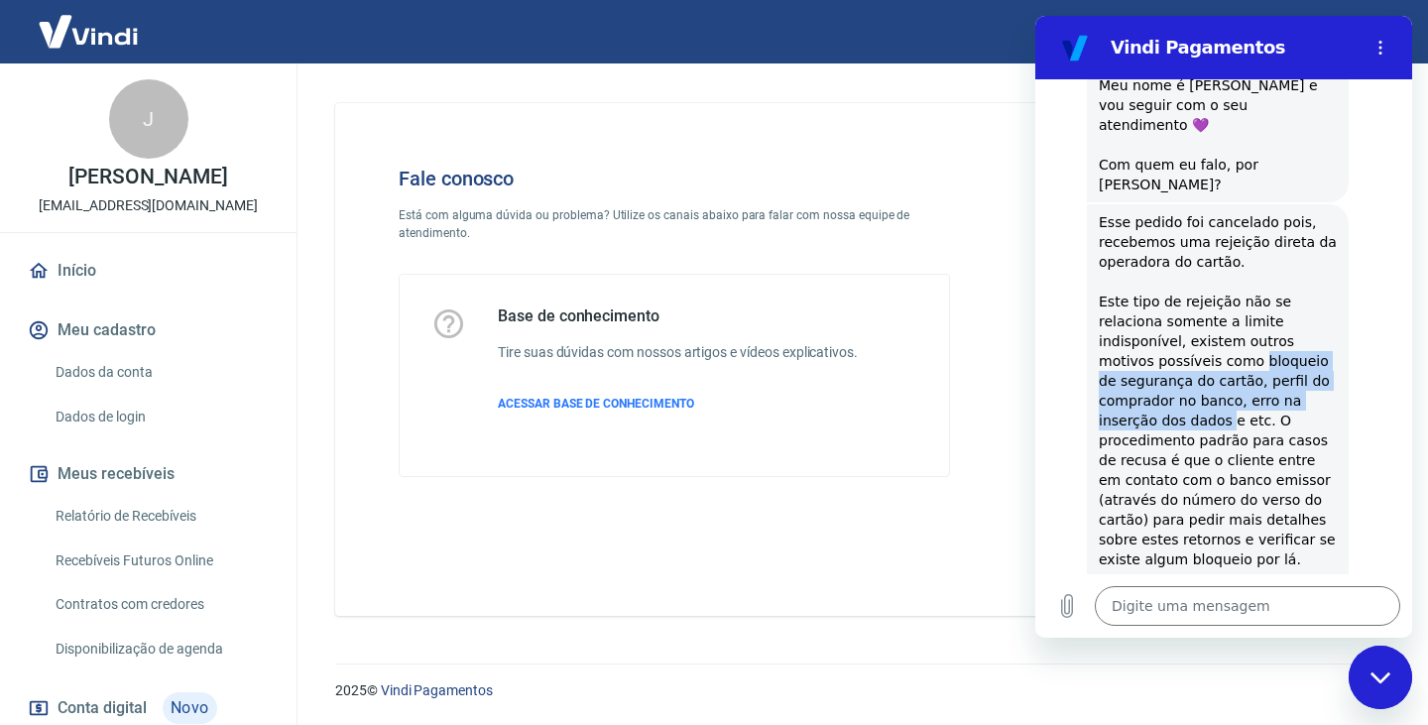
drag, startPoint x: 1197, startPoint y: 304, endPoint x: 1220, endPoint y: 353, distance: 54.1
click at [1220, 353] on div "Esse pedido foi cancelado pois, recebemos uma rejeição direta da operadora do c…" at bounding box center [1218, 509] width 238 height 595
click at [1279, 313] on div "Esse pedido foi cancelado pois, recebemos uma rejeição direta da operadora do c…" at bounding box center [1218, 509] width 238 height 595
drag, startPoint x: 1229, startPoint y: 323, endPoint x: 1229, endPoint y: 337, distance: 13.9
click at [1229, 337] on div "Esse pedido foi cancelado pois, recebemos uma rejeição direta da operadora do c…" at bounding box center [1218, 509] width 238 height 595
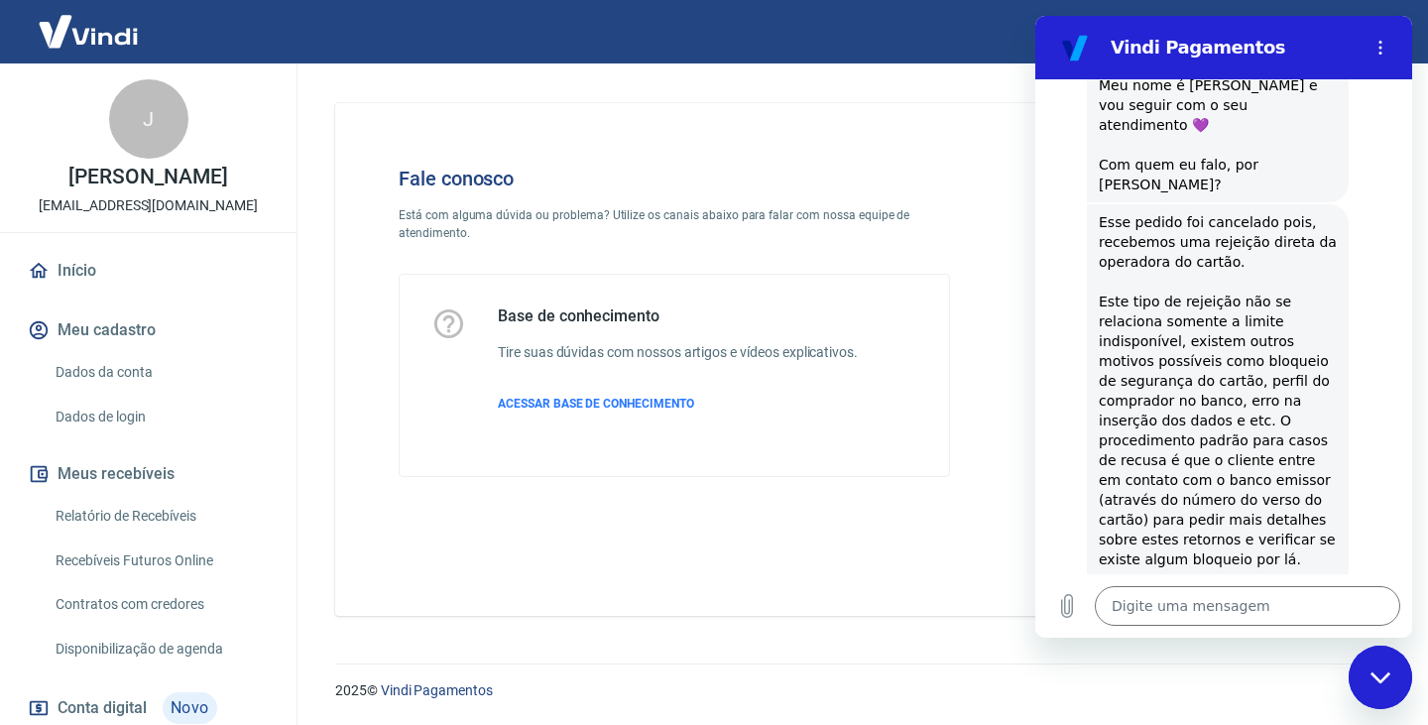
click at [1208, 381] on div "Esse pedido foi cancelado pois, recebemos uma rejeição direta da operadora do c…" at bounding box center [1218, 509] width 238 height 595
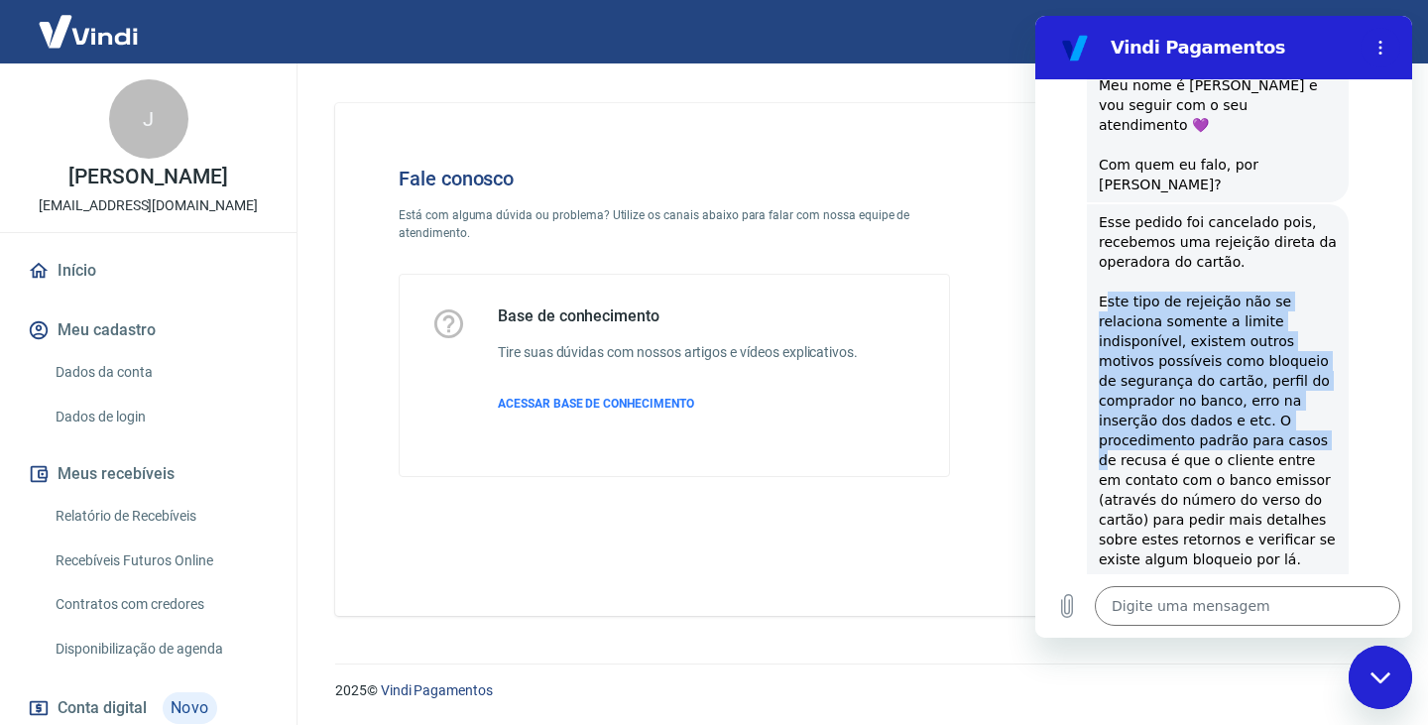
drag, startPoint x: 1102, startPoint y: 246, endPoint x: 1312, endPoint y: 379, distance: 247.8
click at [1312, 378] on div "Esse pedido foi cancelado pois, recebemos uma rejeição direta da operadora do c…" at bounding box center [1218, 509] width 238 height 595
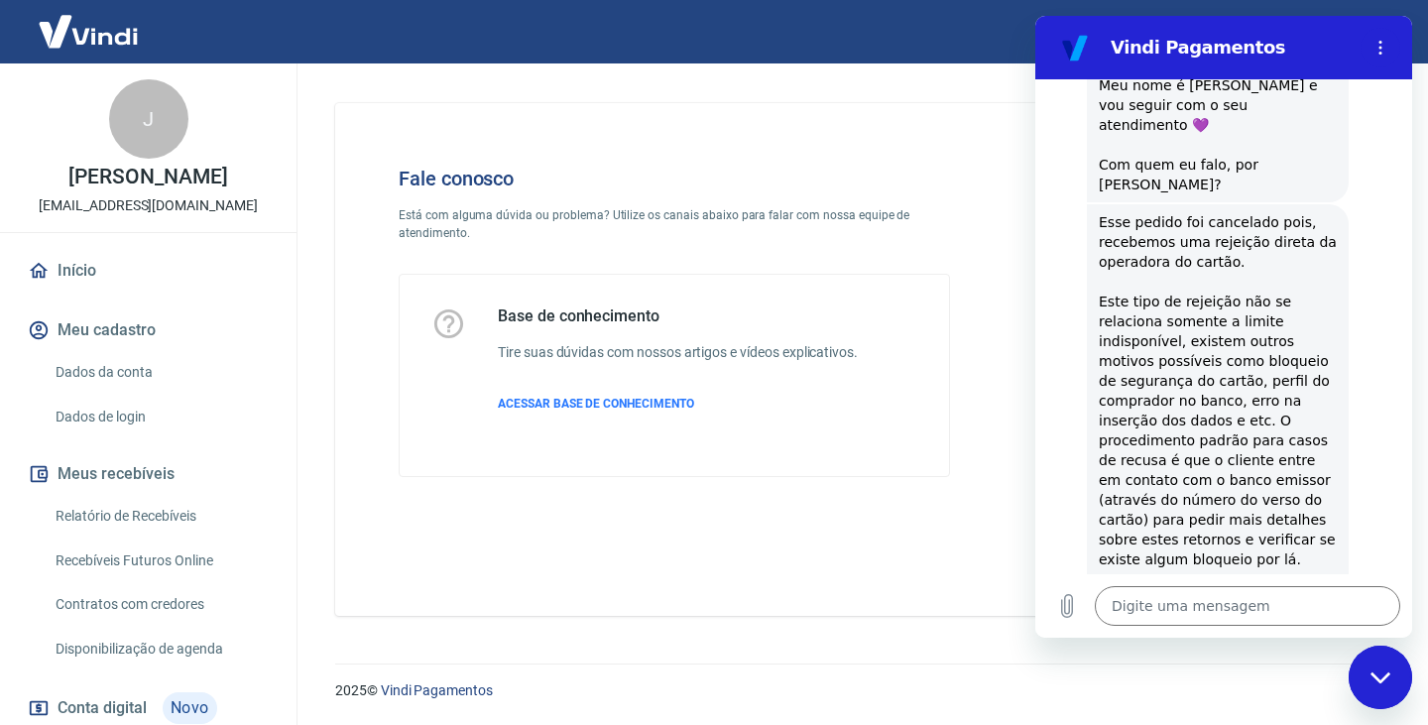
click at [1277, 416] on div "Esse pedido foi cancelado pois, recebemos uma rejeição direta da operadora do c…" at bounding box center [1218, 509] width 238 height 595
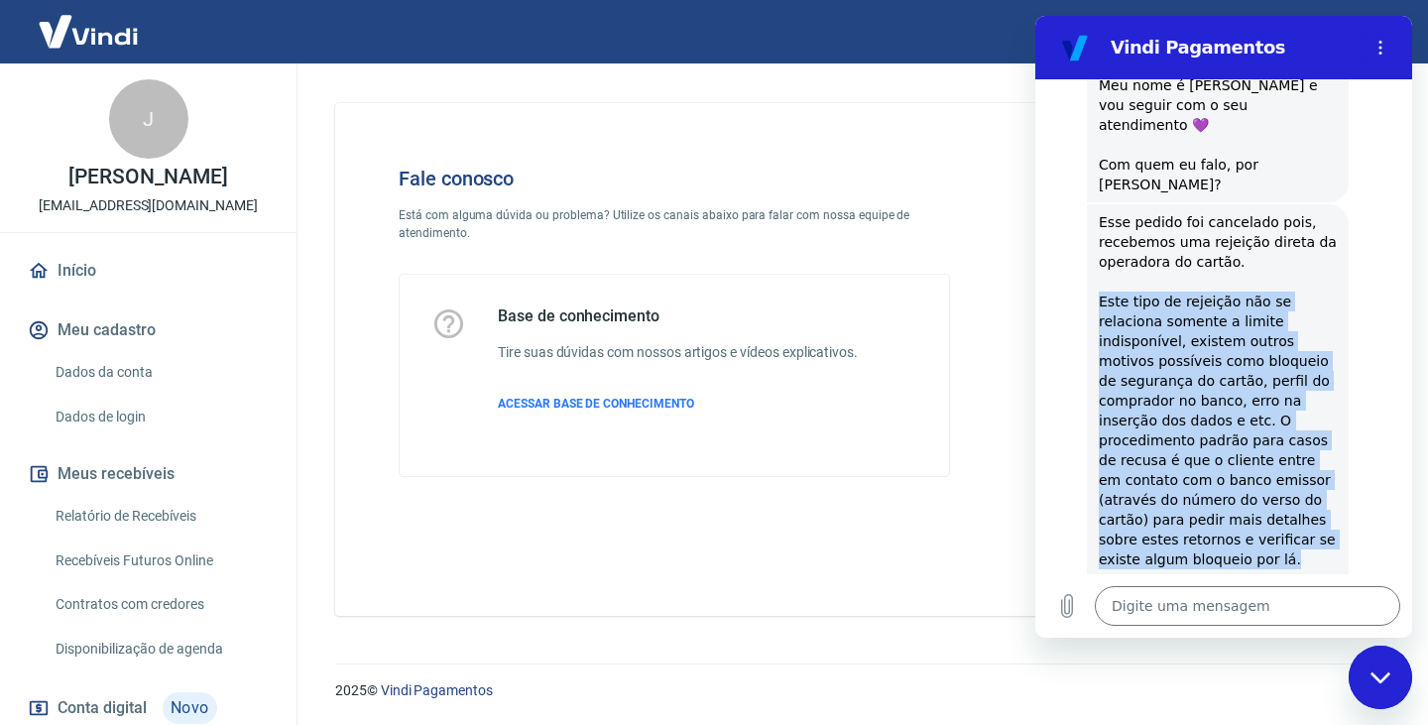
drag, startPoint x: 1100, startPoint y: 245, endPoint x: 1304, endPoint y: 506, distance: 331.2
click at [1304, 506] on div "Esse pedido foi cancelado pois, recebemos uma rejeição direta da operadora do c…" at bounding box center [1218, 509] width 238 height 595
copy div "Este tipo de rejeição não se relaciona somente a limite indisponível, existem o…"
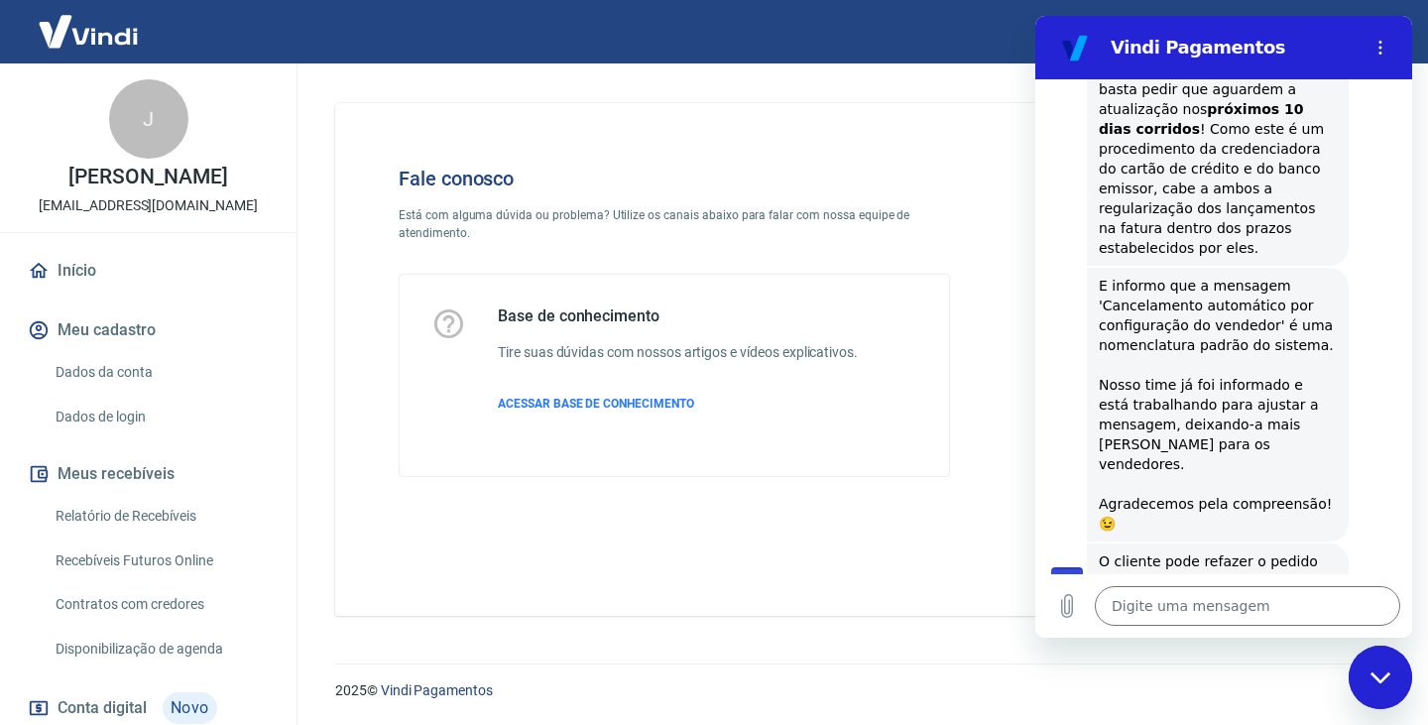
scroll to position [1442, 0]
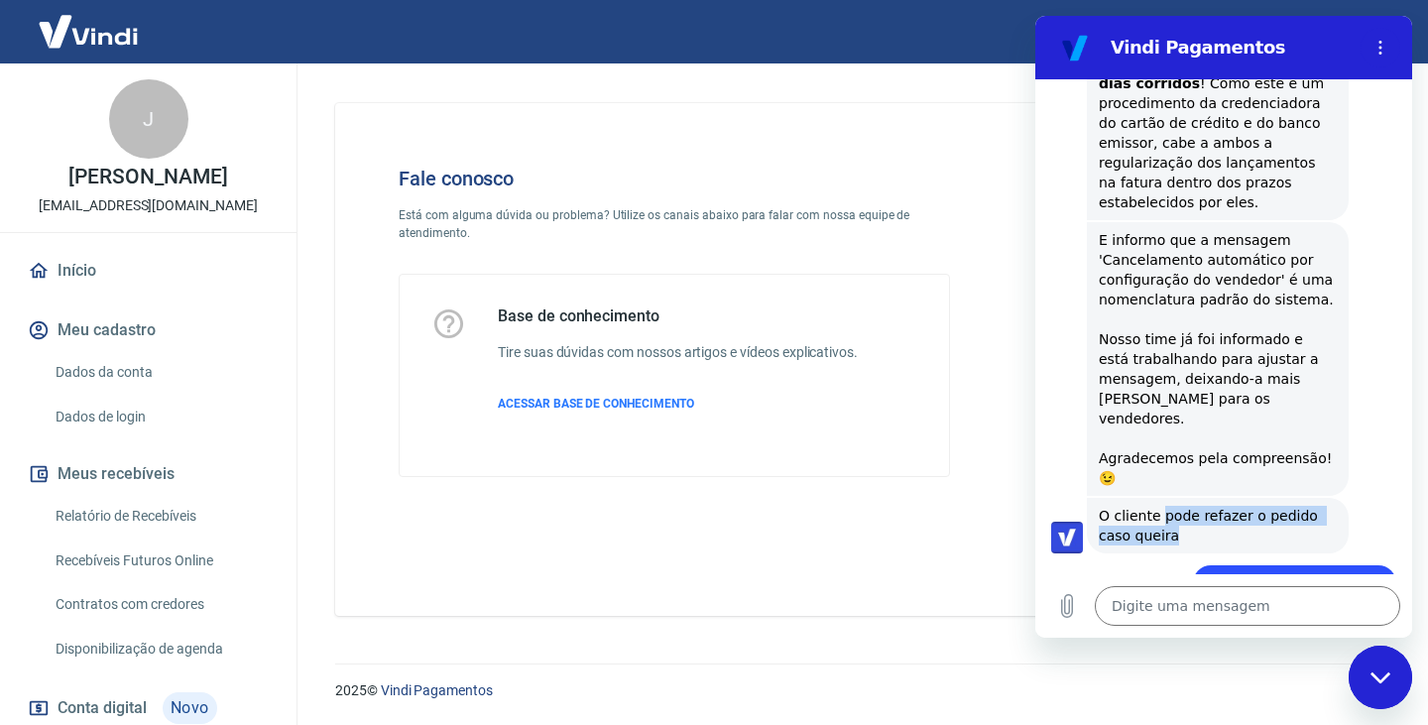
drag, startPoint x: 1157, startPoint y: 416, endPoint x: 1180, endPoint y: 427, distance: 25.3
click at [1180, 506] on span "O cliente pode refazer o pedido caso queira" at bounding box center [1218, 526] width 238 height 40
copy span "pode refazer o pedido caso queira"
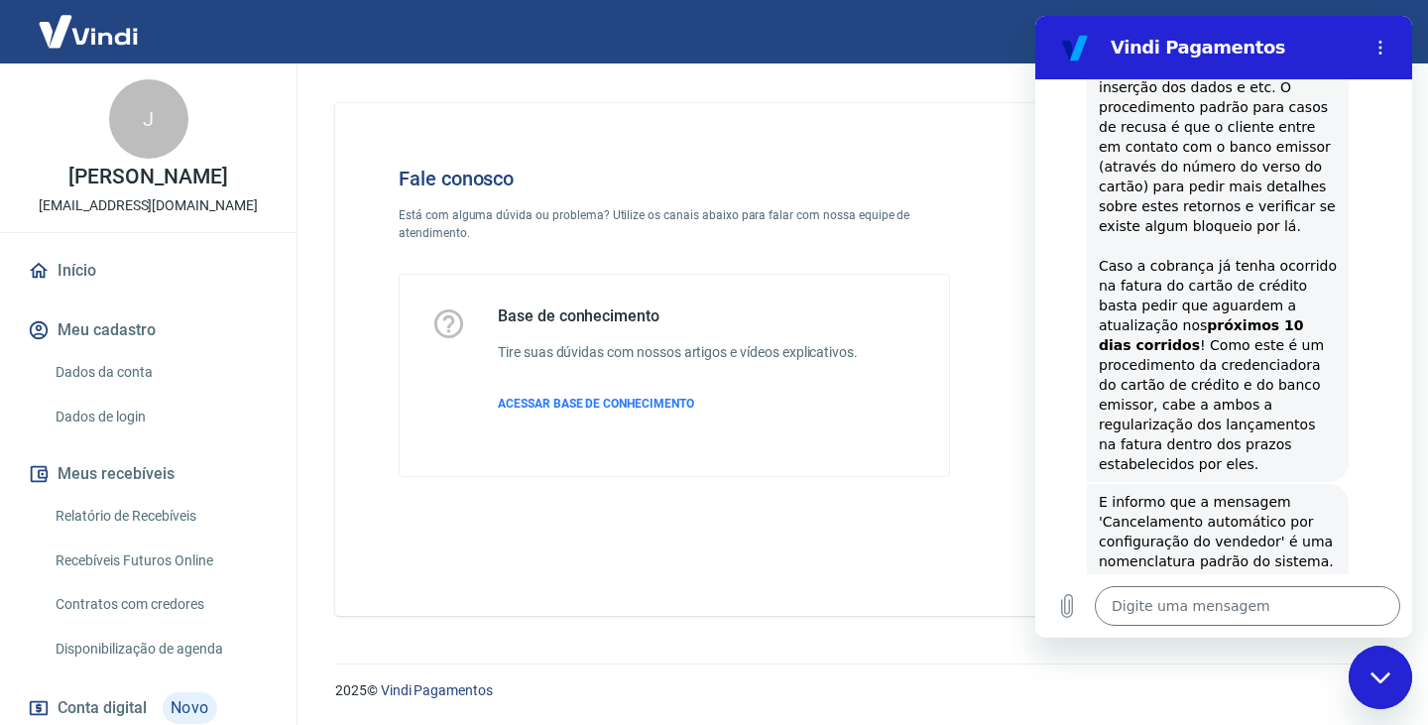
scroll to position [1144, 0]
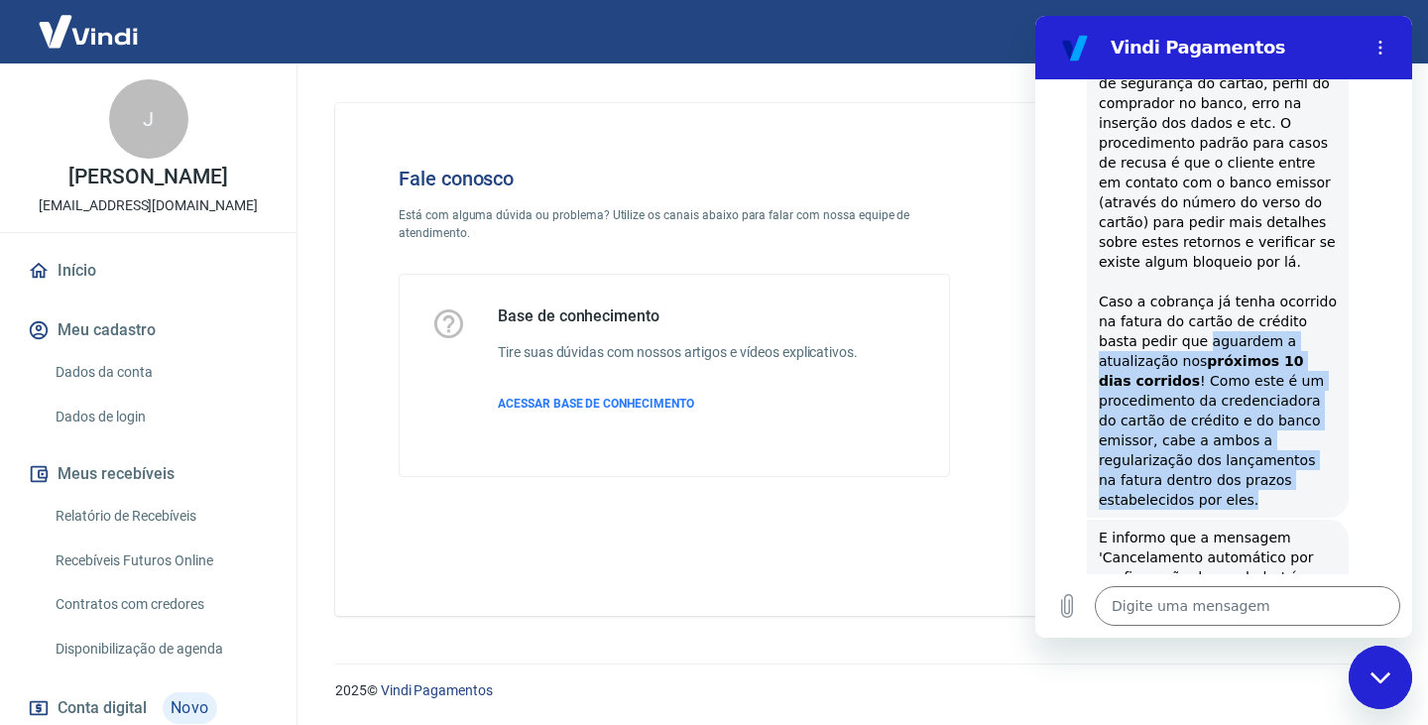
drag, startPoint x: 1163, startPoint y: 285, endPoint x: 1258, endPoint y: 418, distance: 164.2
click at [1258, 418] on div "Esse pedido foi cancelado pois, recebemos uma rejeição direta da operadora do c…" at bounding box center [1218, 212] width 238 height 595
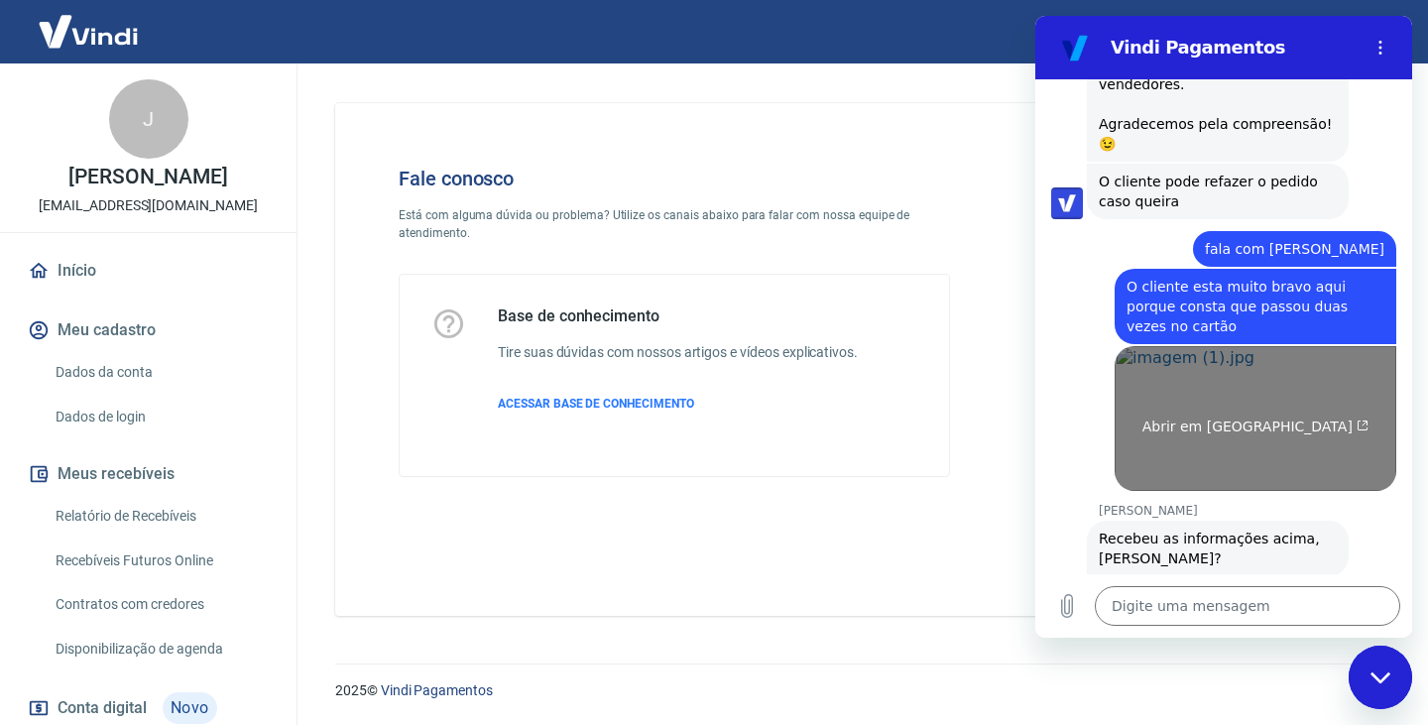
scroll to position [1777, 0]
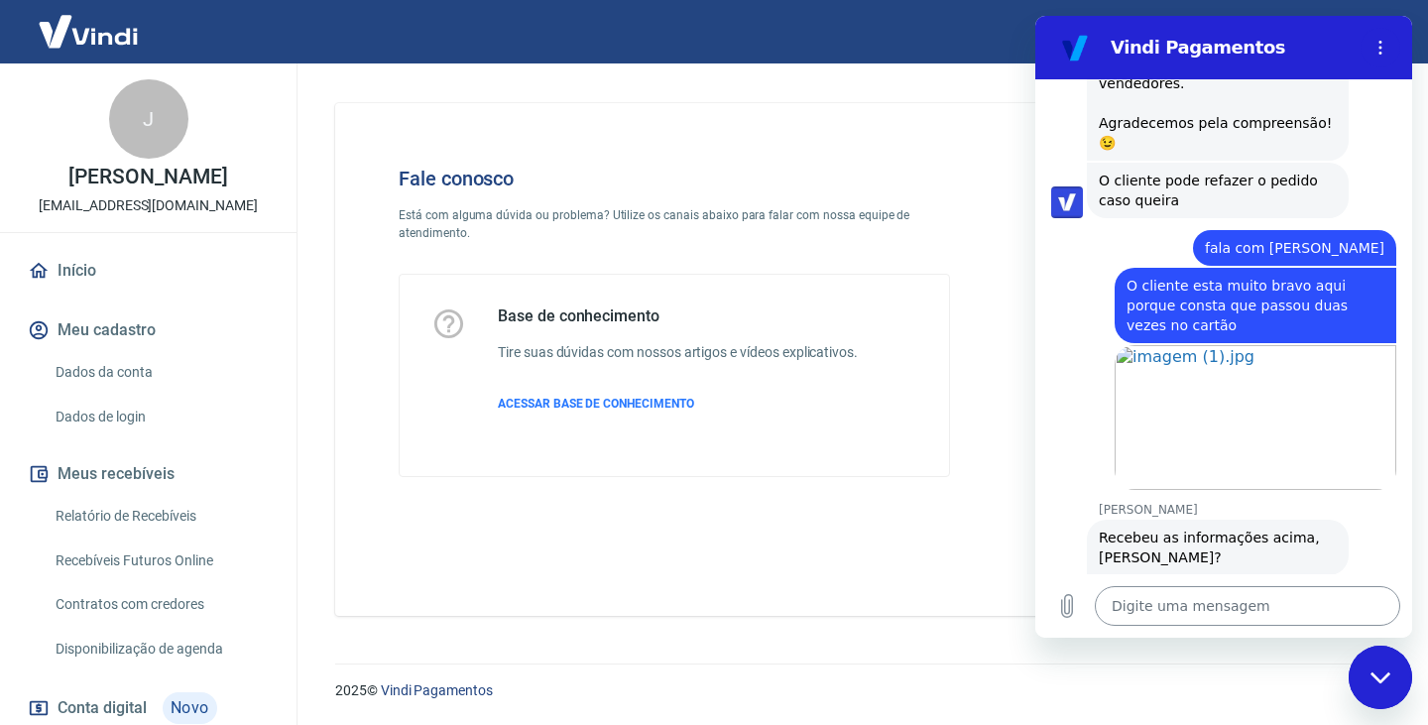
click at [1160, 605] on textarea at bounding box center [1247, 606] width 305 height 40
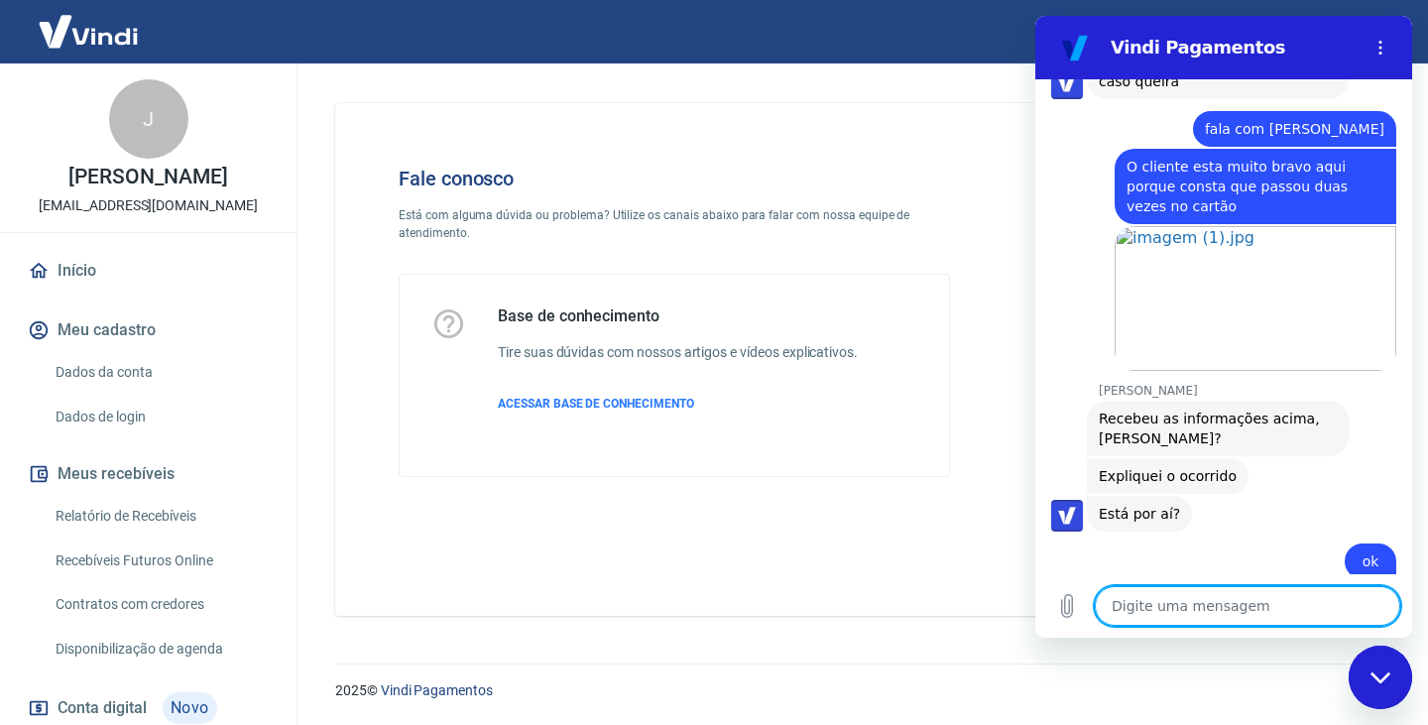
scroll to position [1900, 0]
